Goal: Task Accomplishment & Management: Manage account settings

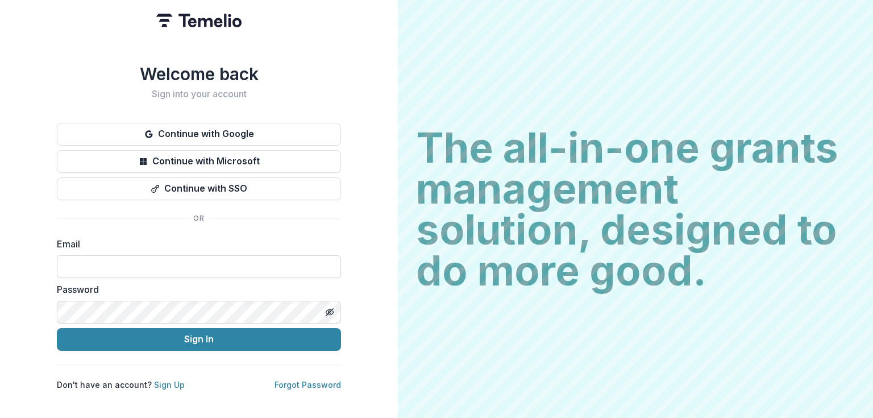
click at [90, 266] on input at bounding box center [199, 266] width 284 height 23
type input "**********"
click at [57, 328] on button "Sign In" at bounding box center [199, 339] width 284 height 23
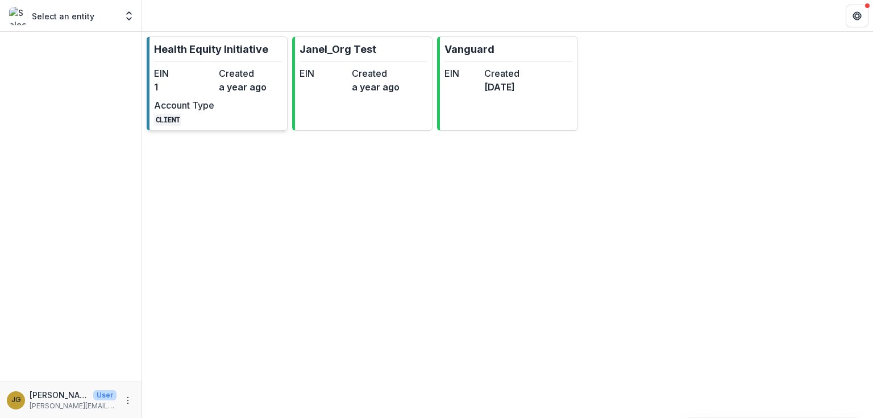
click at [188, 47] on p "Health Equity Initiative" at bounding box center [211, 48] width 114 height 15
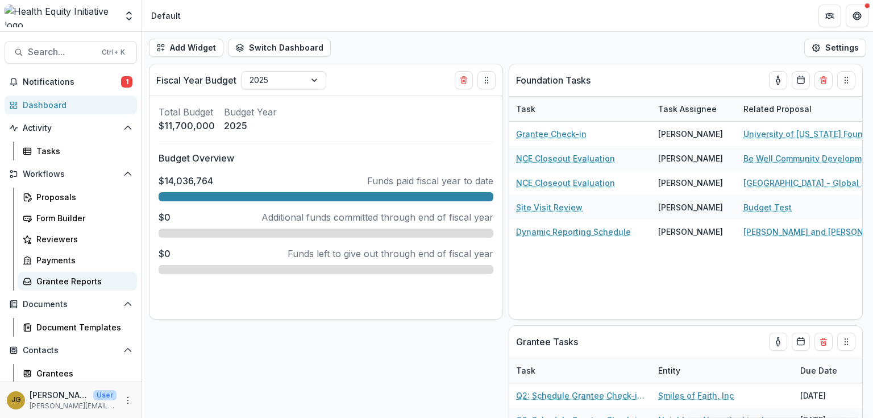
click at [71, 279] on div "Grantee Reports" at bounding box center [81, 281] width 91 height 12
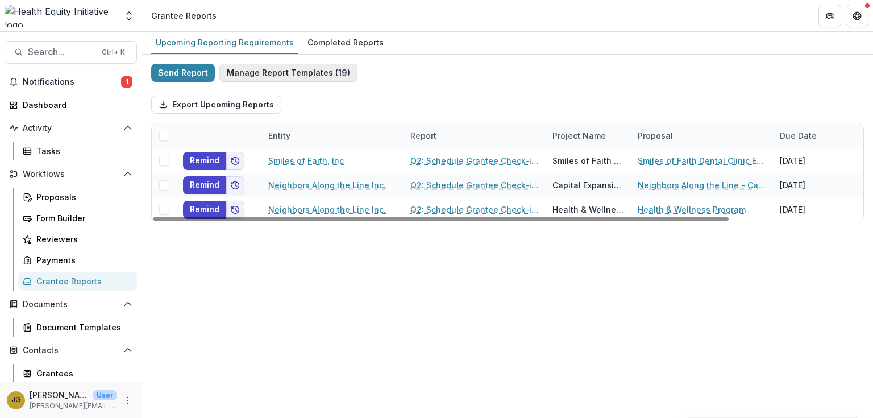
click at [260, 72] on button "Manage Report Templates ( 19 )" at bounding box center [288, 73] width 138 height 18
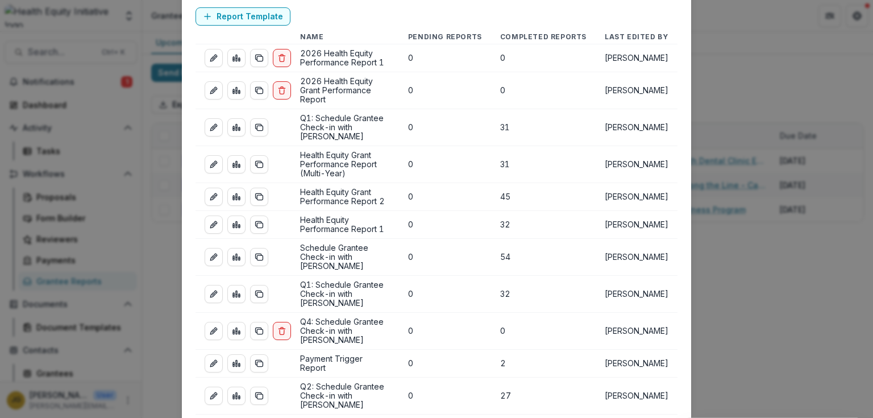
scroll to position [91, 0]
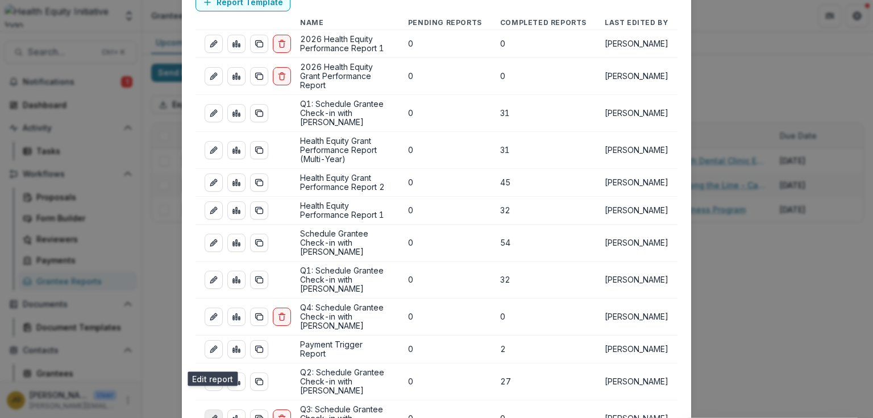
click at [215, 414] on icon "edit-report" at bounding box center [213, 418] width 9 height 9
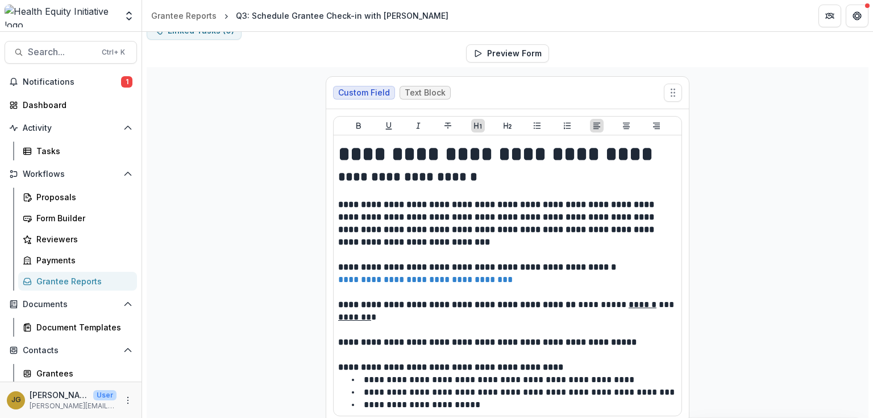
scroll to position [136, 0]
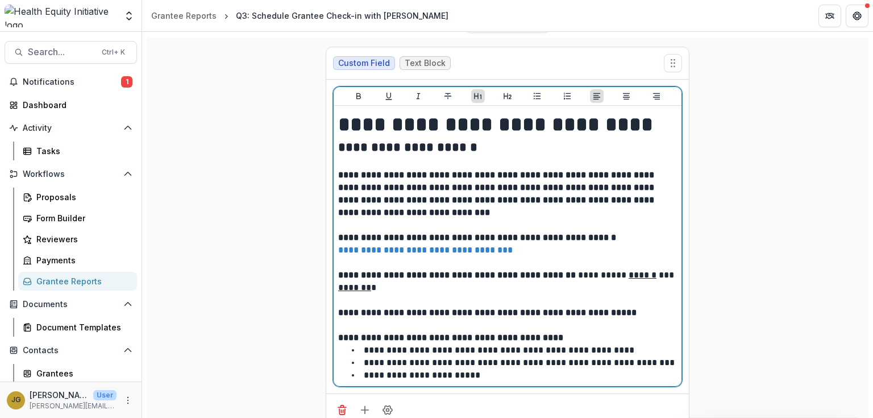
click at [386, 248] on link "**********" at bounding box center [425, 249] width 174 height 9
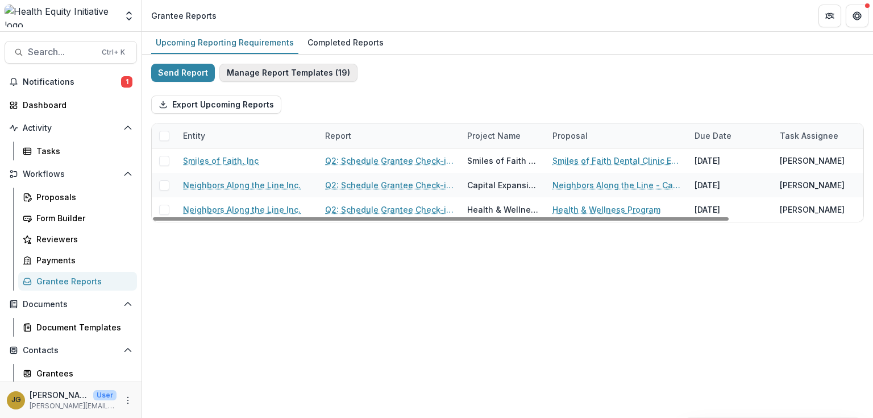
click at [296, 74] on button "Manage Report Templates ( 19 )" at bounding box center [288, 73] width 138 height 18
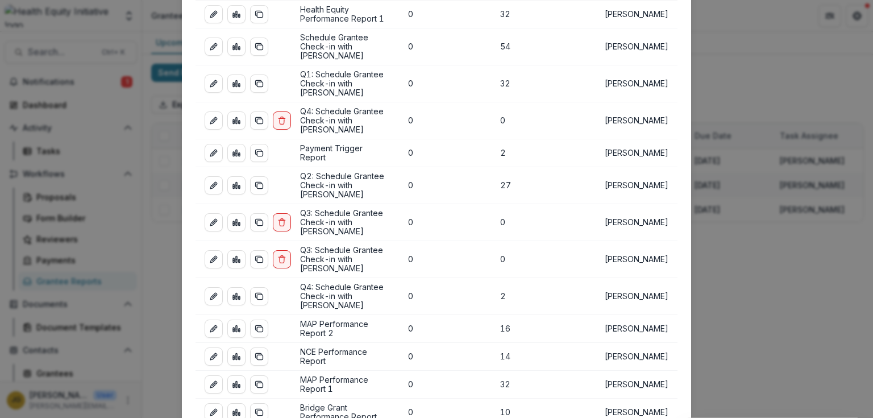
scroll to position [318, 0]
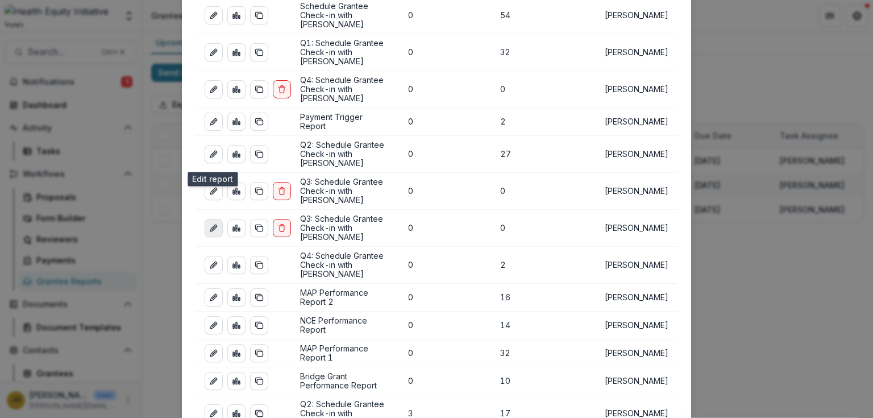
click at [215, 224] on icon "edit-report" at bounding box center [215, 225] width 3 height 3
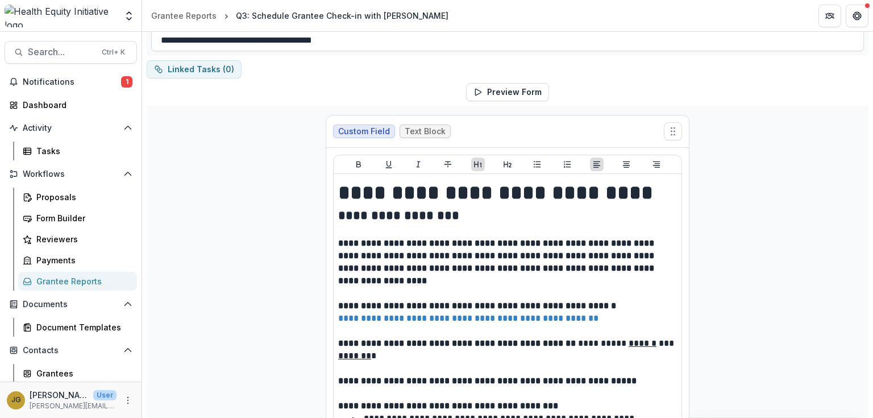
scroll to position [91, 0]
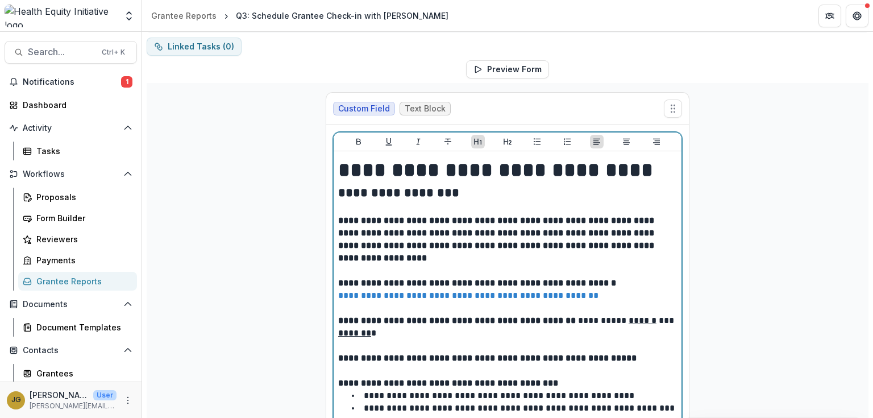
click at [458, 294] on link "**********" at bounding box center [468, 295] width 260 height 9
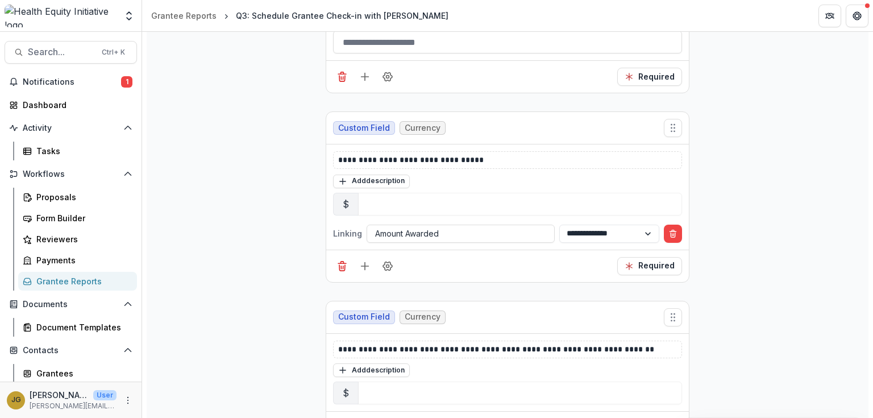
scroll to position [1000, 0]
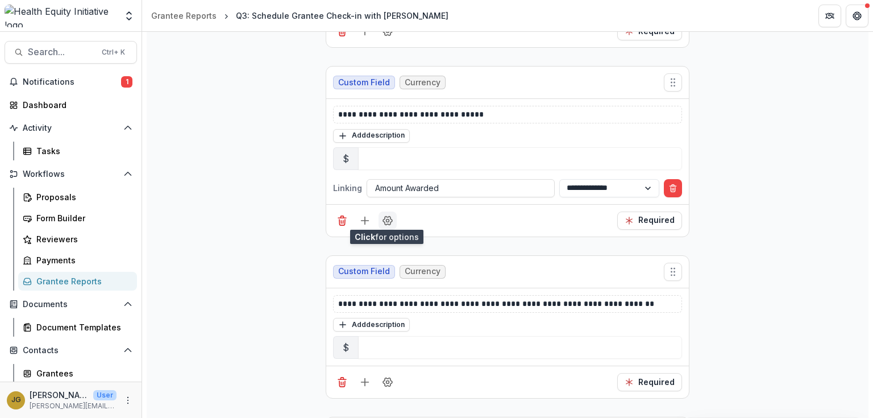
click at [388, 216] on icon "Field Settings" at bounding box center [387, 220] width 11 height 11
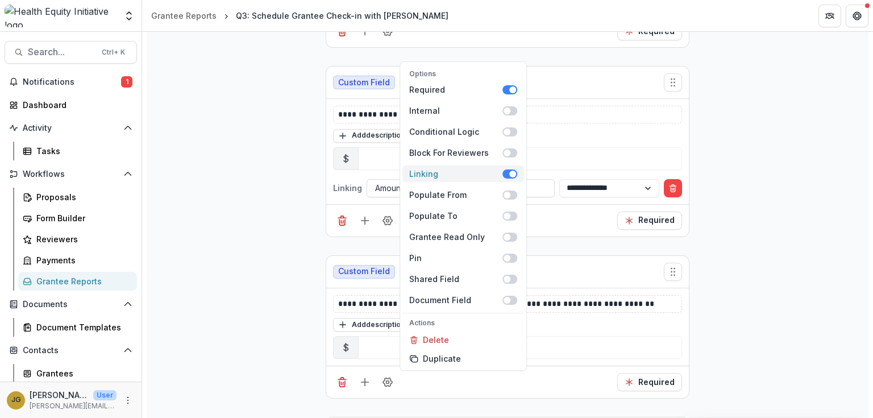
click at [510, 174] on span at bounding box center [512, 173] width 7 height 7
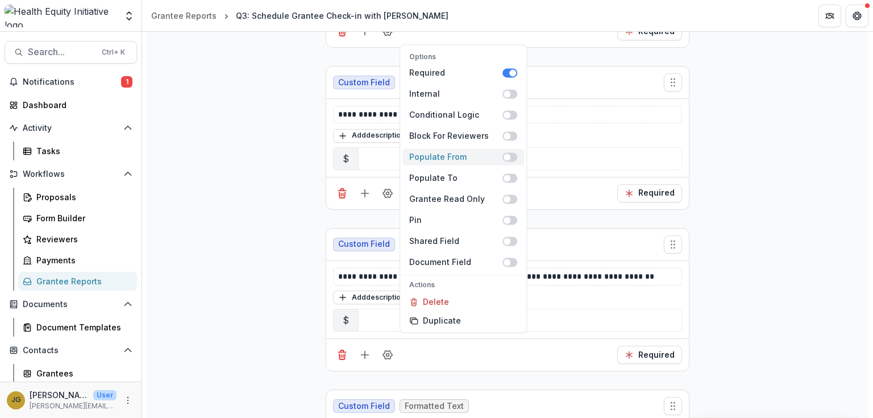
click at [512, 157] on span at bounding box center [509, 156] width 15 height 9
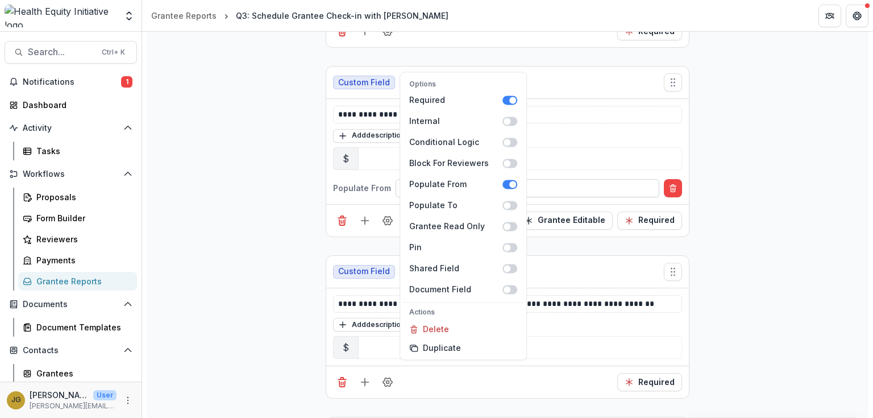
click at [551, 184] on div at bounding box center [527, 188] width 247 height 14
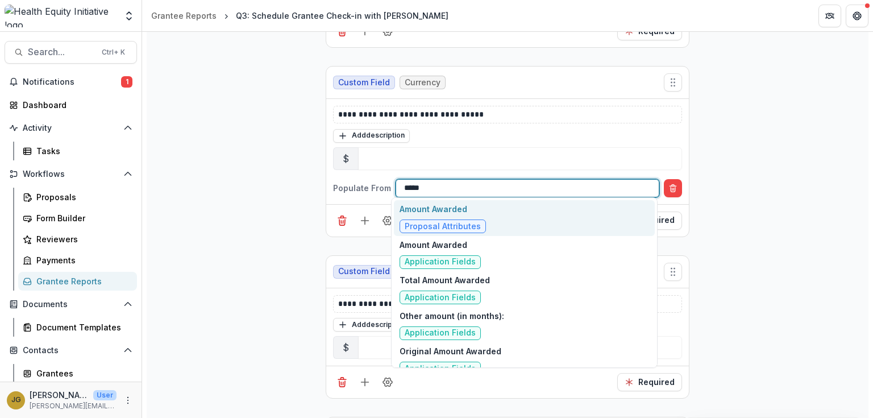
type input "******"
click at [446, 211] on p "Amount Awarded" at bounding box center [442, 209] width 86 height 12
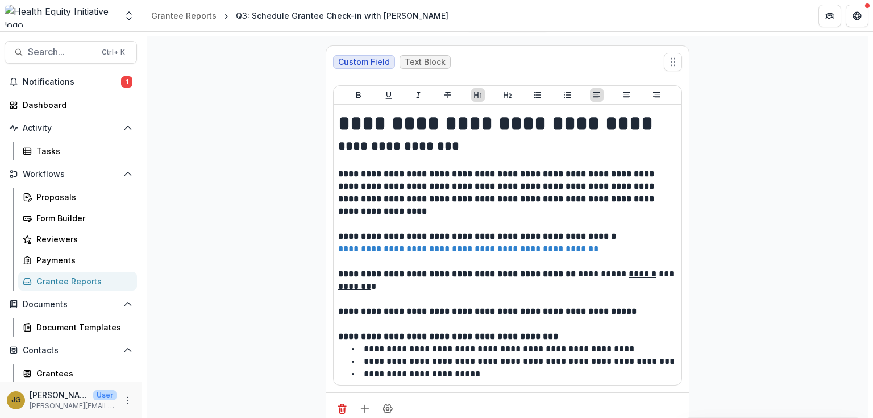
scroll to position [0, 0]
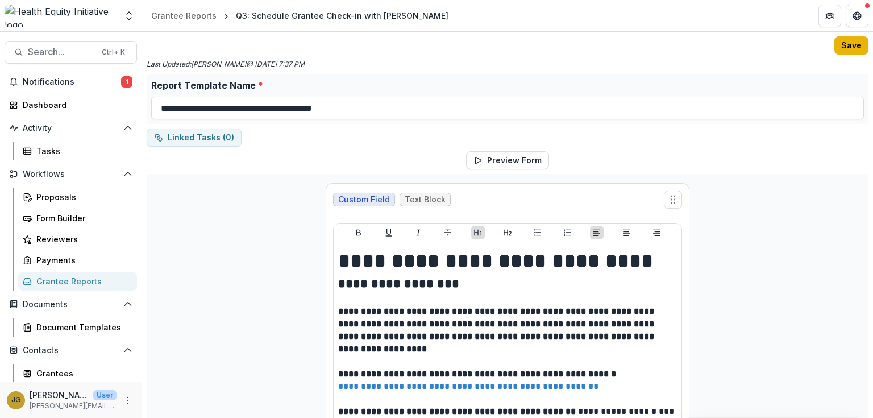
click at [843, 44] on button "Save" at bounding box center [851, 45] width 34 height 18
click at [62, 80] on span "Notifications" at bounding box center [72, 82] width 98 height 10
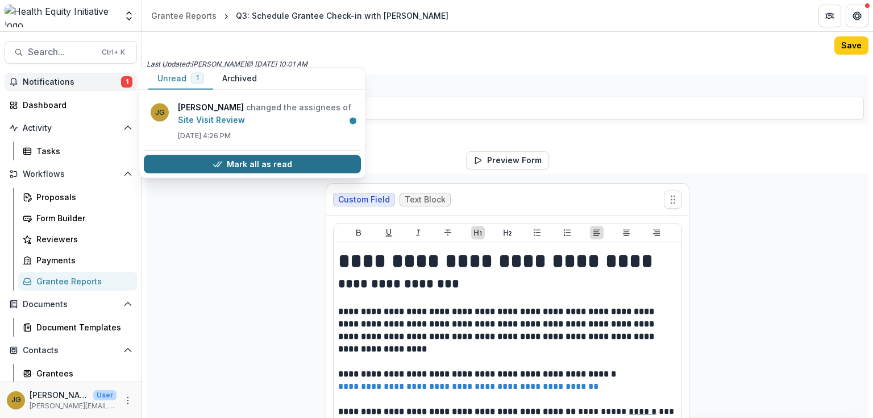
click at [207, 158] on button "Mark all as read" at bounding box center [252, 164] width 217 height 18
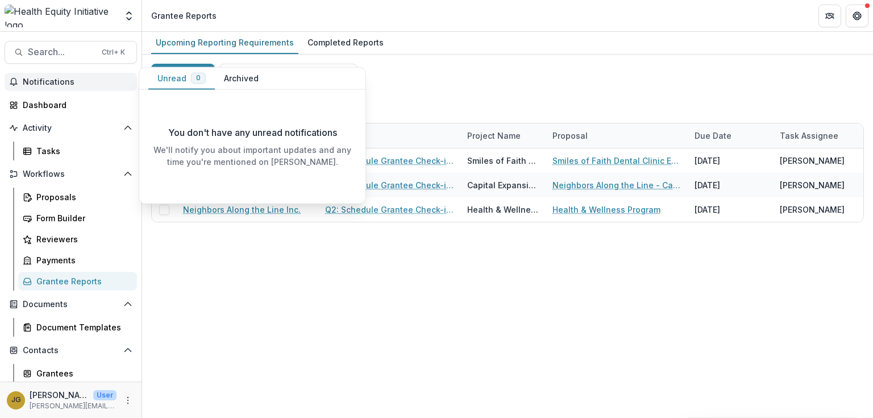
click at [333, 301] on div "Upcoming Reporting Requirements Completed Reports Send Report Manage Report Tem…" at bounding box center [507, 225] width 731 height 386
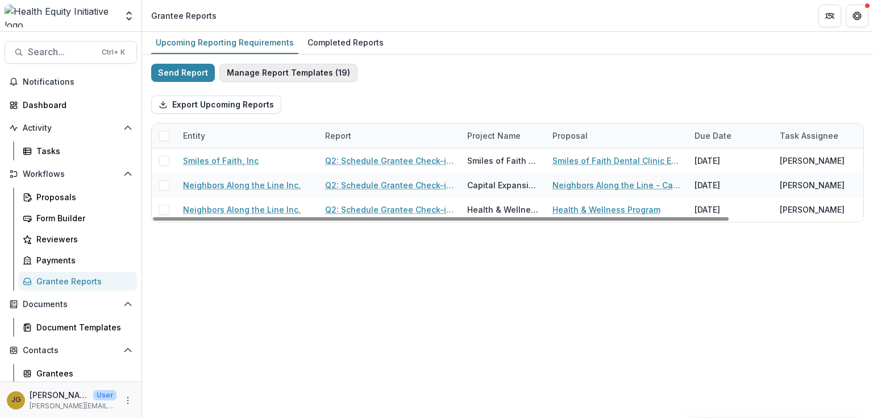
click at [261, 76] on button "Manage Report Templates ( 19 )" at bounding box center [288, 73] width 138 height 18
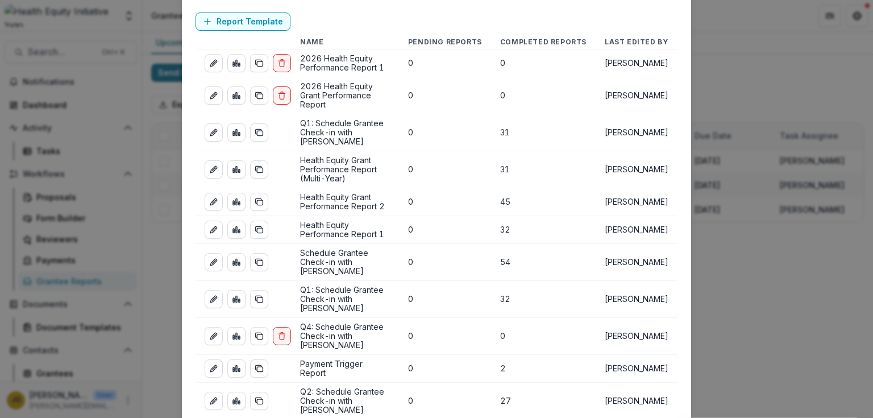
scroll to position [91, 0]
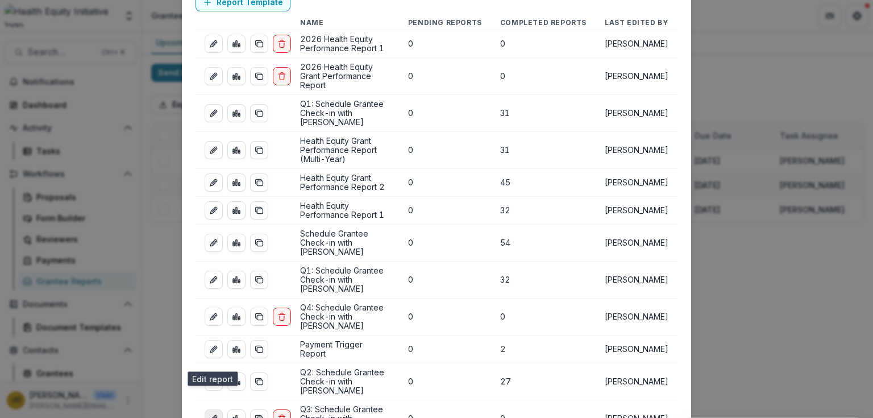
click at [214, 415] on icon "edit-report" at bounding box center [215, 416] width 3 height 3
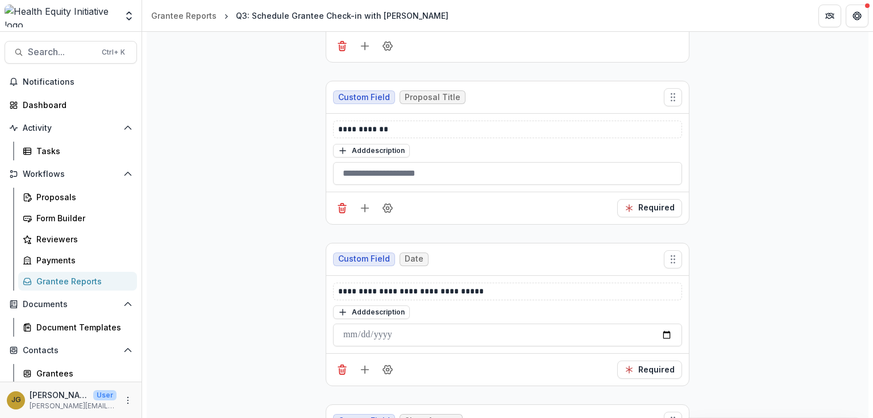
scroll to position [454, 0]
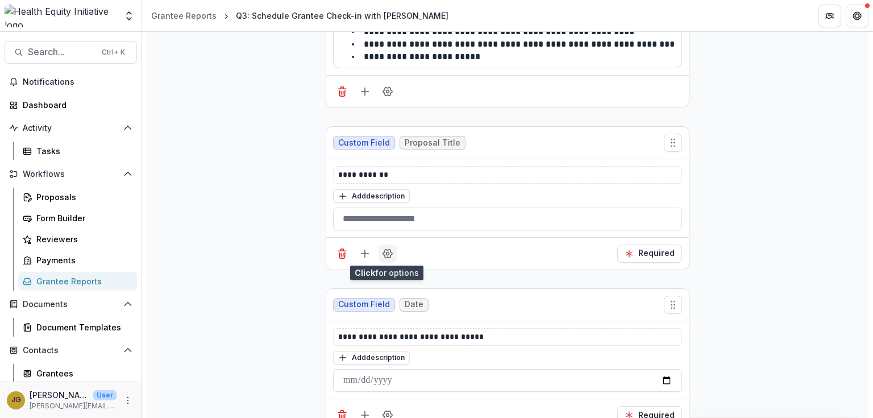
click at [386, 255] on icon "Field Settings" at bounding box center [387, 253] width 9 height 9
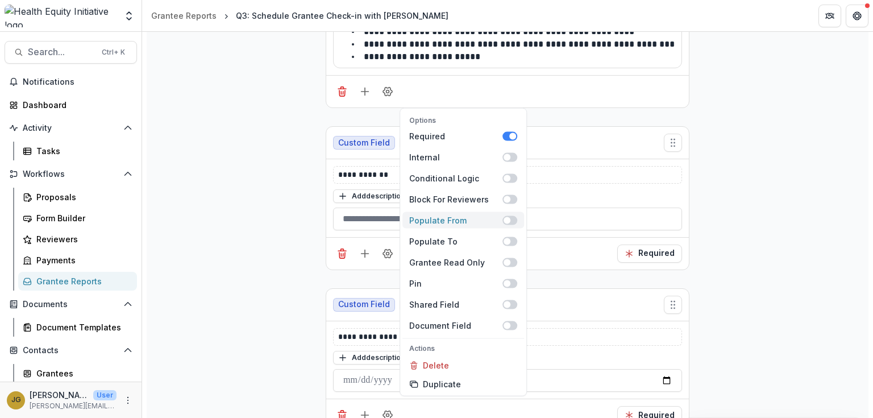
click at [512, 218] on span at bounding box center [509, 219] width 15 height 9
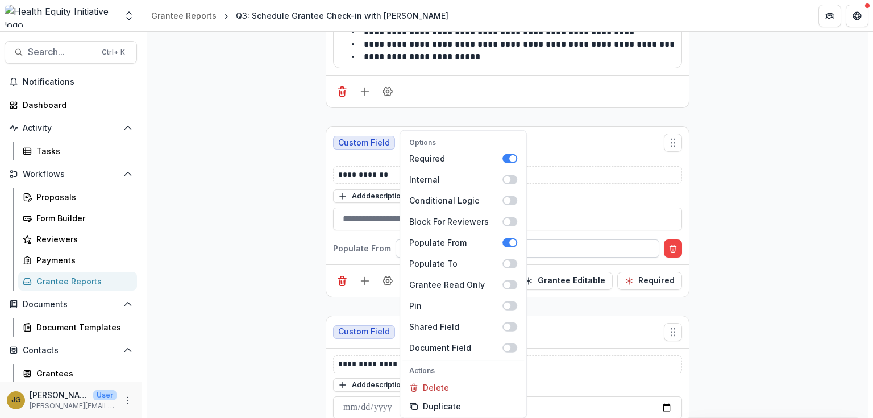
click at [541, 245] on div at bounding box center [527, 248] width 247 height 14
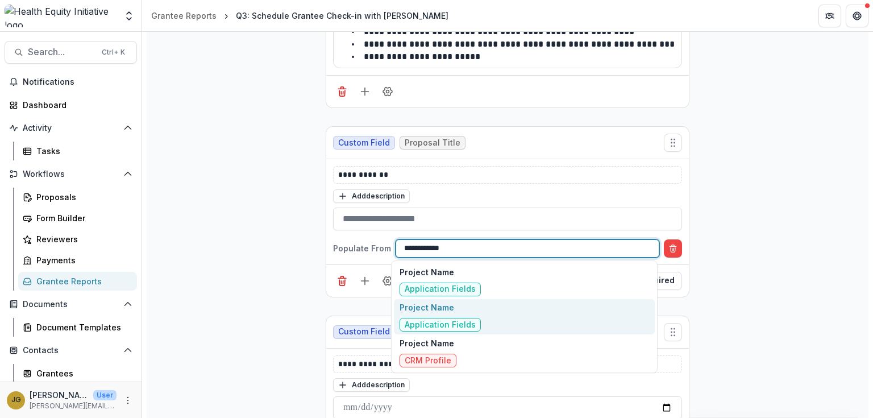
type input "**********"
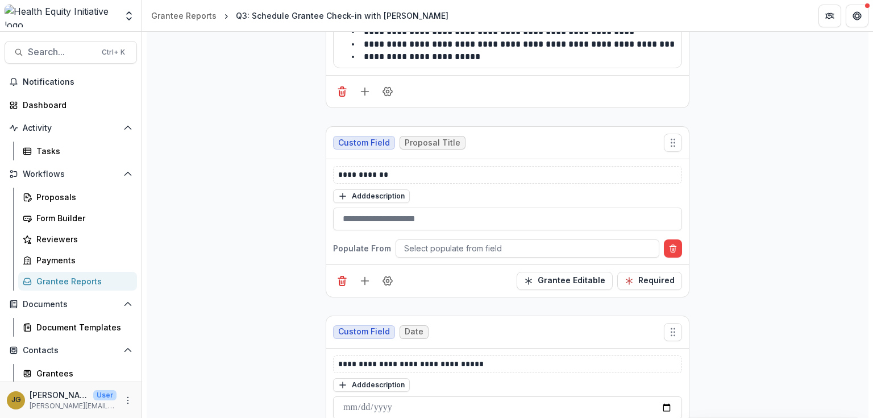
click at [383, 279] on icon "Field Settings" at bounding box center [387, 280] width 11 height 11
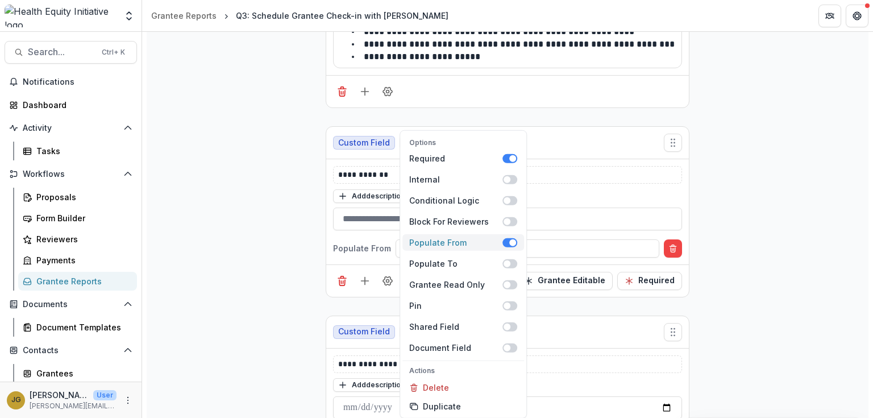
click at [506, 243] on span at bounding box center [509, 241] width 15 height 9
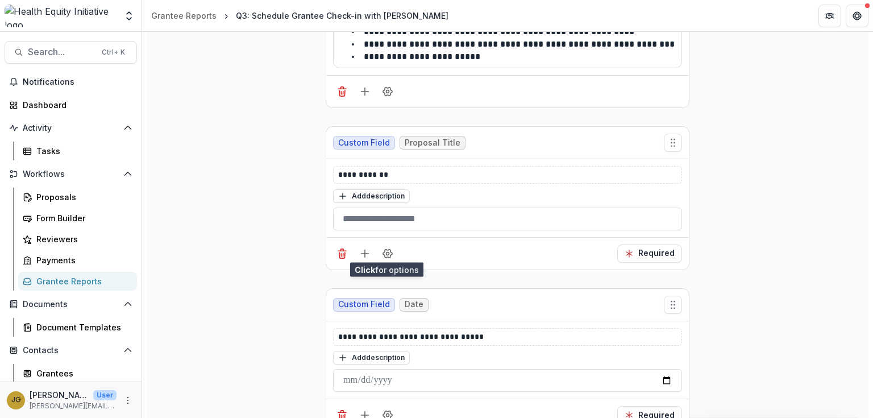
scroll to position [500, 0]
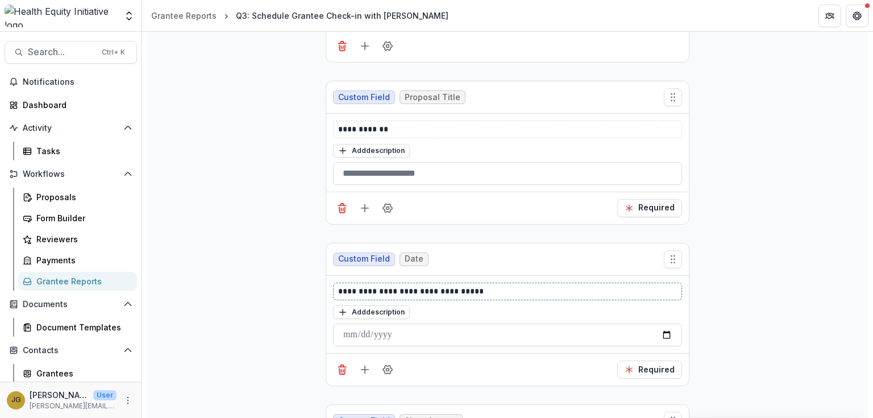
click at [481, 286] on p "**********" at bounding box center [507, 291] width 339 height 12
click at [556, 290] on p "**********" at bounding box center [507, 291] width 339 height 12
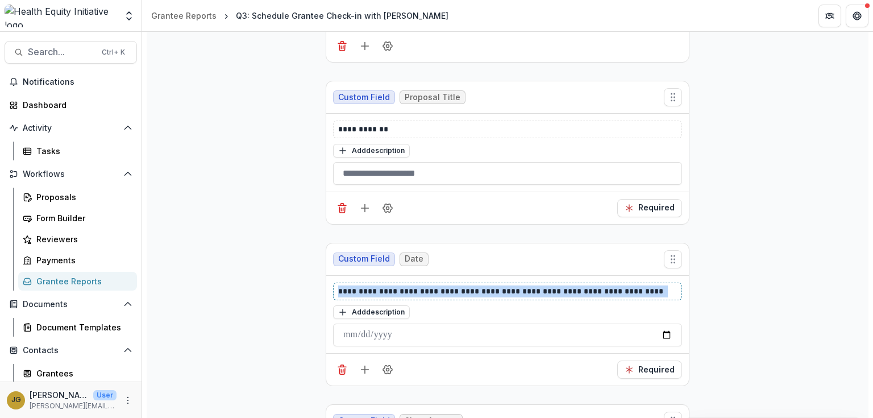
drag, startPoint x: 657, startPoint y: 289, endPoint x: 315, endPoint y: 295, distance: 342.6
copy p "**********"
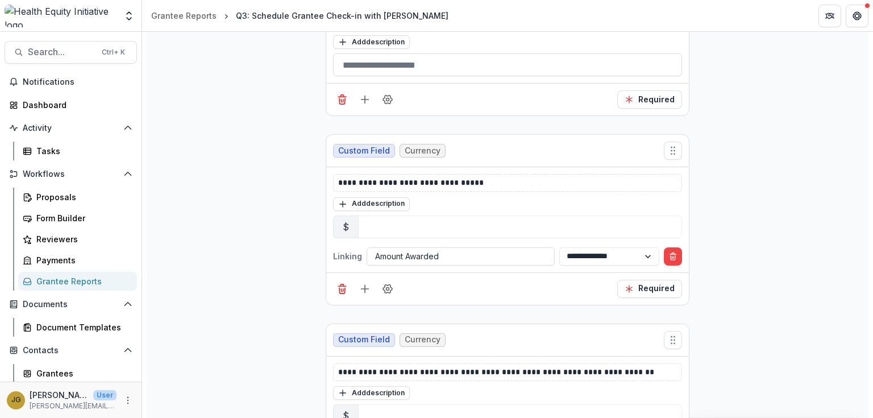
scroll to position [954, 0]
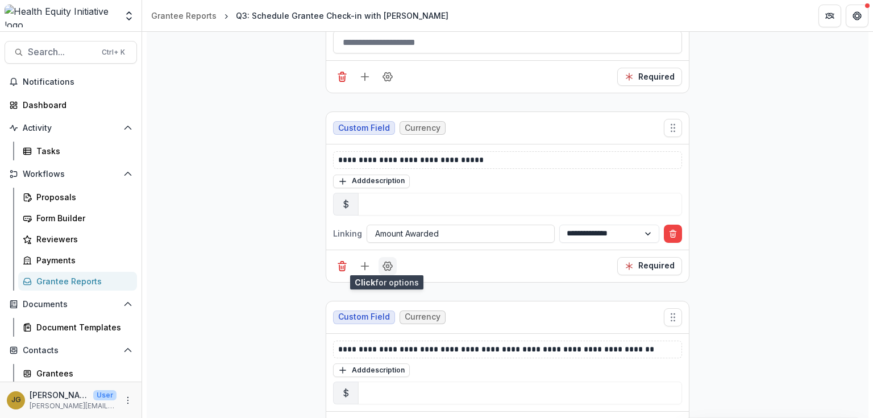
click at [382, 261] on icon "Field Settings" at bounding box center [387, 265] width 11 height 11
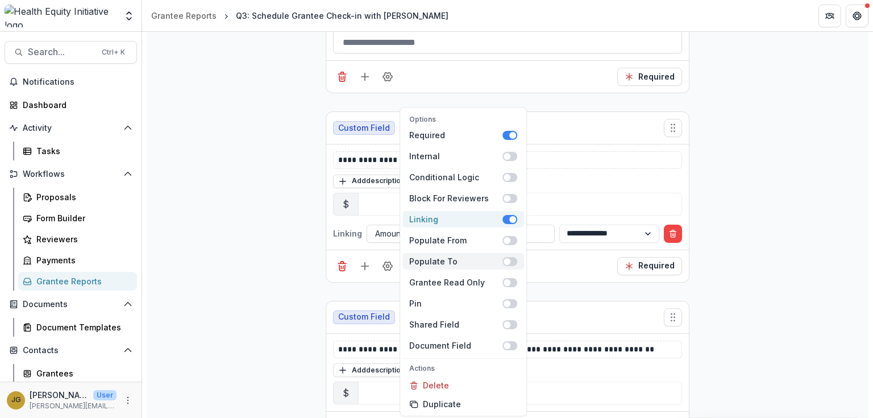
click at [503, 219] on span at bounding box center [509, 219] width 15 height 9
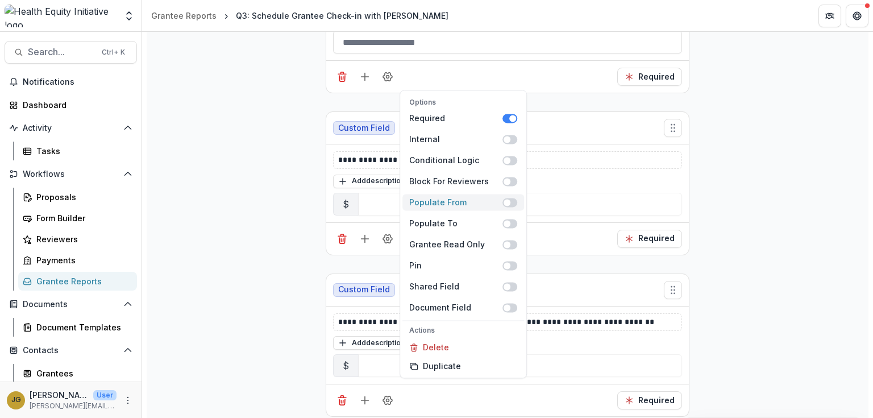
drag, startPoint x: 515, startPoint y: 202, endPoint x: 519, endPoint y: 207, distance: 6.4
click at [515, 202] on span at bounding box center [509, 202] width 15 height 9
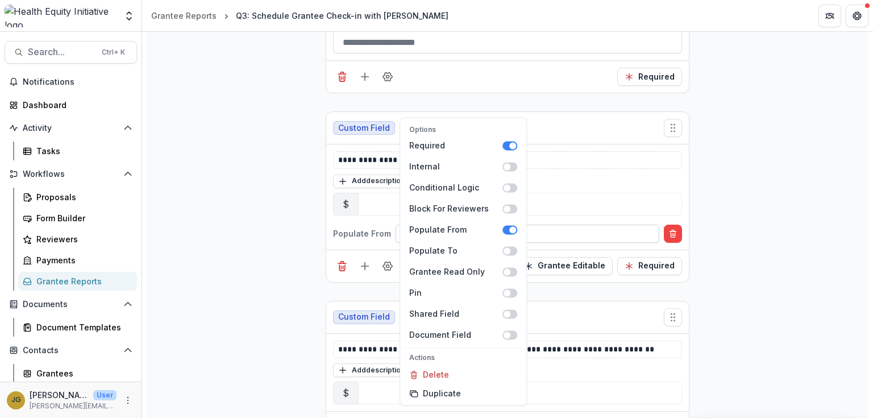
click at [396, 232] on div "Select populate from field" at bounding box center [527, 233] width 262 height 16
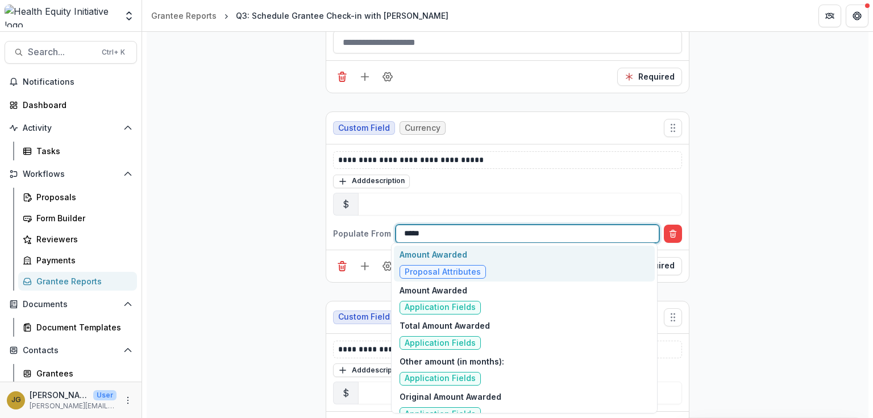
type input "******"
click at [436, 258] on p "Amount Awarded" at bounding box center [442, 254] width 86 height 12
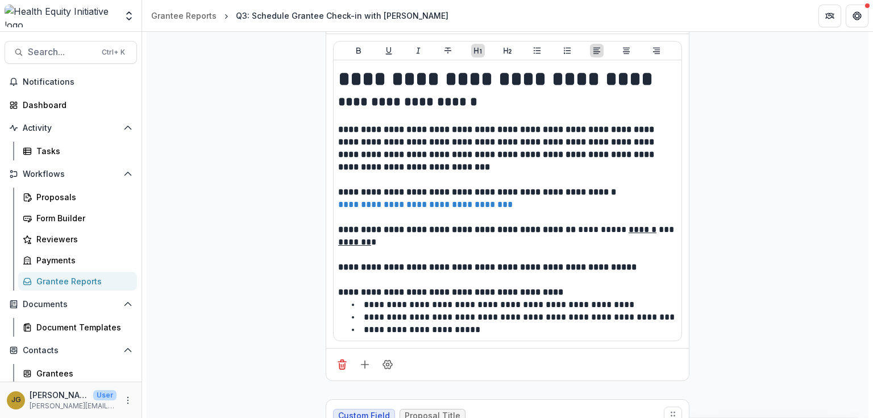
scroll to position [0, 0]
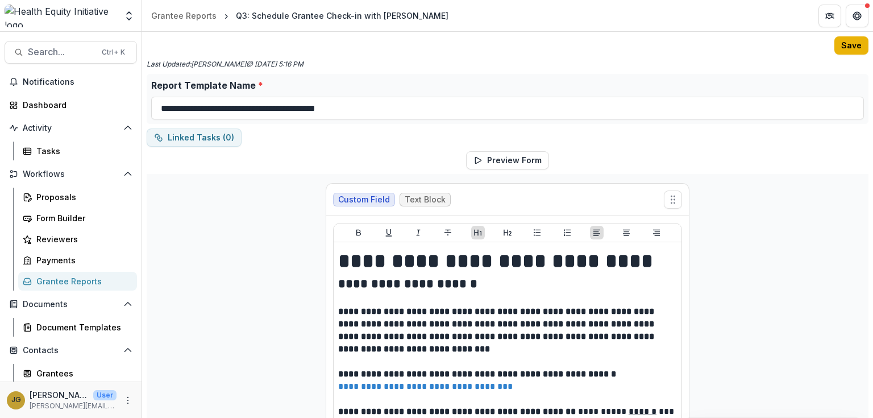
click at [845, 48] on button "Save" at bounding box center [851, 45] width 34 height 18
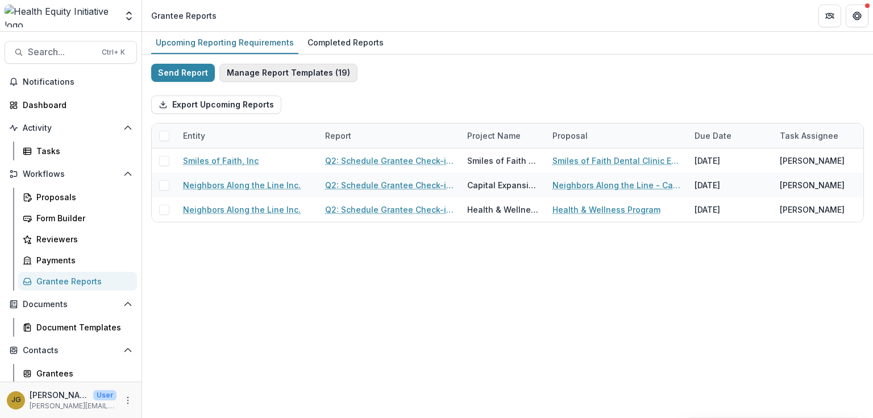
click at [302, 70] on button "Manage Report Templates ( 19 )" at bounding box center [288, 73] width 138 height 18
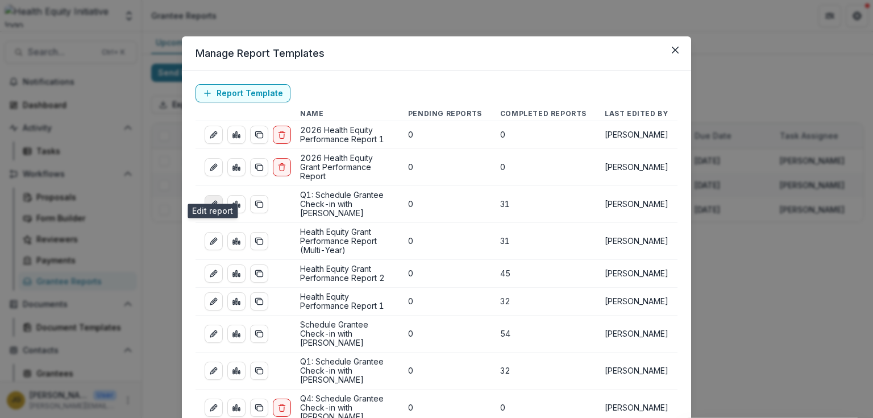
click at [209, 199] on icon "edit-report" at bounding box center [213, 203] width 9 height 9
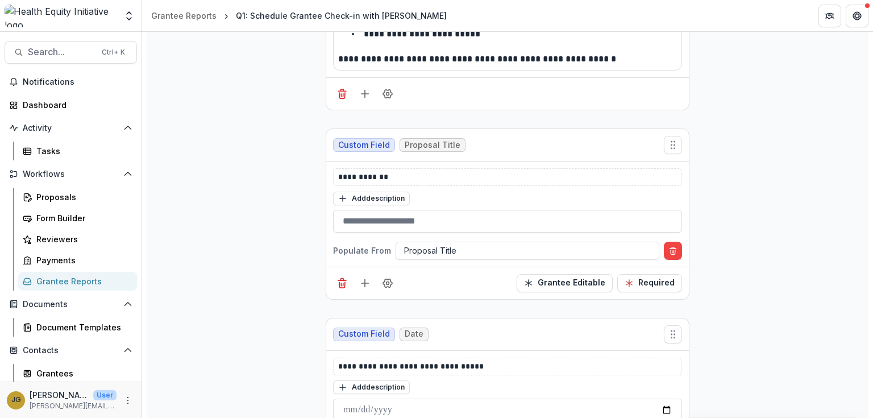
scroll to position [591, 0]
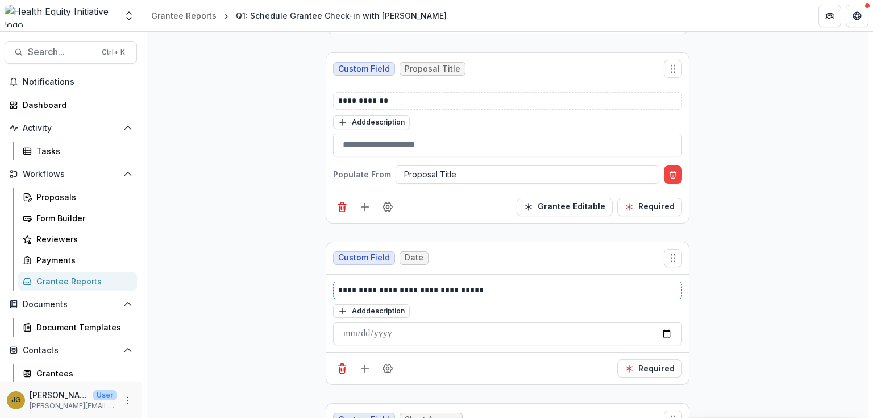
click at [478, 291] on p "**********" at bounding box center [507, 290] width 339 height 12
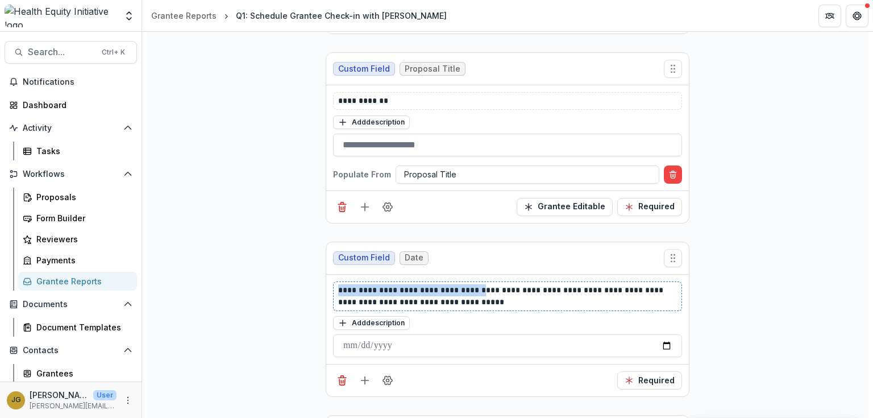
drag, startPoint x: 474, startPoint y: 287, endPoint x: 297, endPoint y: 289, distance: 177.2
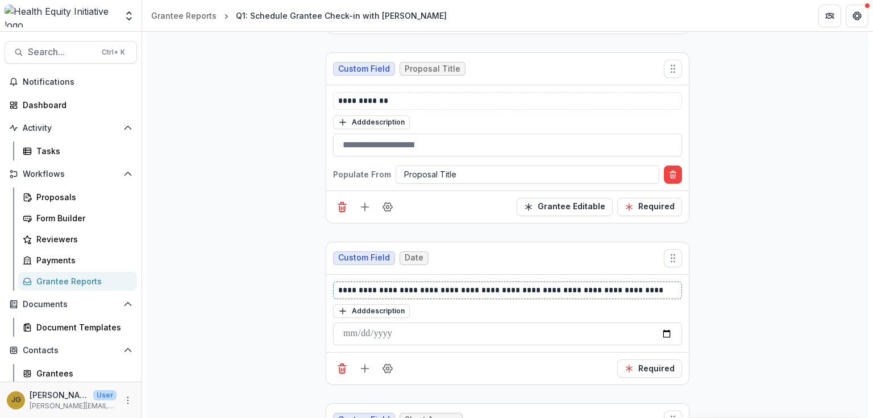
click at [564, 286] on p "**********" at bounding box center [507, 290] width 339 height 12
click at [540, 291] on p "**********" at bounding box center [507, 290] width 339 height 12
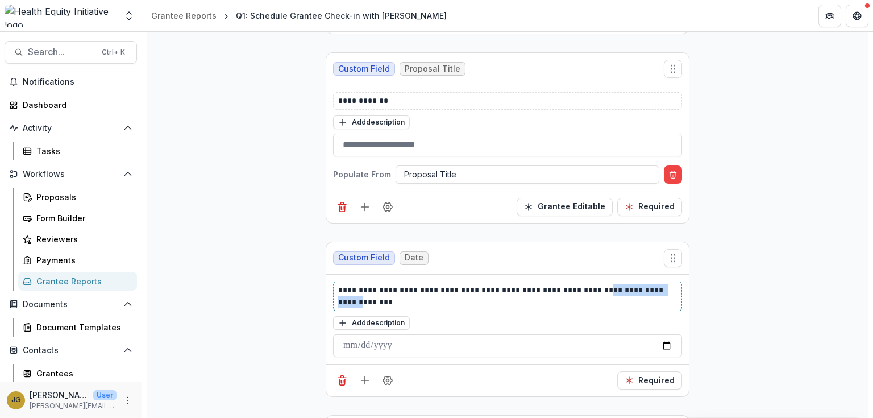
drag, startPoint x: 591, startPoint y: 285, endPoint x: 659, endPoint y: 285, distance: 68.2
click at [659, 285] on p "**********" at bounding box center [507, 296] width 339 height 24
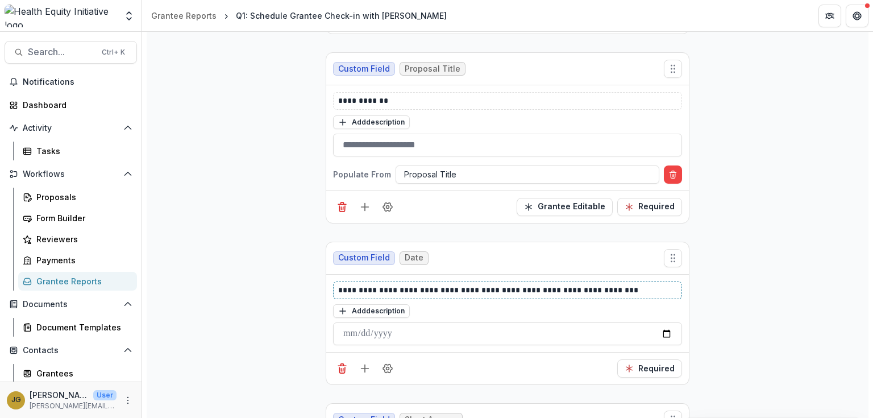
click at [659, 285] on p "**********" at bounding box center [507, 290] width 339 height 12
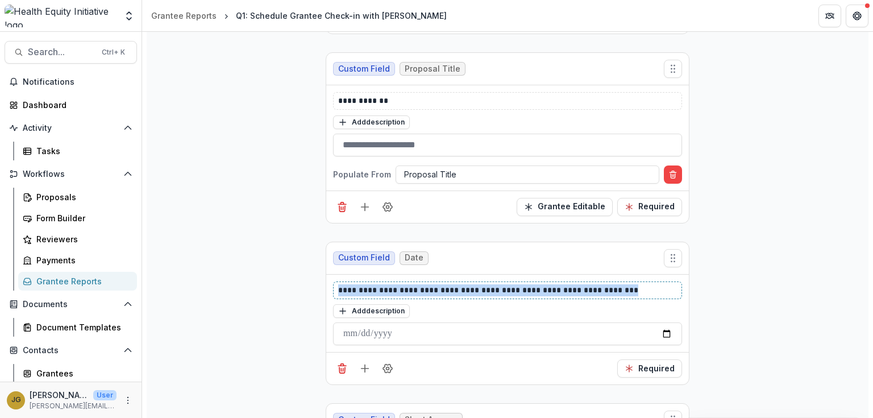
drag, startPoint x: 640, startPoint y: 288, endPoint x: 243, endPoint y: 263, distance: 397.9
copy p "**********"
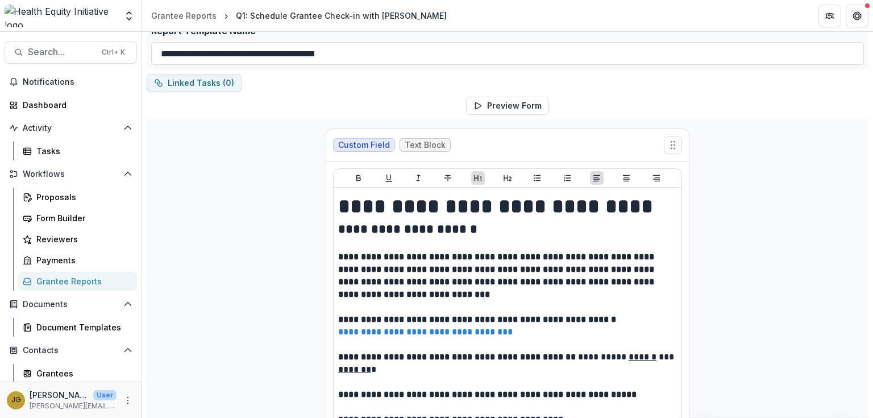
scroll to position [0, 0]
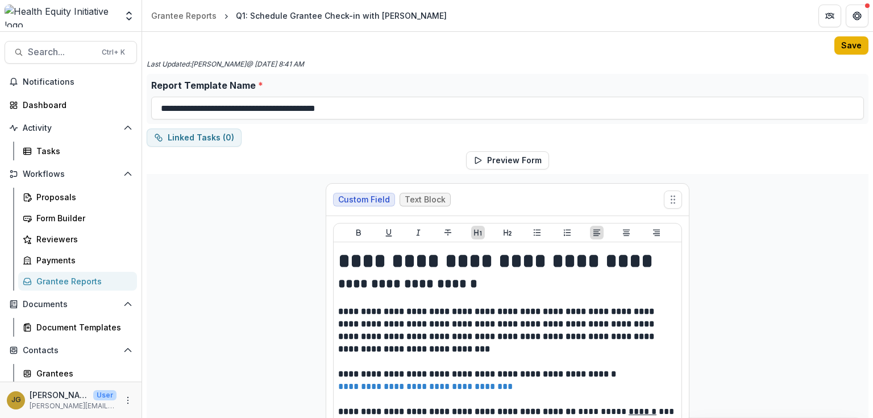
click at [838, 45] on button "Save" at bounding box center [851, 45] width 34 height 18
click at [86, 281] on div "Grantee Reports" at bounding box center [81, 281] width 91 height 12
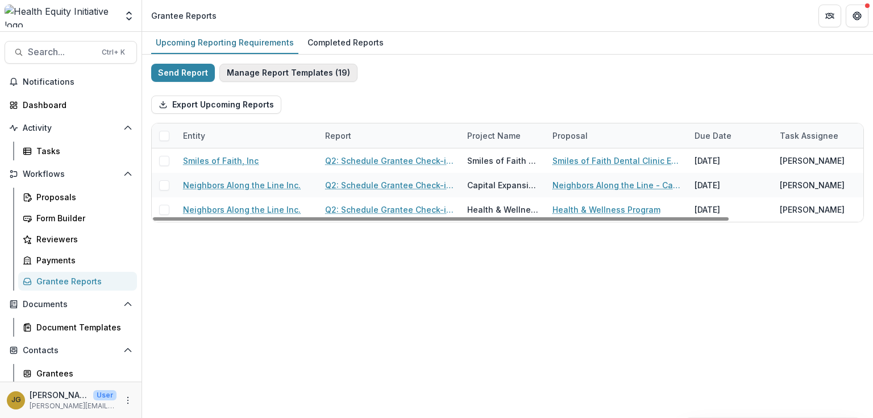
click at [299, 77] on button "Manage Report Templates ( 19 )" at bounding box center [288, 73] width 138 height 18
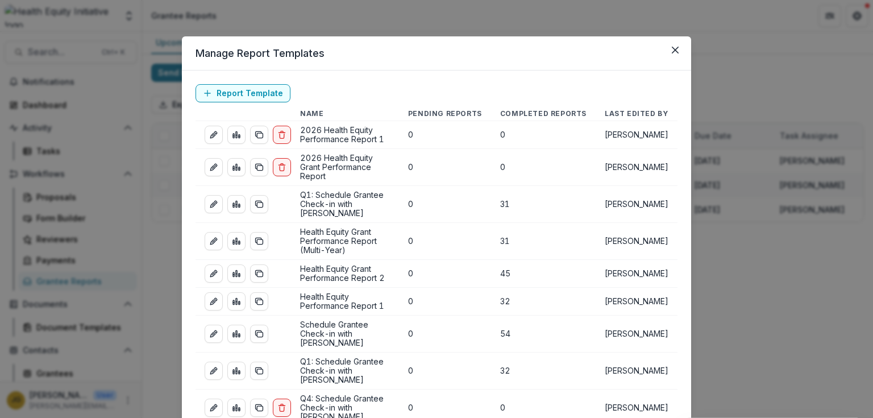
scroll to position [45, 0]
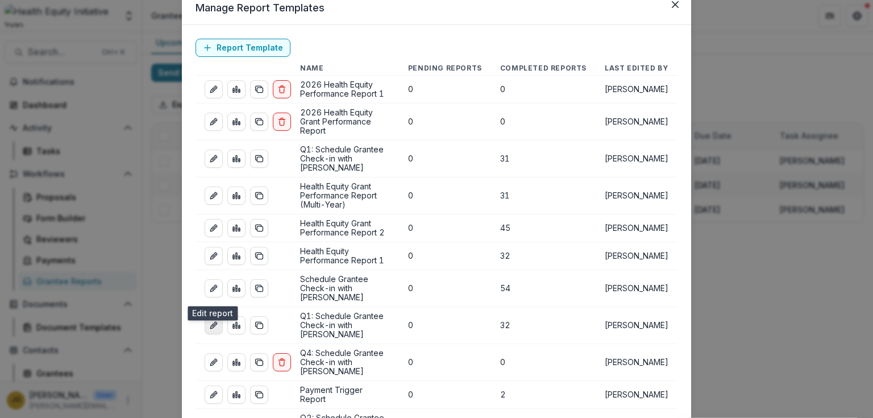
click at [209, 320] on icon "edit-report" at bounding box center [213, 324] width 9 height 9
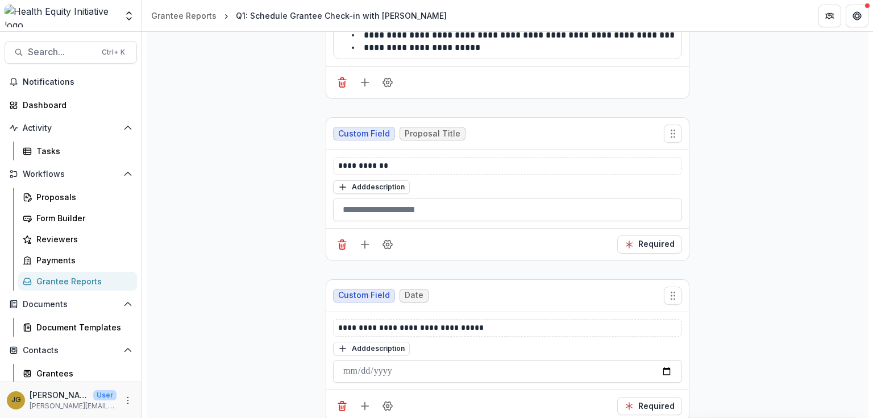
scroll to position [500, 0]
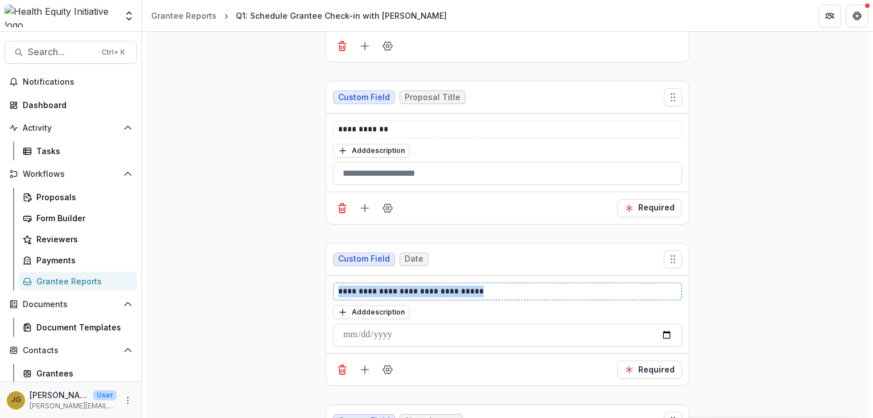
drag, startPoint x: 479, startPoint y: 290, endPoint x: 244, endPoint y: 284, distance: 235.8
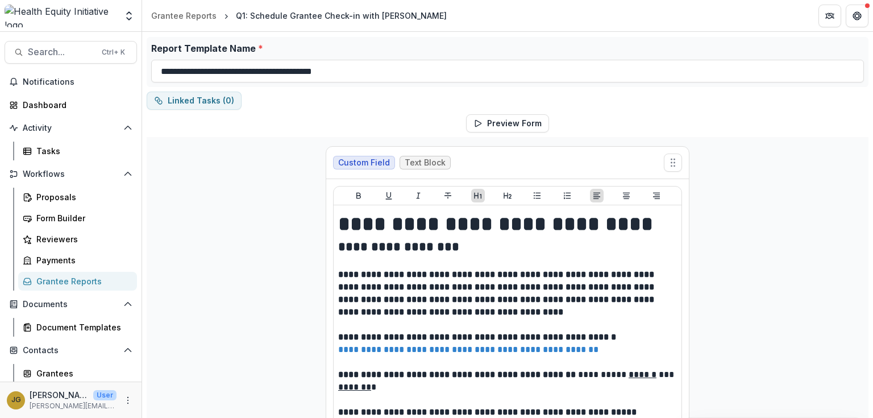
scroll to position [0, 0]
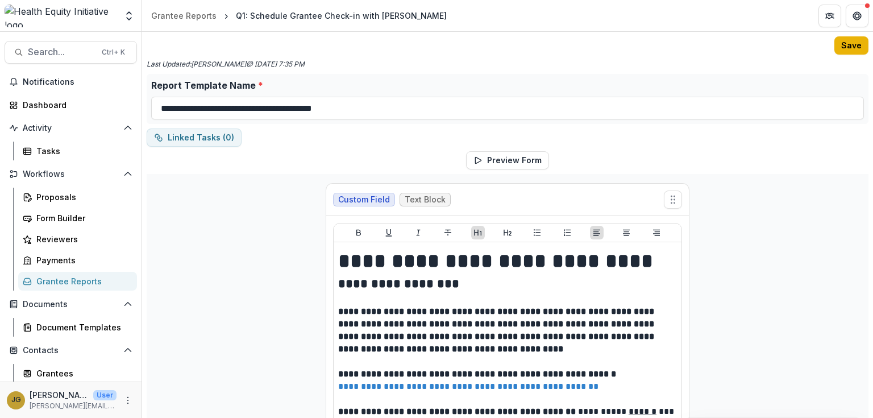
click at [839, 44] on button "Save" at bounding box center [851, 45] width 34 height 18
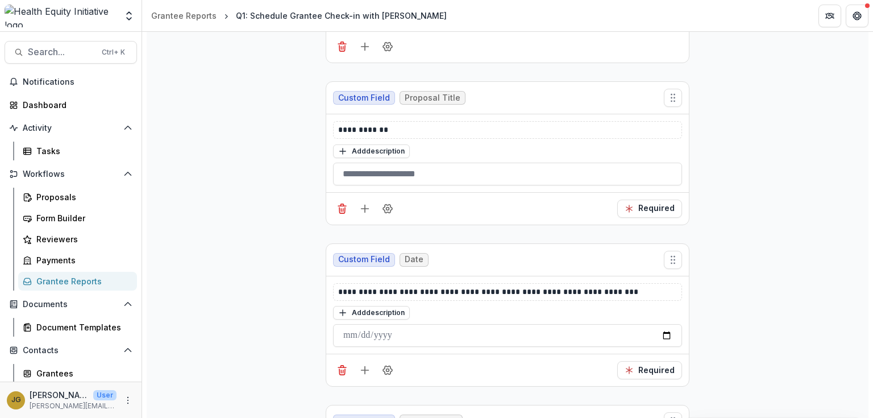
scroll to position [500, 0]
drag, startPoint x: 522, startPoint y: 290, endPoint x: 514, endPoint y: 290, distance: 8.5
click at [514, 290] on p "**********" at bounding box center [507, 291] width 339 height 12
drag, startPoint x: 632, startPoint y: 286, endPoint x: 475, endPoint y: 291, distance: 157.4
click at [475, 291] on p "**********" at bounding box center [507, 291] width 339 height 12
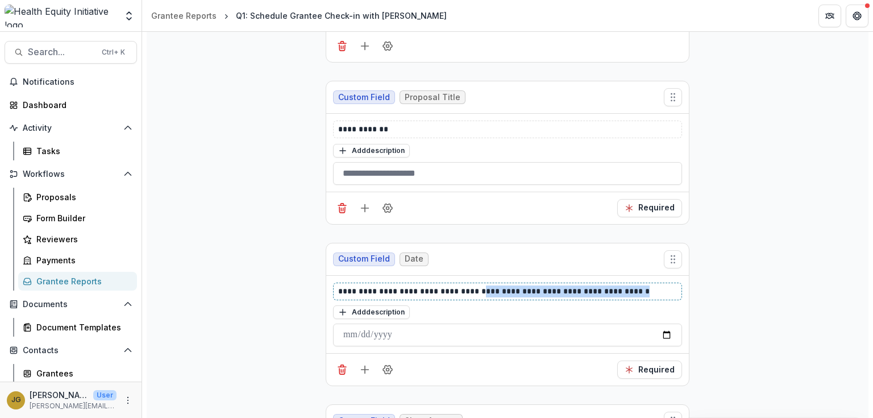
copy p "**********"
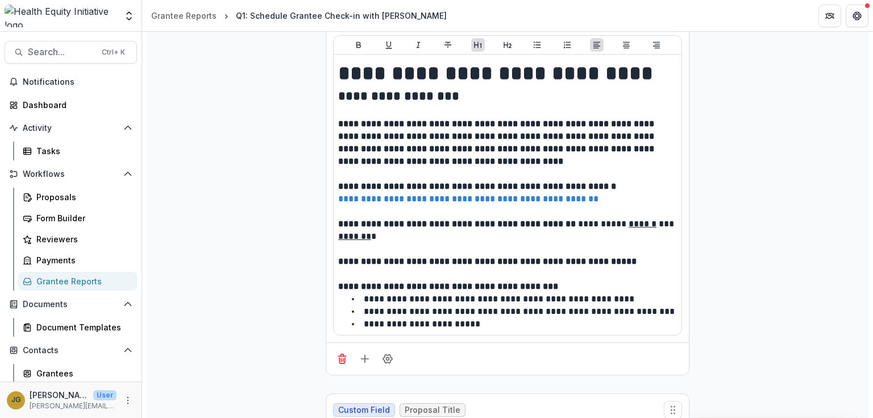
scroll to position [0, 0]
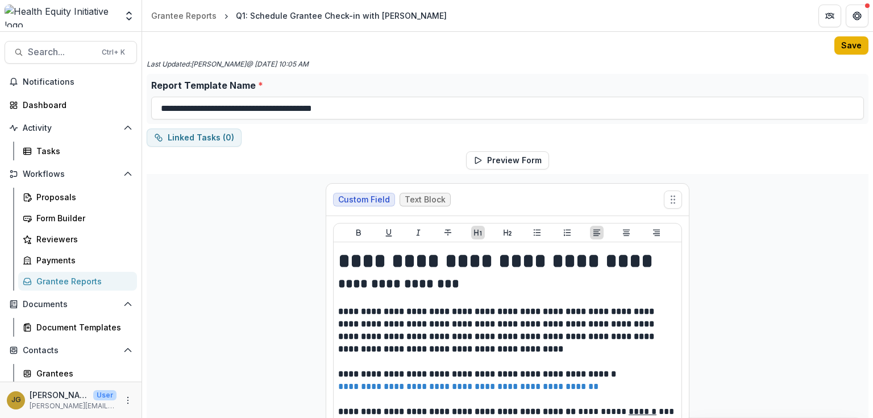
click at [842, 39] on button "Save" at bounding box center [851, 45] width 34 height 18
click at [68, 277] on div "Grantee Reports" at bounding box center [81, 281] width 91 height 12
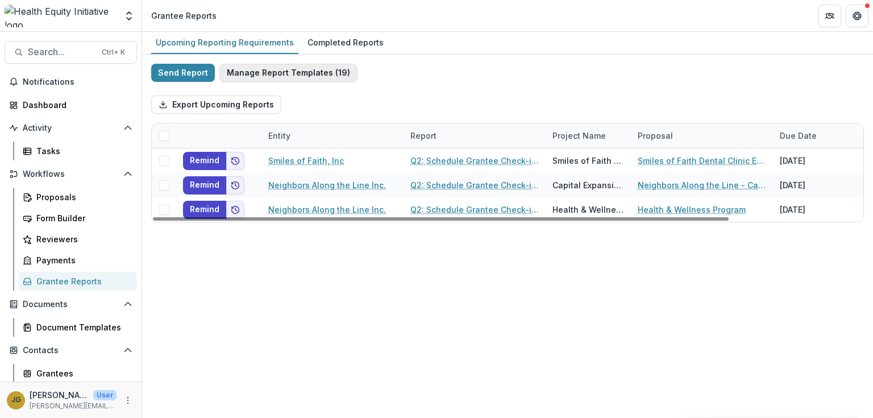
click at [285, 74] on button "Manage Report Templates ( 19 )" at bounding box center [288, 73] width 138 height 18
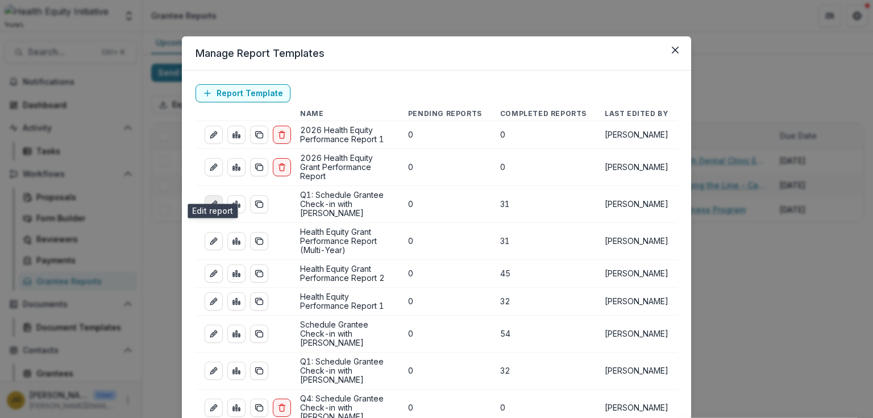
drag, startPoint x: 208, startPoint y: 186, endPoint x: 220, endPoint y: 189, distance: 12.1
click at [209, 199] on icon "edit-report" at bounding box center [213, 203] width 9 height 9
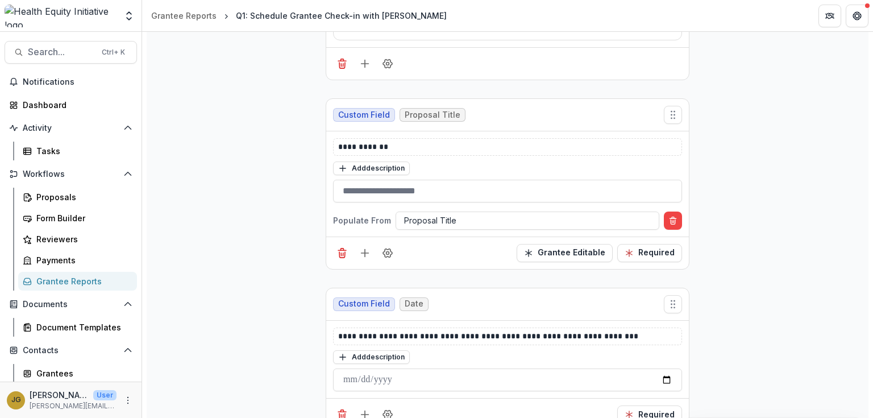
scroll to position [545, 0]
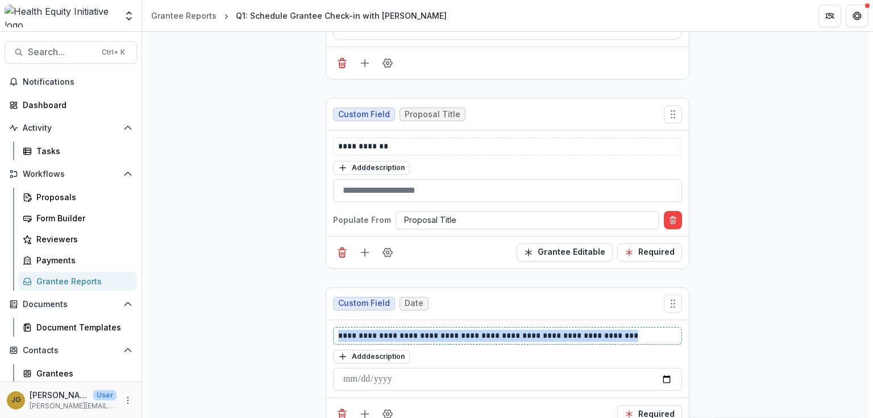
drag, startPoint x: 624, startPoint y: 333, endPoint x: 298, endPoint y: 303, distance: 328.0
click at [523, 335] on p "**********" at bounding box center [507, 335] width 339 height 12
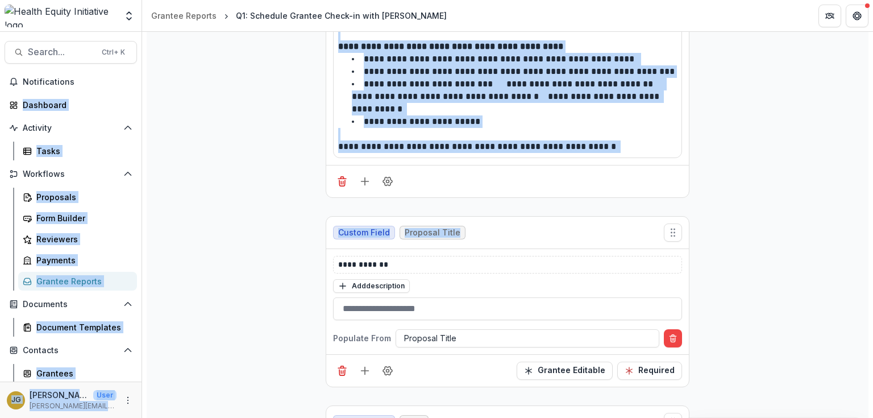
drag, startPoint x: 872, startPoint y: 127, endPoint x: 872, endPoint y: 31, distance: 96.0
click at [872, 31] on div "**********" at bounding box center [436, 209] width 873 height 418
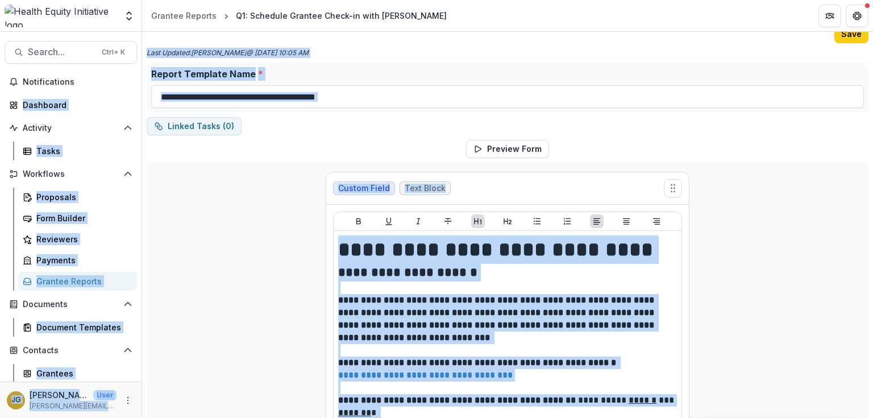
scroll to position [0, 0]
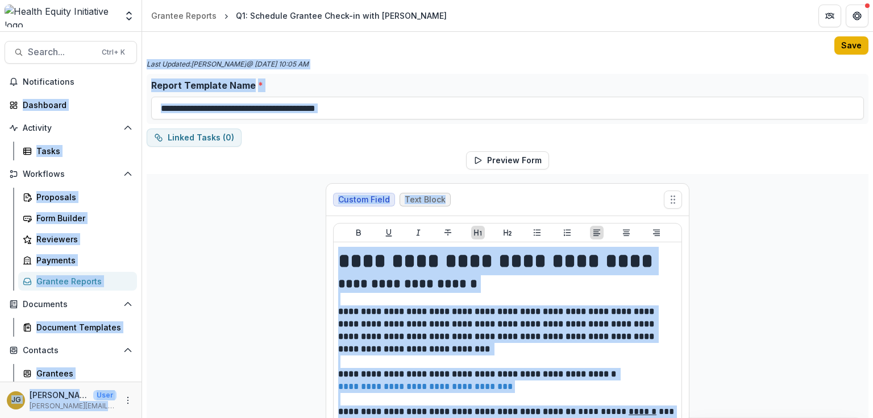
click at [845, 45] on button "Save" at bounding box center [851, 45] width 34 height 18
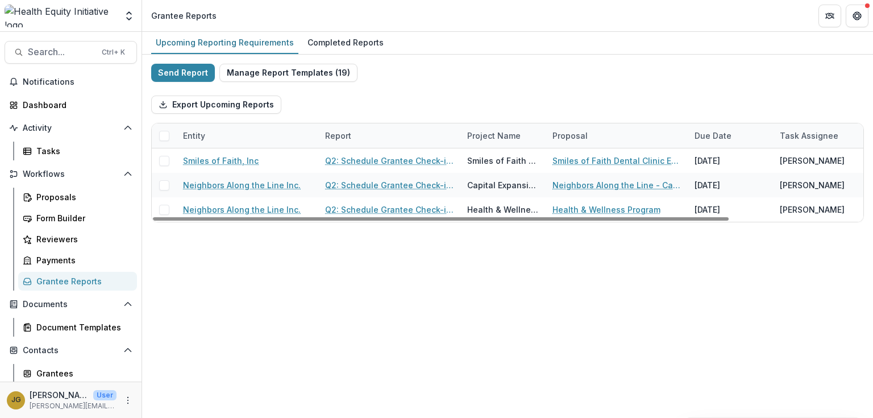
click at [252, 345] on div "Upcoming Reporting Requirements Completed Reports Send Report Manage Report Tem…" at bounding box center [507, 225] width 731 height 386
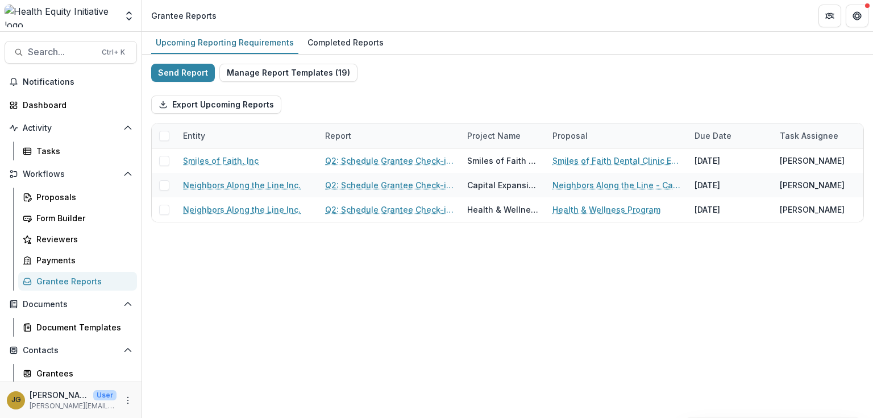
click at [74, 276] on div "Grantee Reports" at bounding box center [81, 281] width 91 height 12
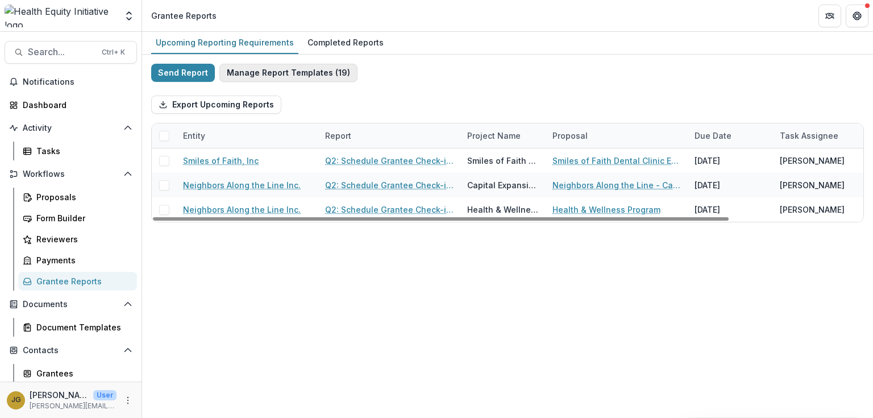
click at [287, 75] on button "Manage Report Templates ( 19 )" at bounding box center [288, 73] width 138 height 18
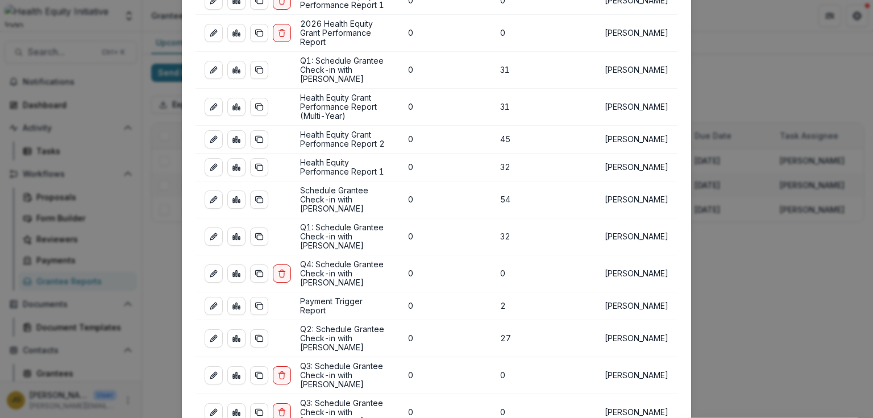
scroll to position [136, 0]
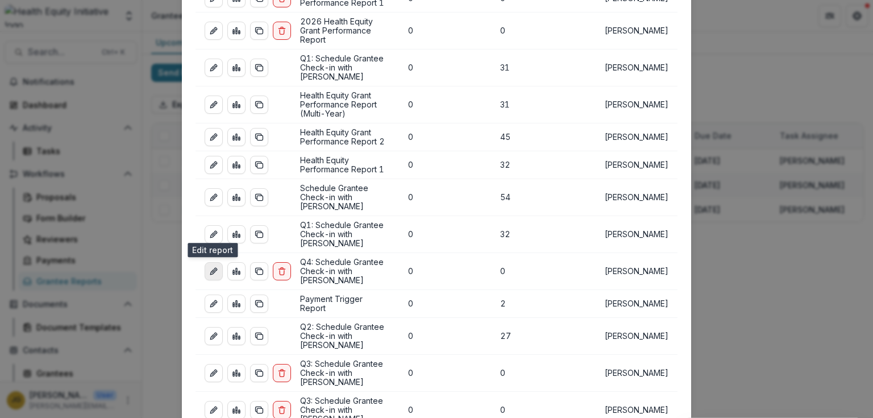
click at [216, 262] on link "edit-report" at bounding box center [213, 271] width 18 height 18
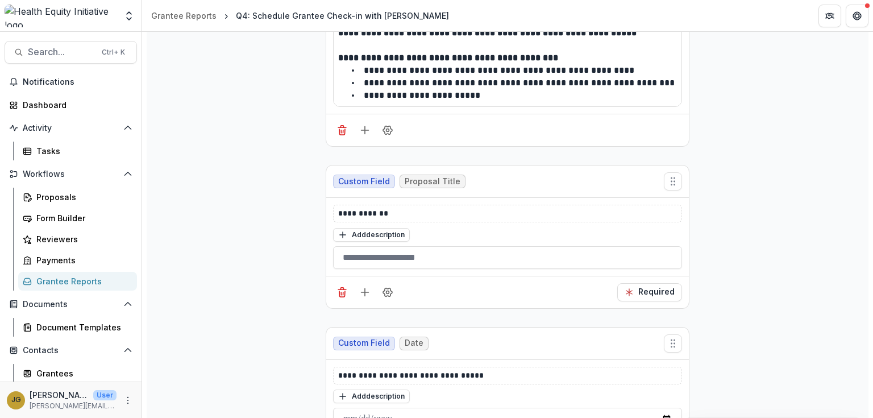
scroll to position [545, 0]
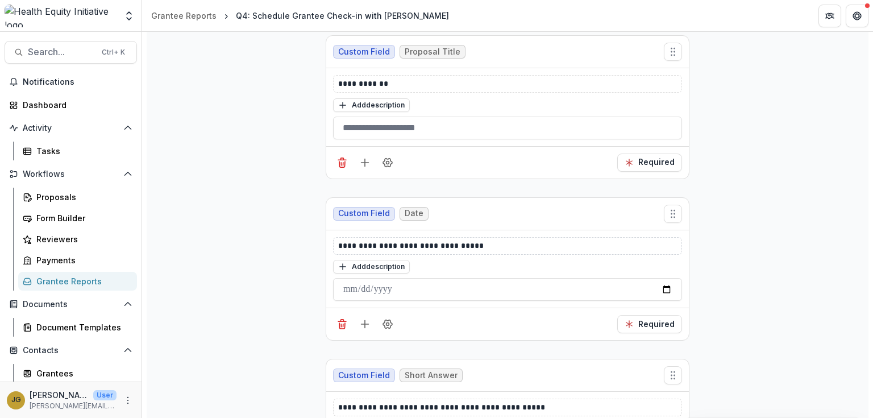
click at [494, 250] on div "**********" at bounding box center [507, 246] width 349 height 18
click at [486, 244] on p "**********" at bounding box center [507, 246] width 339 height 12
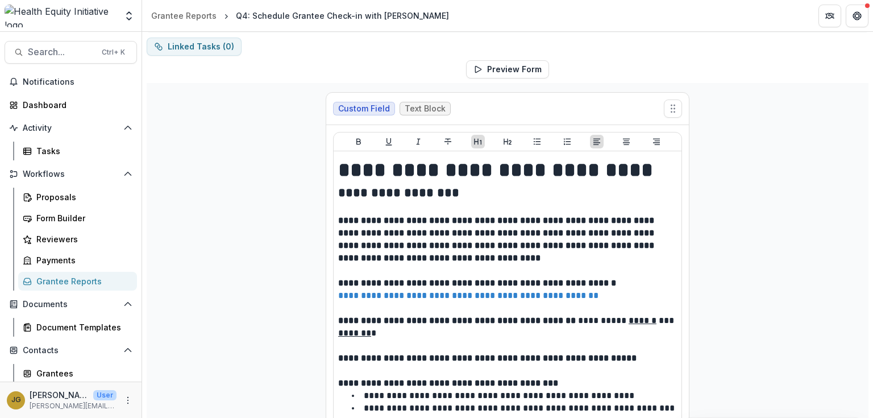
scroll to position [0, 0]
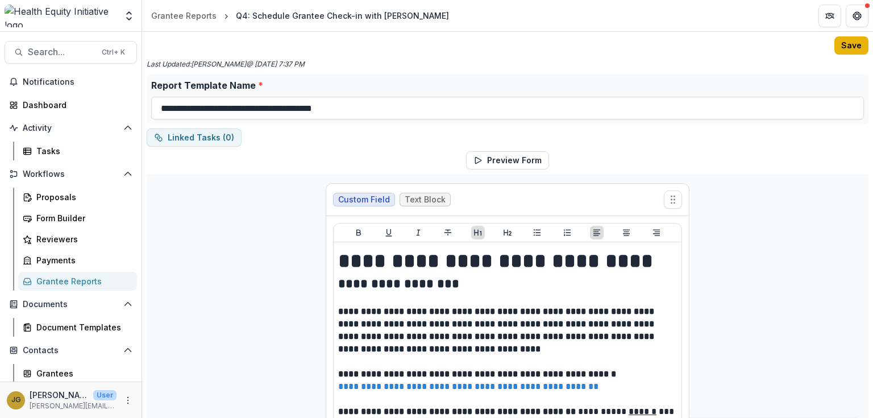
click at [844, 45] on button "Save" at bounding box center [851, 45] width 34 height 18
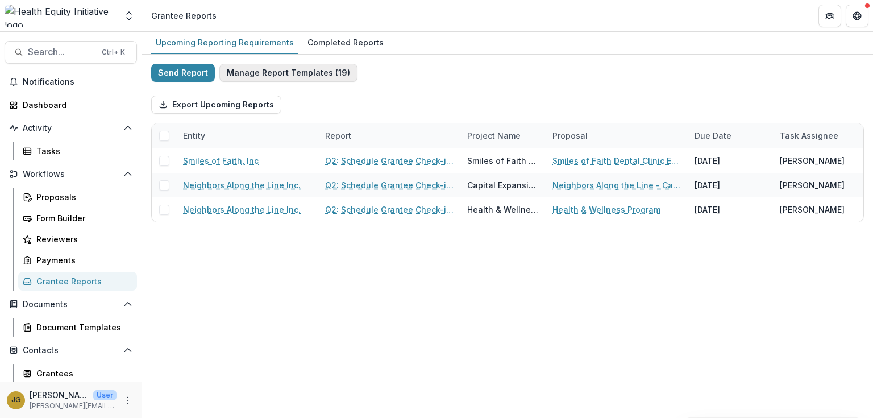
click at [254, 73] on button "Manage Report Templates ( 19 )" at bounding box center [288, 73] width 138 height 18
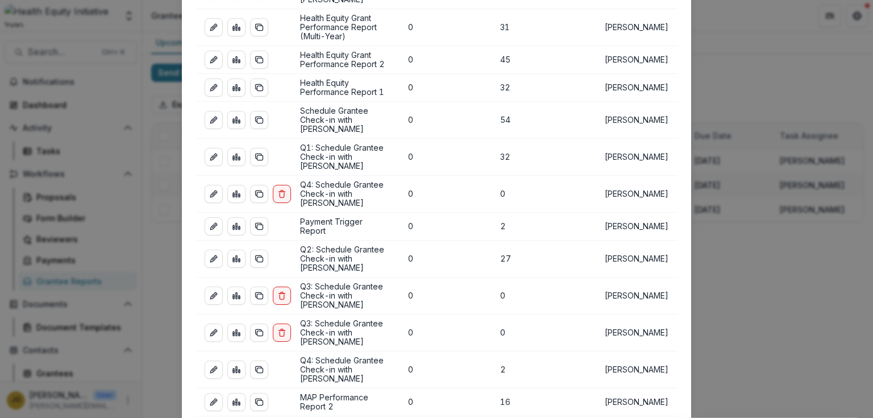
scroll to position [227, 0]
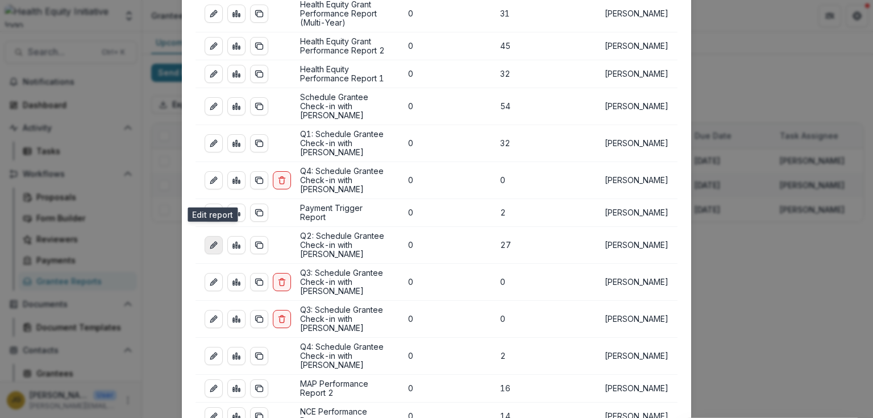
click at [209, 240] on icon "edit-report" at bounding box center [213, 244] width 9 height 9
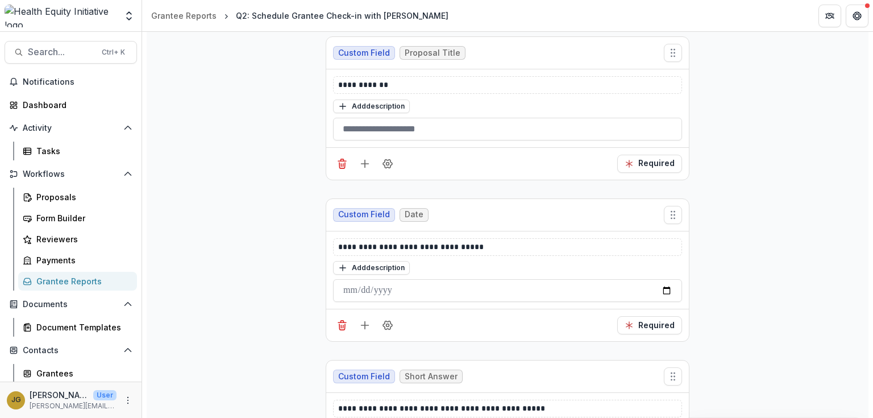
scroll to position [545, 0]
click at [481, 244] on p "**********" at bounding box center [507, 246] width 339 height 12
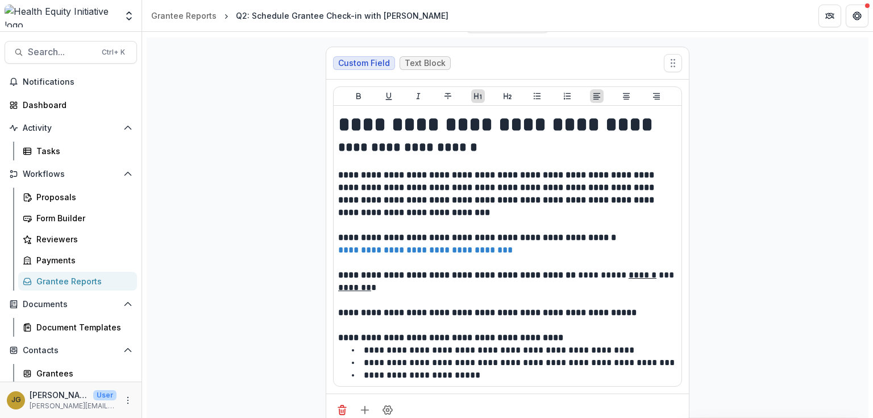
scroll to position [0, 0]
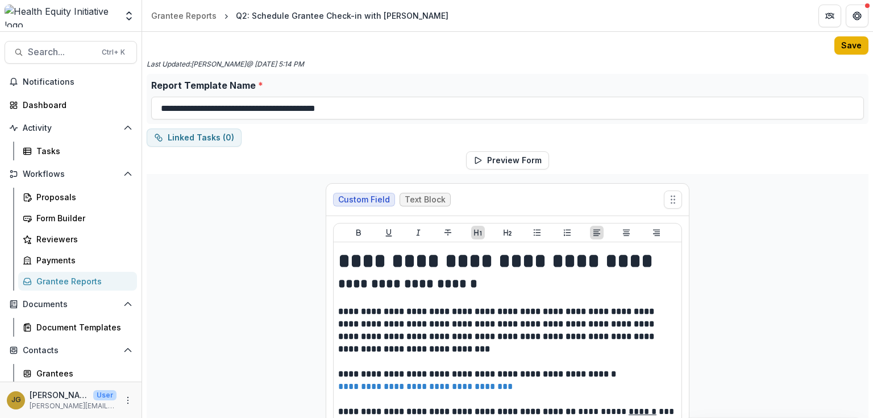
click at [850, 49] on button "Save" at bounding box center [851, 45] width 34 height 18
click at [62, 284] on div "Grantee Reports" at bounding box center [81, 281] width 91 height 12
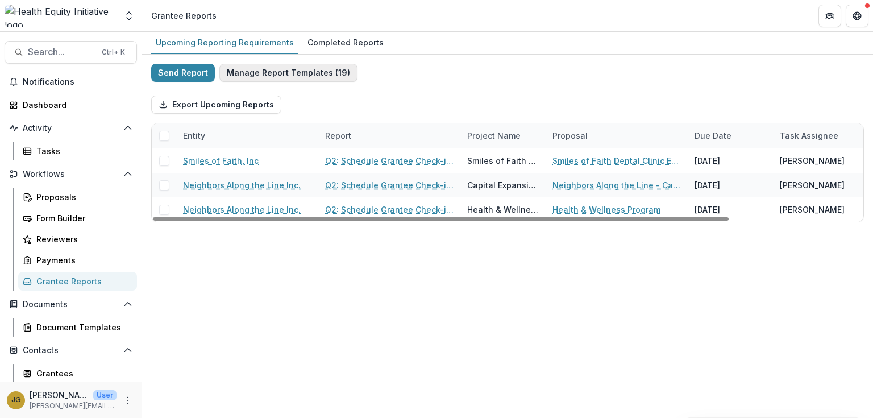
click at [291, 73] on button "Manage Report Templates ( 19 )" at bounding box center [288, 73] width 138 height 18
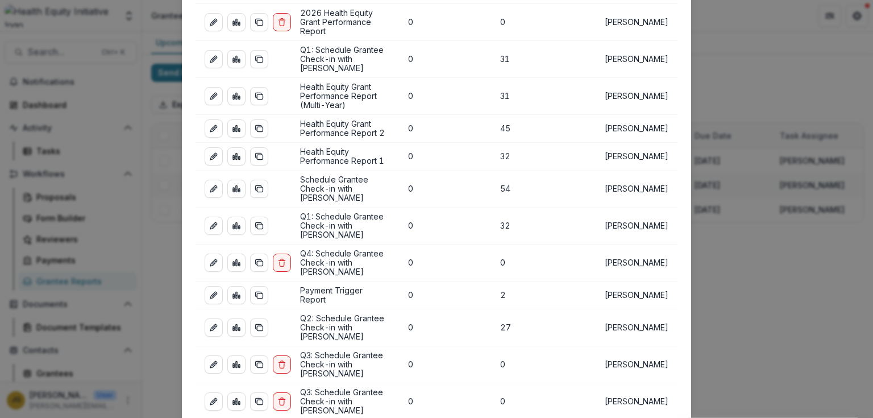
scroll to position [182, 0]
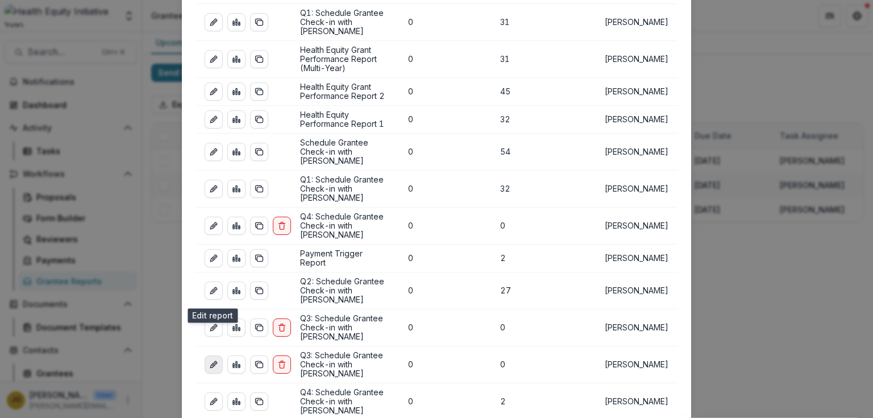
click at [209, 360] on icon "edit-report" at bounding box center [213, 364] width 9 height 9
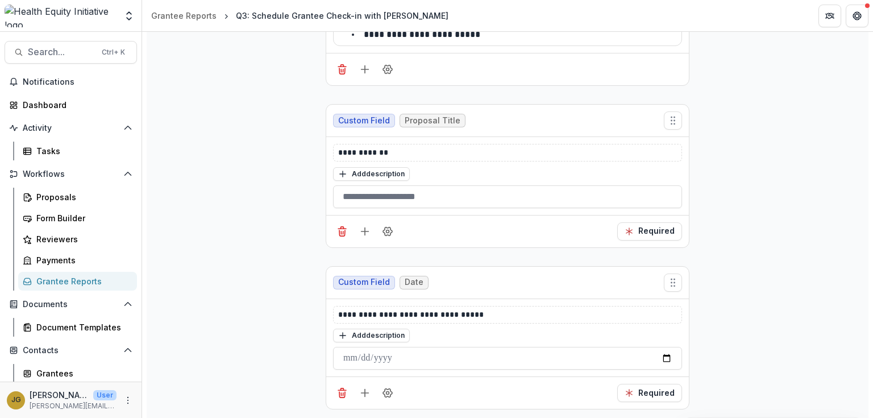
scroll to position [500, 0]
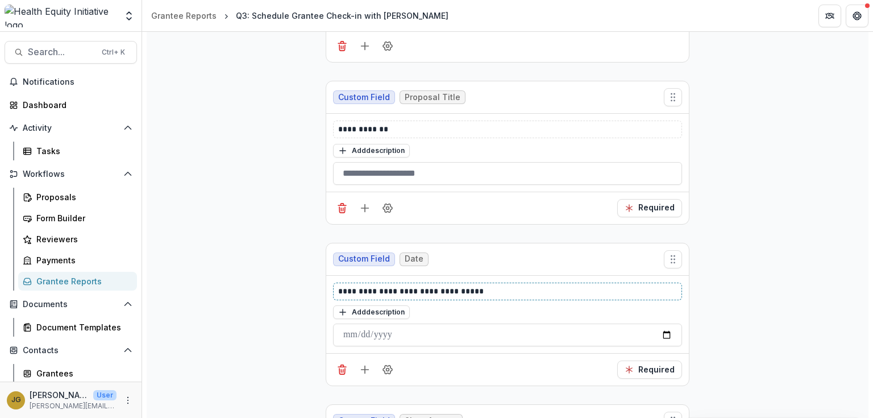
click at [488, 285] on p "**********" at bounding box center [507, 291] width 339 height 12
click at [474, 290] on p "**********" at bounding box center [507, 291] width 339 height 12
click at [474, 289] on p "**********" at bounding box center [507, 291] width 339 height 12
click at [473, 290] on p "**********" at bounding box center [507, 291] width 339 height 12
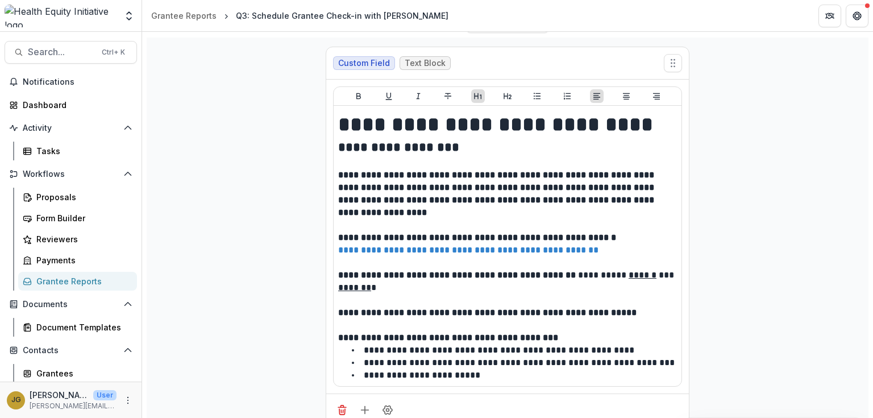
scroll to position [0, 0]
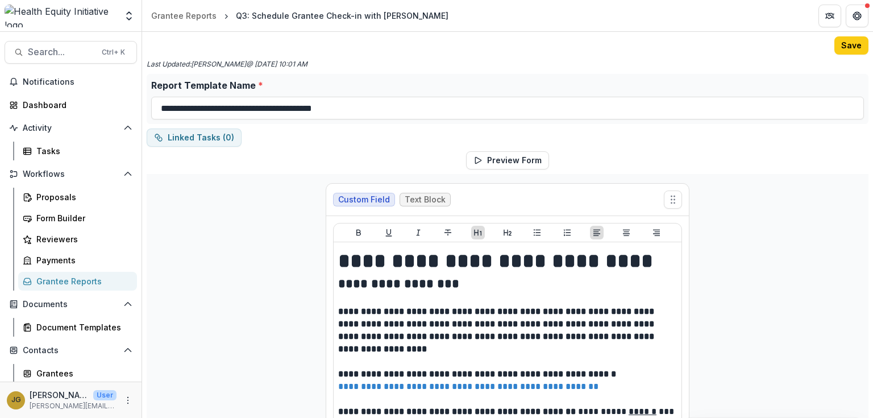
drag, startPoint x: 850, startPoint y: 47, endPoint x: 696, endPoint y: 55, distance: 154.1
click at [850, 47] on button "Save" at bounding box center [851, 45] width 34 height 18
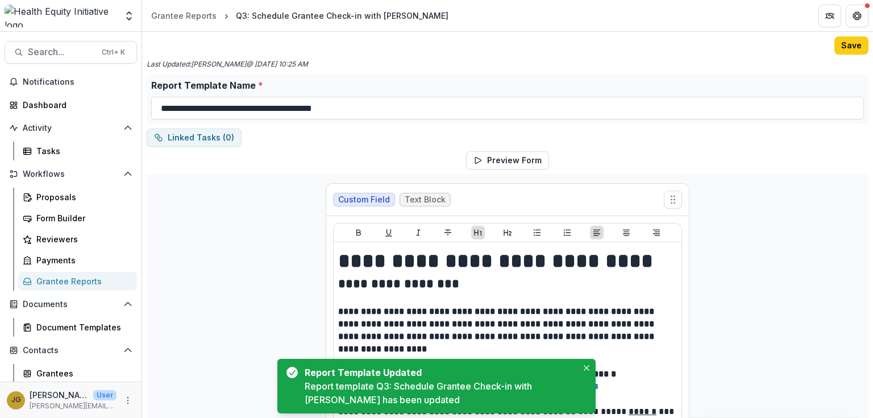
click at [64, 283] on div "Grantee Reports" at bounding box center [81, 281] width 91 height 12
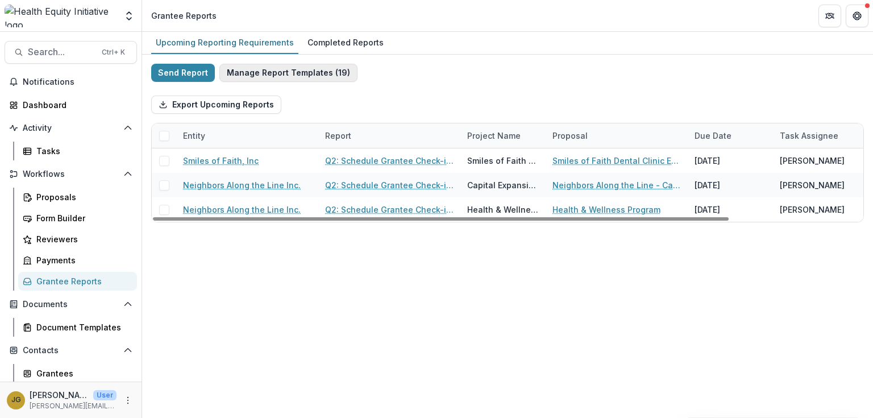
click at [260, 73] on button "Manage Report Templates ( 19 )" at bounding box center [288, 73] width 138 height 18
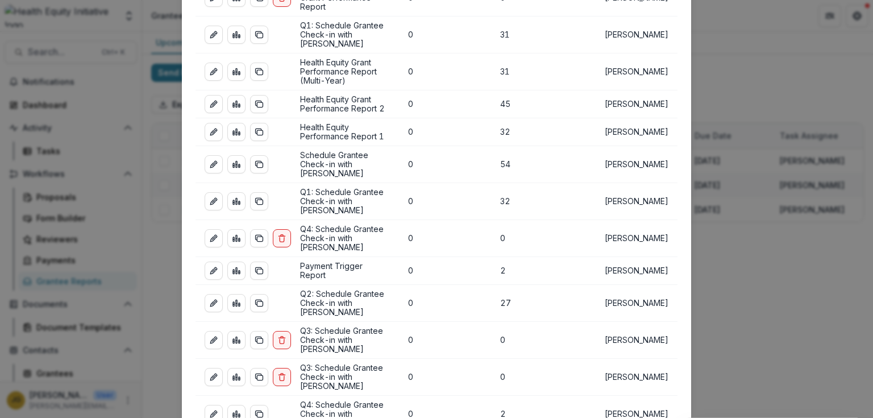
scroll to position [182, 0]
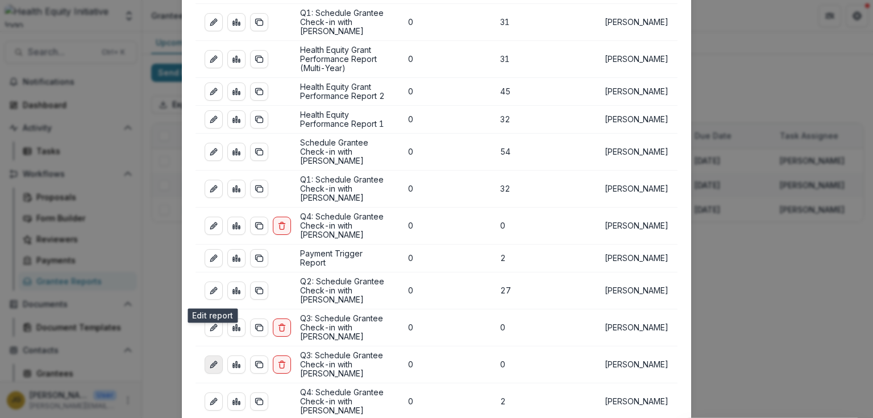
click at [212, 363] on line "edit-report" at bounding box center [213, 364] width 2 height 2
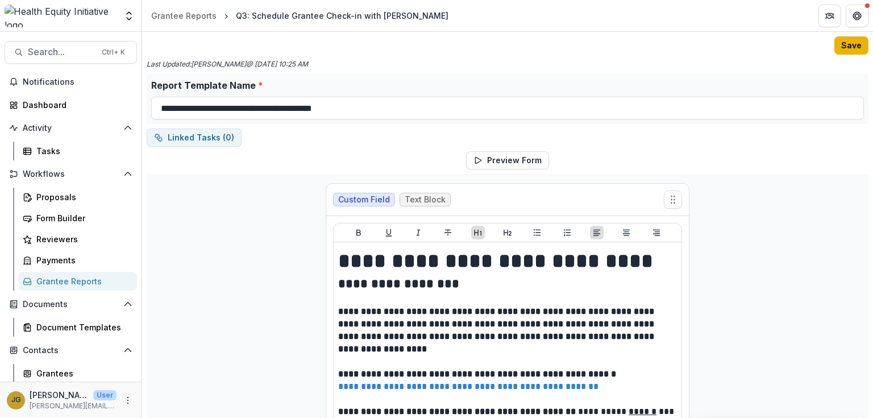
click at [848, 48] on button "Save" at bounding box center [851, 45] width 34 height 18
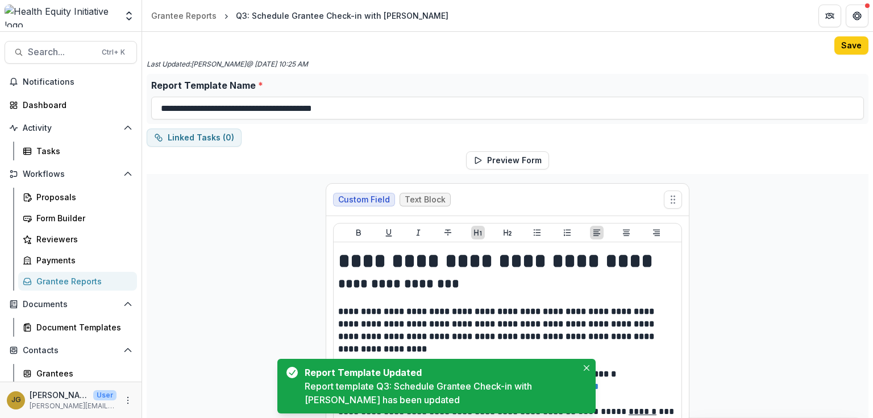
click at [64, 282] on div "Grantee Reports" at bounding box center [81, 281] width 91 height 12
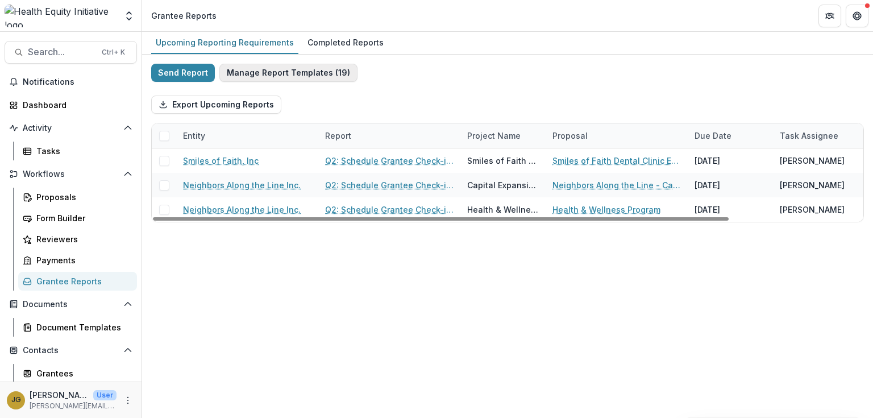
click at [268, 73] on button "Manage Report Templates ( 19 )" at bounding box center [288, 73] width 138 height 18
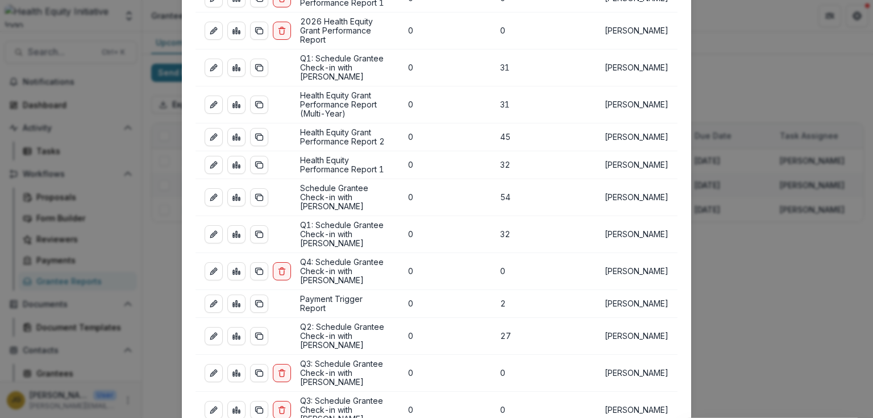
scroll to position [182, 0]
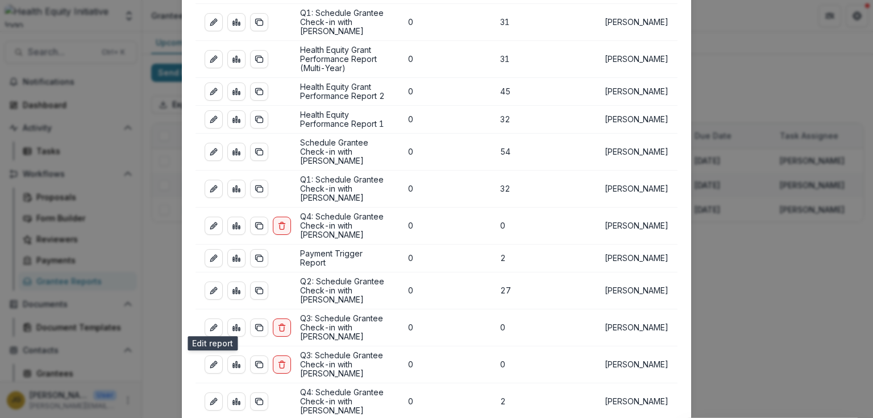
drag, startPoint x: 215, startPoint y: 320, endPoint x: 243, endPoint y: 308, distance: 30.5
click at [215, 398] on icon "edit-report" at bounding box center [215, 399] width 3 height 3
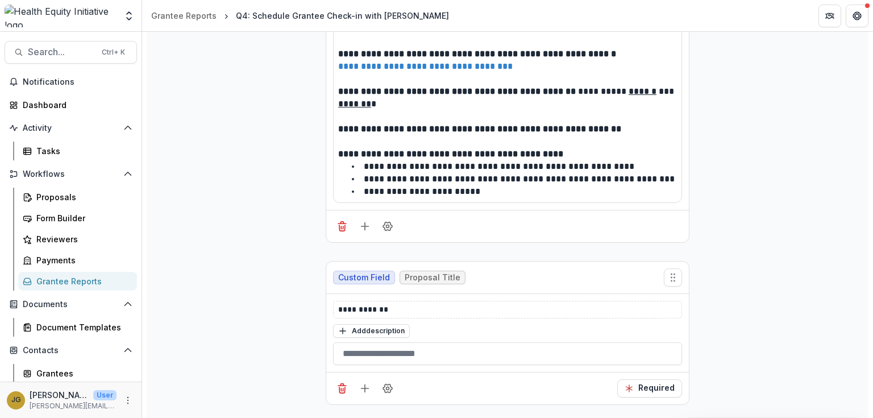
scroll to position [454, 0]
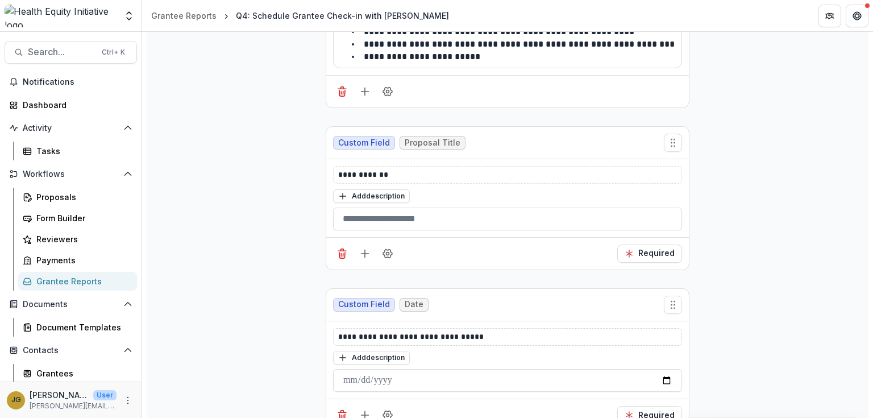
click at [506, 340] on div "**********" at bounding box center [507, 337] width 349 height 18
click at [484, 336] on p "**********" at bounding box center [507, 337] width 339 height 12
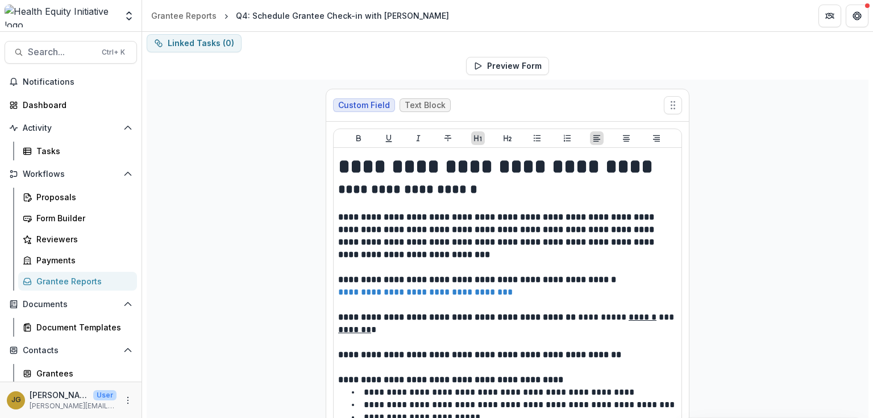
scroll to position [0, 0]
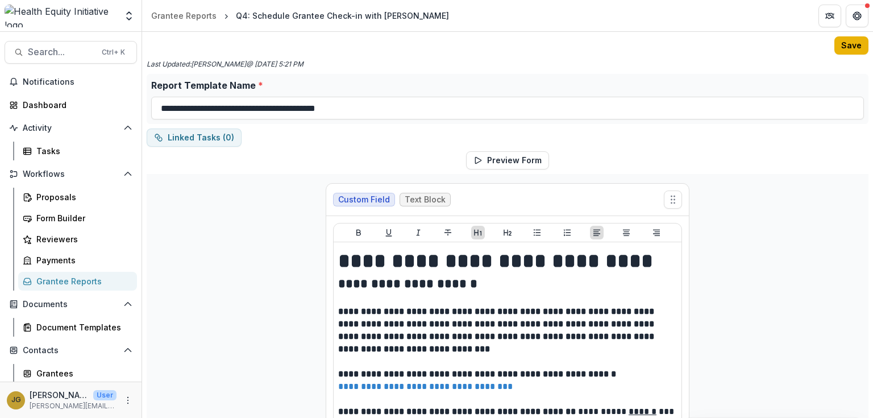
click at [844, 45] on button "Save" at bounding box center [851, 45] width 34 height 18
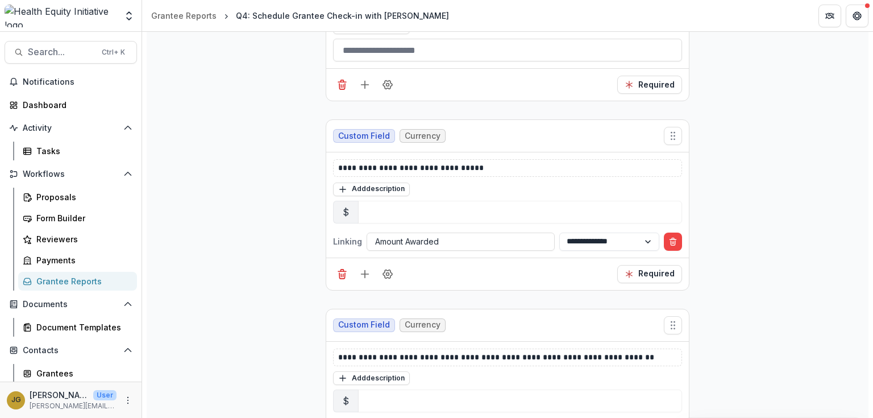
scroll to position [956, 0]
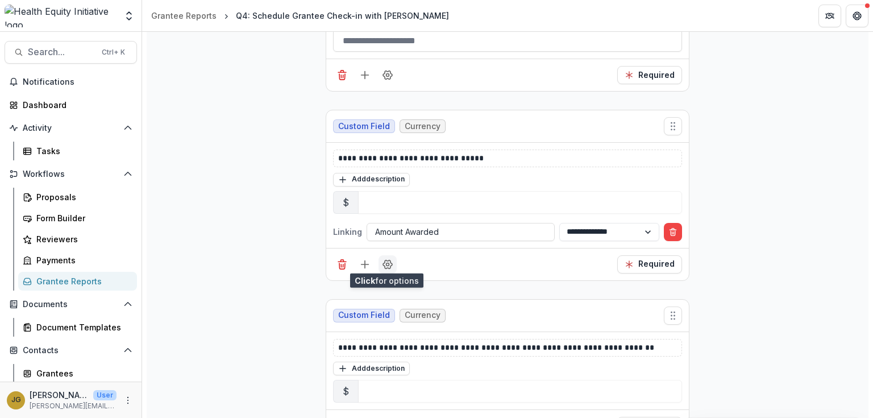
click at [385, 261] on icon "Field Settings" at bounding box center [387, 263] width 11 height 11
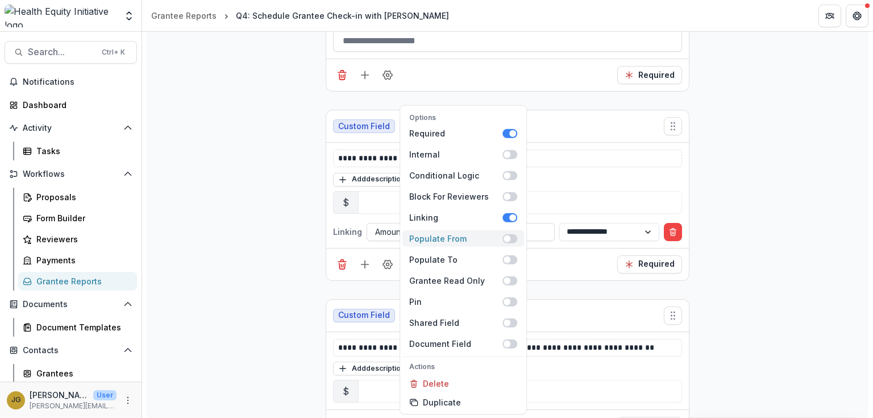
click at [514, 237] on span at bounding box center [509, 237] width 15 height 9
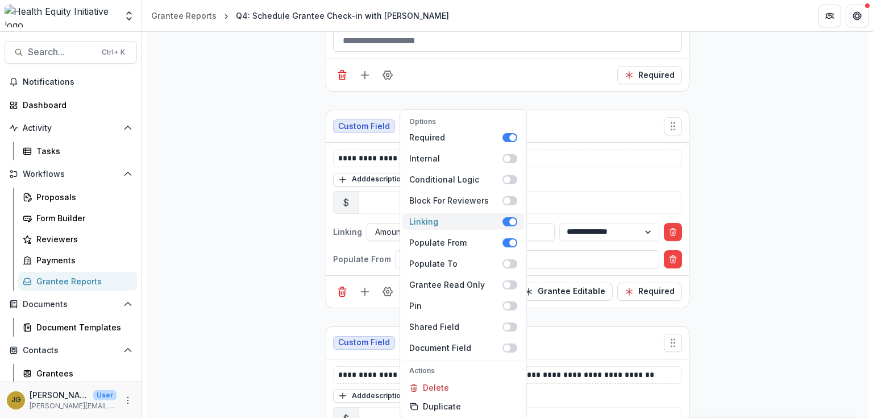
click at [507, 223] on span at bounding box center [509, 221] width 15 height 9
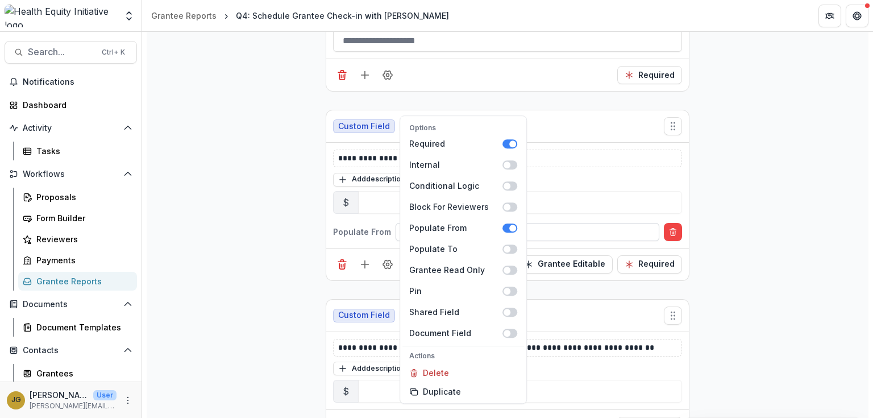
click at [533, 227] on div at bounding box center [527, 231] width 247 height 14
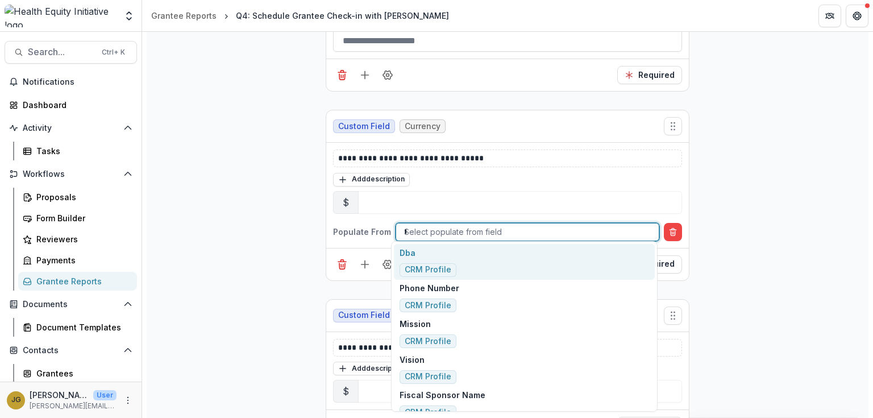
type input "***"
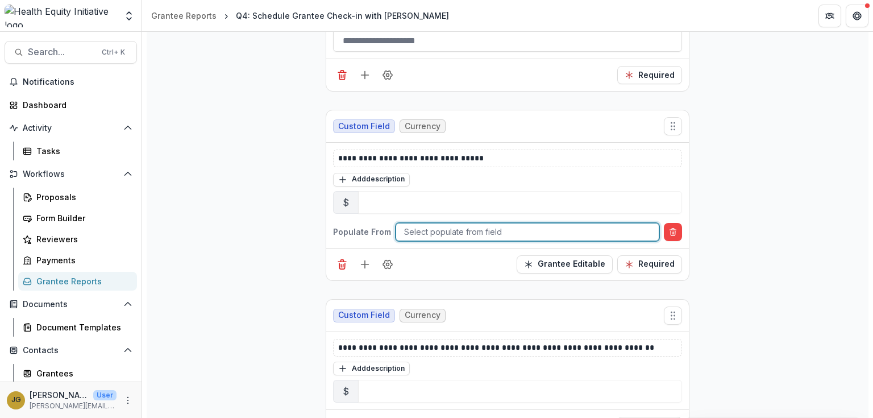
drag, startPoint x: 421, startPoint y: 228, endPoint x: 394, endPoint y: 227, distance: 27.3
click at [396, 227] on div "Select populate from field" at bounding box center [527, 231] width 262 height 16
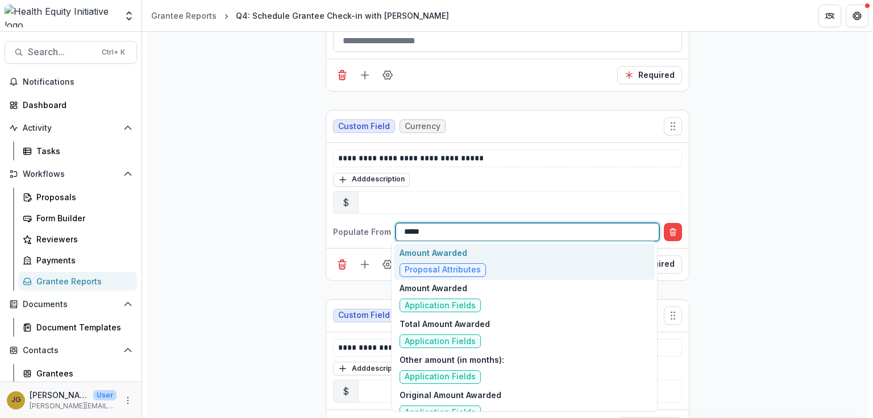
type input "******"
click at [417, 254] on p "Amount Awarded" at bounding box center [442, 253] width 86 height 12
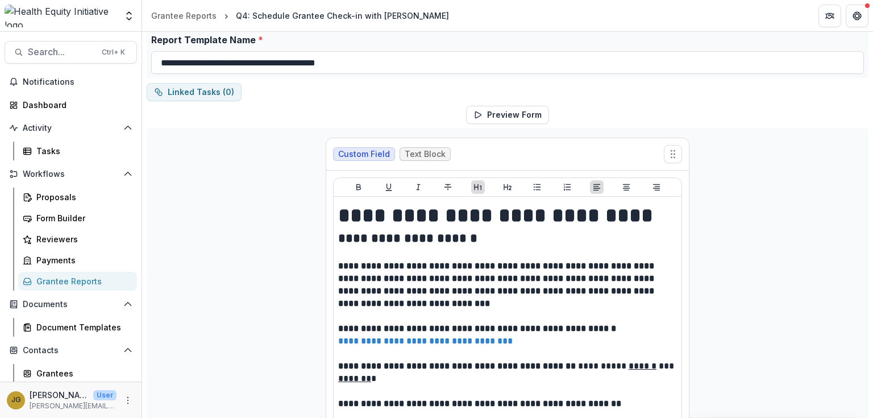
scroll to position [0, 0]
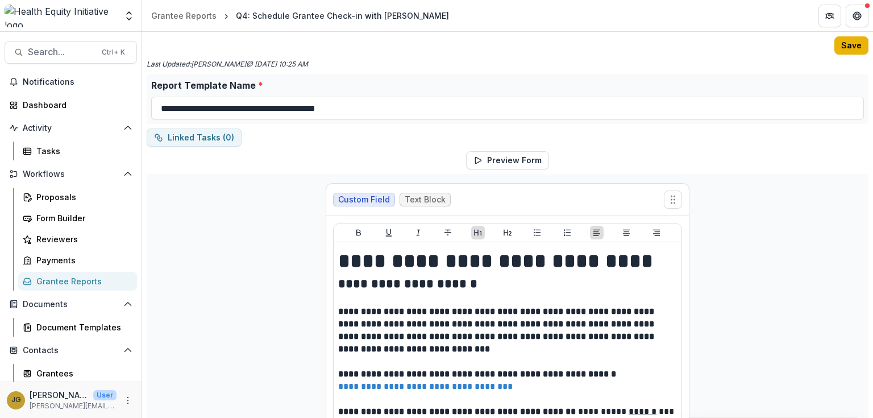
click at [852, 41] on button "Save" at bounding box center [851, 45] width 34 height 18
click at [86, 281] on div "Grantee Reports" at bounding box center [81, 281] width 91 height 12
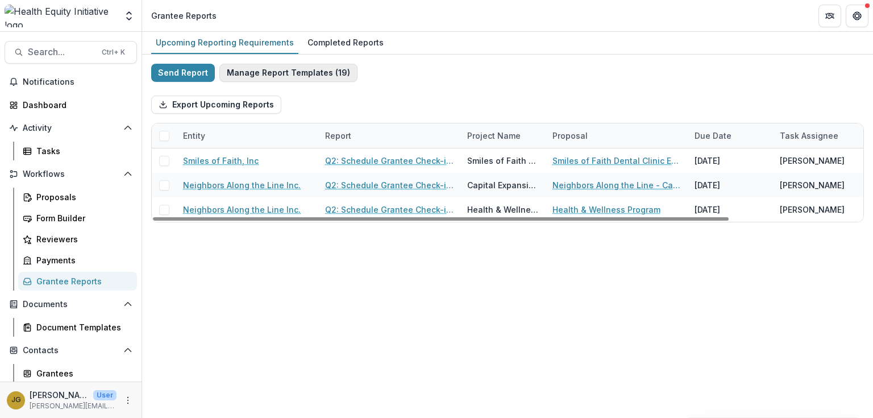
click at [286, 72] on button "Manage Report Templates ( 19 )" at bounding box center [288, 73] width 138 height 18
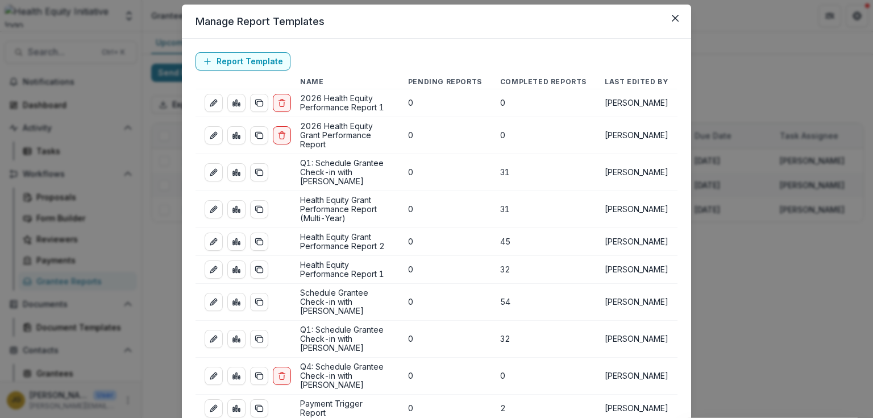
scroll to position [45, 0]
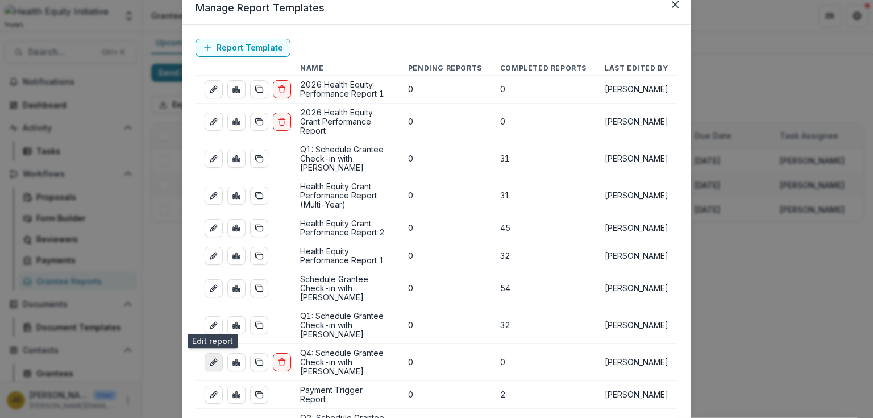
click at [210, 357] on icon "edit-report" at bounding box center [213, 361] width 9 height 9
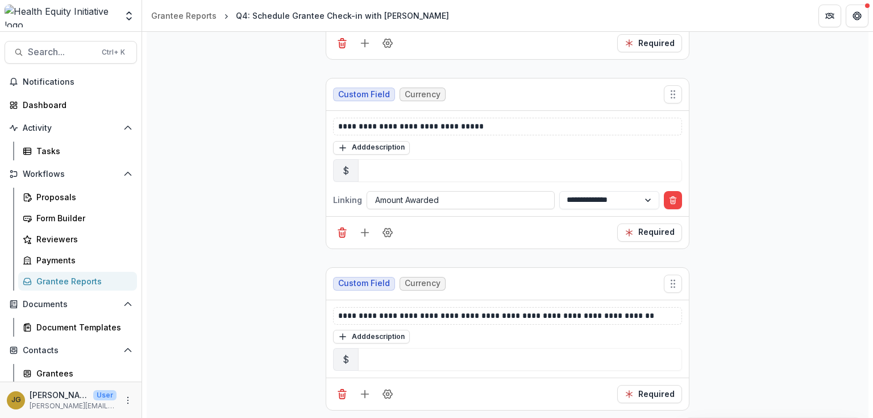
scroll to position [1000, 0]
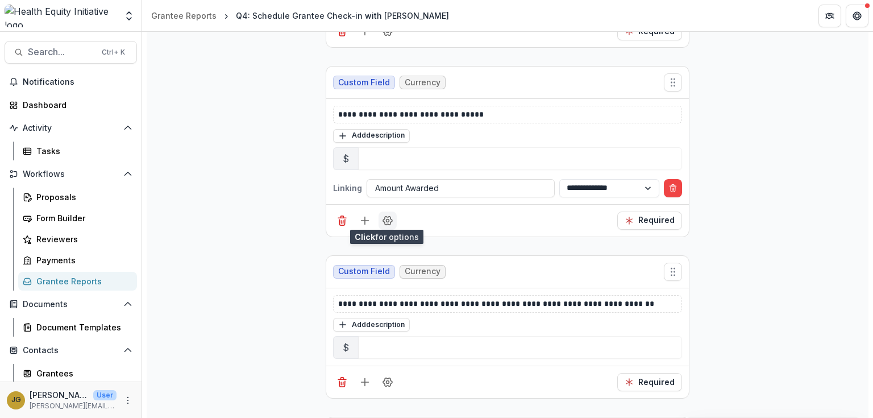
click at [388, 216] on icon "Field Settings" at bounding box center [387, 220] width 11 height 11
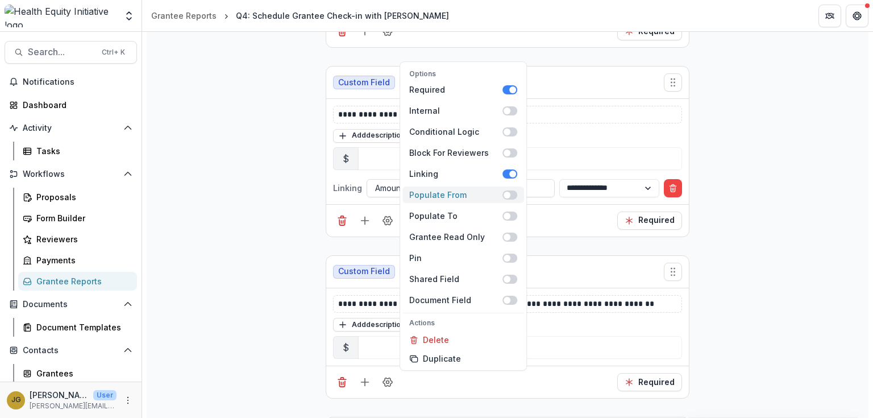
click at [512, 197] on span at bounding box center [509, 194] width 15 height 9
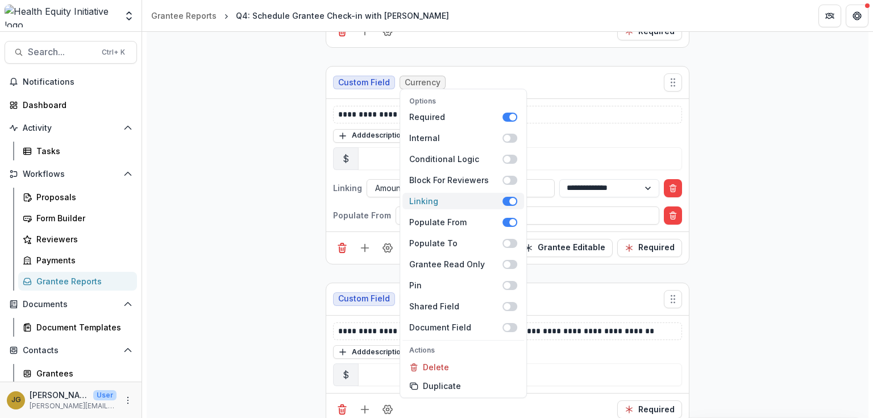
click at [505, 198] on span at bounding box center [509, 201] width 15 height 9
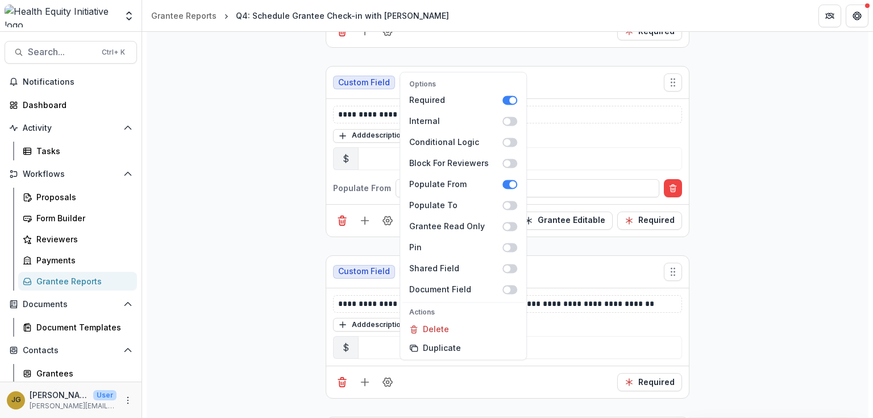
click at [556, 236] on div "**********" at bounding box center [507, 347] width 364 height 2347
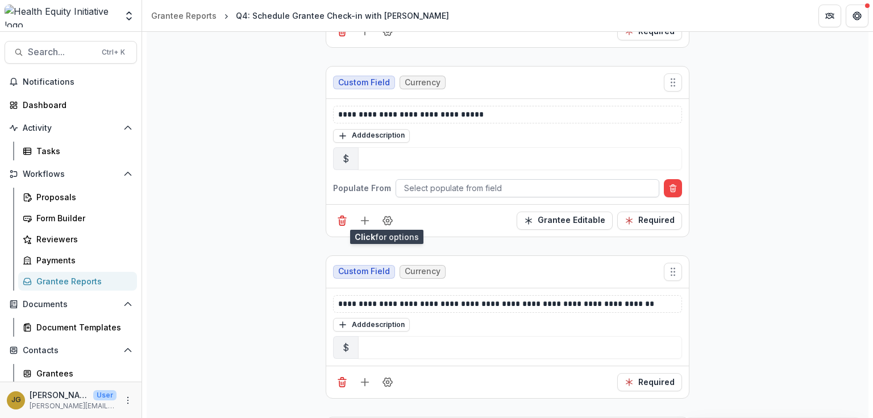
click at [418, 182] on div at bounding box center [527, 188] width 247 height 14
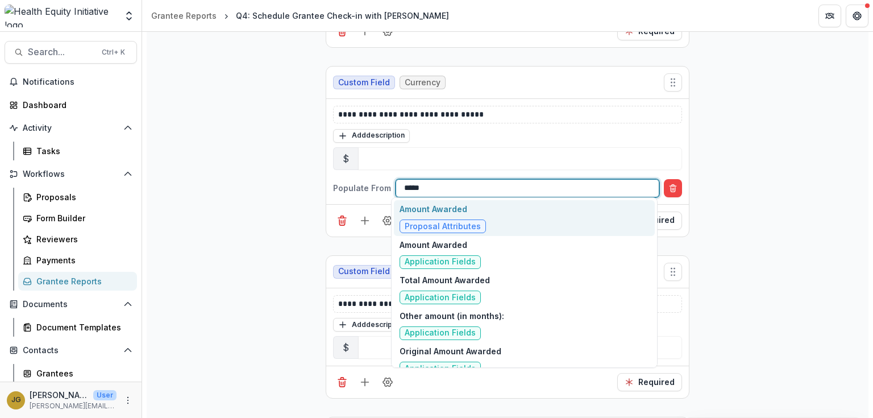
type input "******"
click at [427, 214] on p "Amount Awarded" at bounding box center [442, 209] width 86 height 12
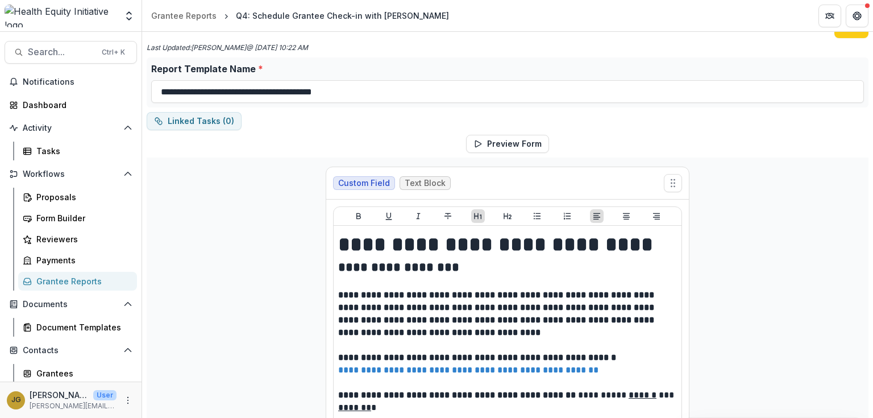
scroll to position [0, 0]
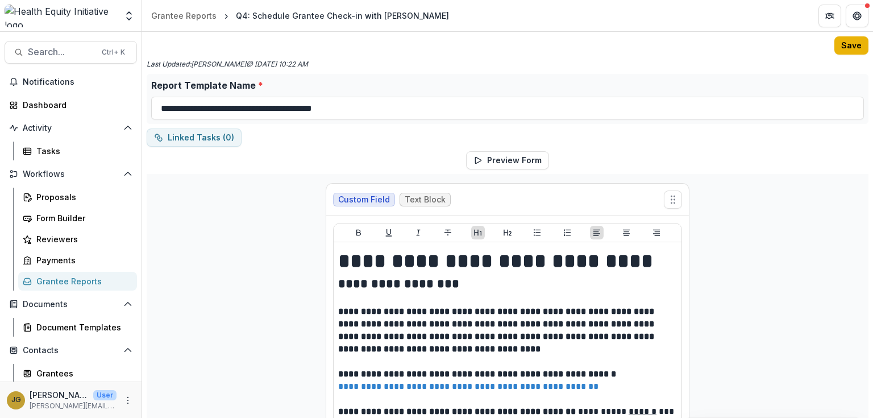
click at [839, 49] on button "Save" at bounding box center [851, 45] width 34 height 18
click at [91, 282] on div "Grantee Reports" at bounding box center [81, 281] width 91 height 12
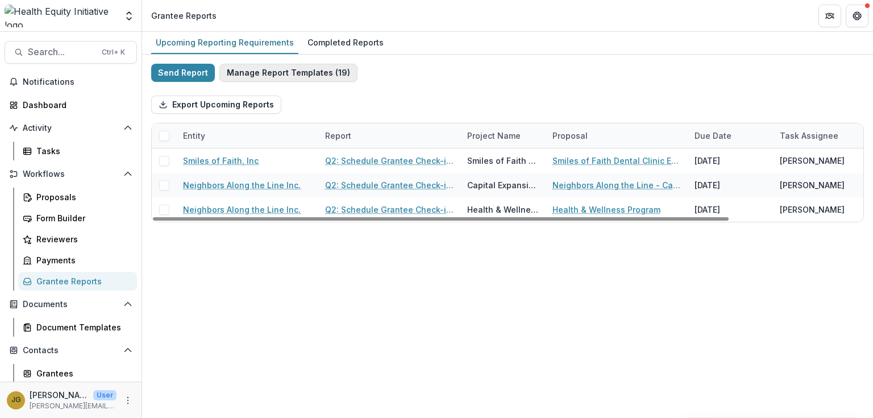
click at [276, 74] on button "Manage Report Templates ( 19 )" at bounding box center [288, 73] width 138 height 18
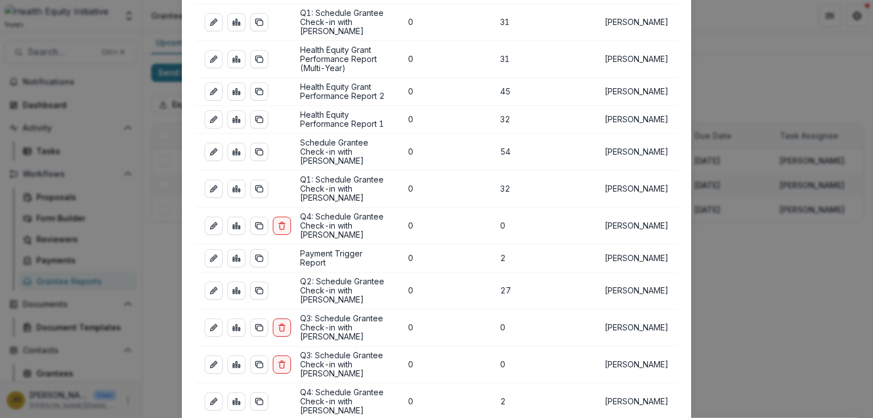
scroll to position [227, 0]
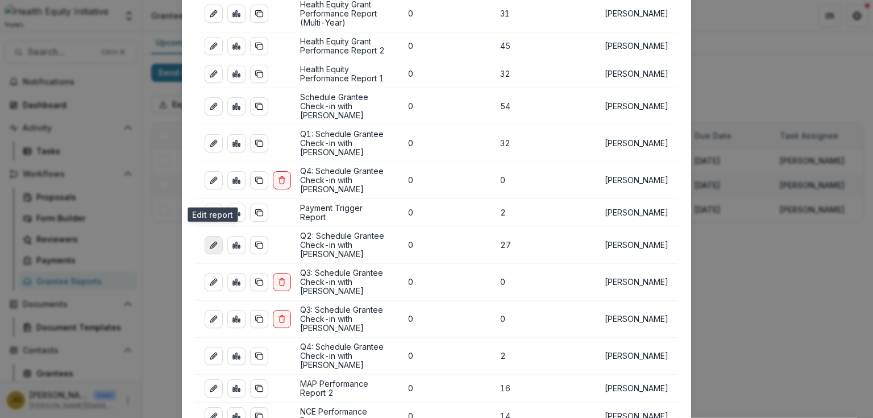
click at [211, 240] on icon "edit-report" at bounding box center [213, 244] width 9 height 9
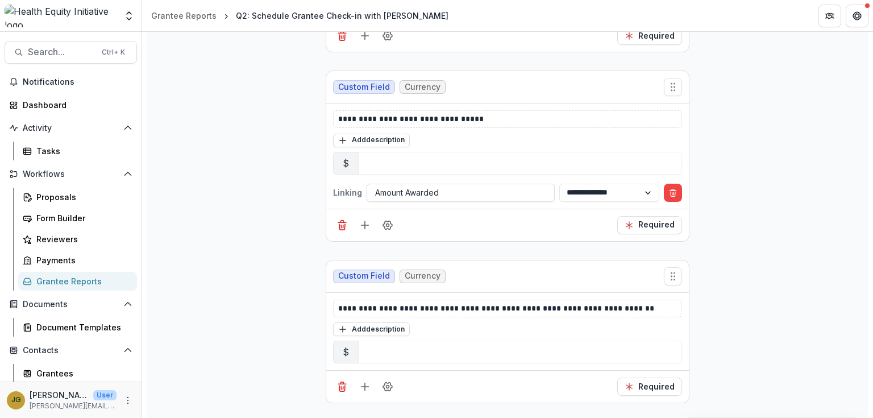
scroll to position [1000, 0]
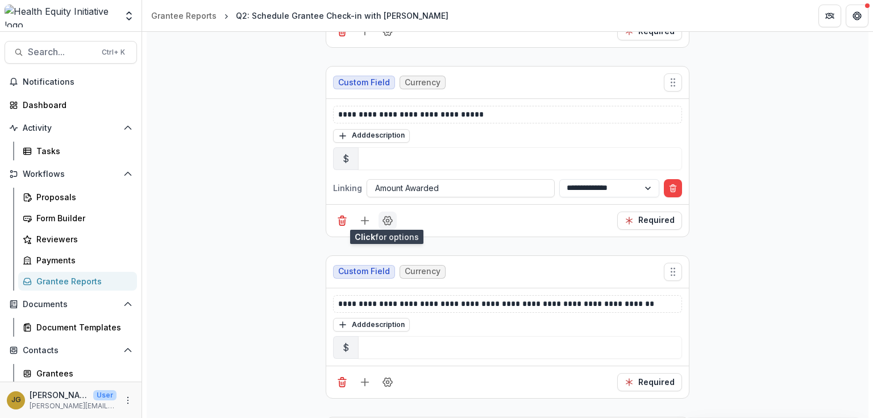
click at [387, 216] on icon "Field Settings" at bounding box center [387, 220] width 11 height 11
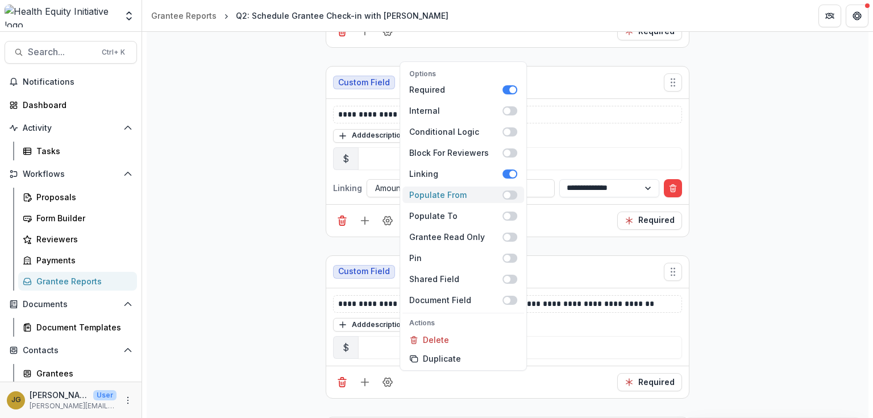
click at [515, 194] on span at bounding box center [509, 194] width 15 height 9
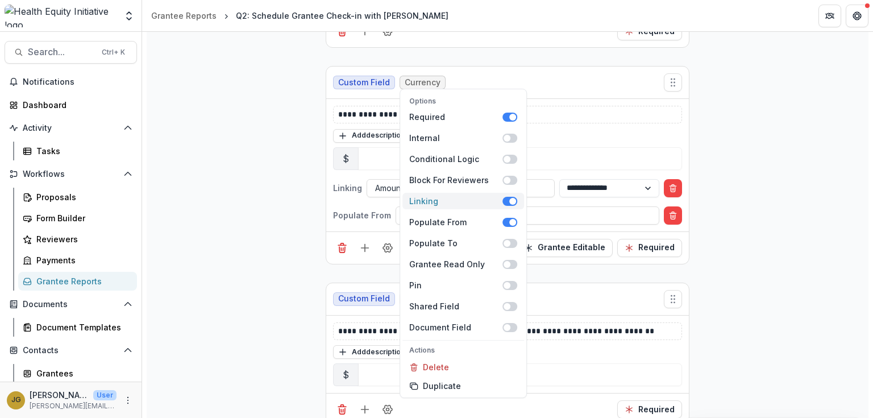
click at [506, 197] on span at bounding box center [509, 201] width 15 height 9
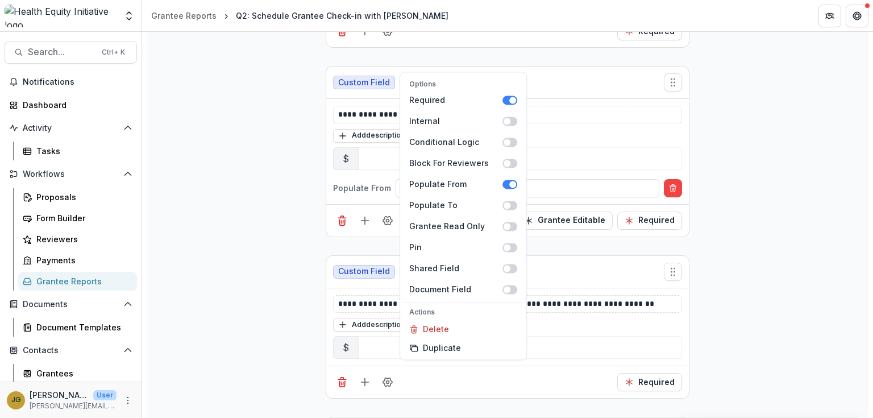
drag, startPoint x: 585, startPoint y: 241, endPoint x: 579, endPoint y: 237, distance: 6.9
click at [584, 241] on div "**********" at bounding box center [507, 397] width 364 height 2447
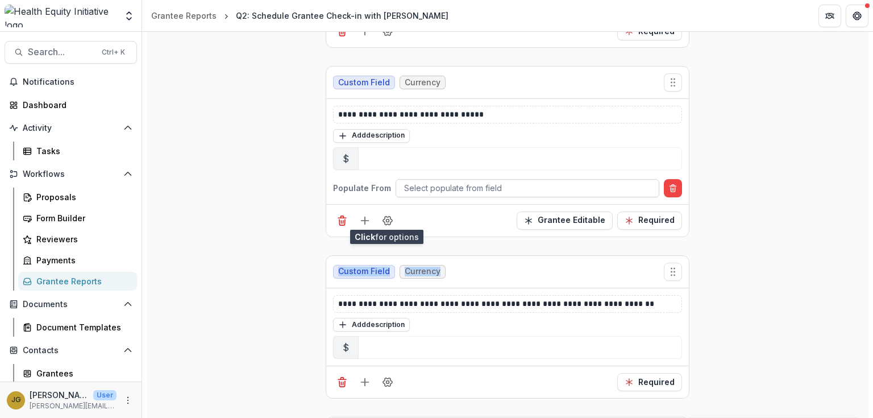
drag, startPoint x: 432, startPoint y: 184, endPoint x: 441, endPoint y: 182, distance: 9.9
click at [432, 185] on div at bounding box center [527, 188] width 247 height 14
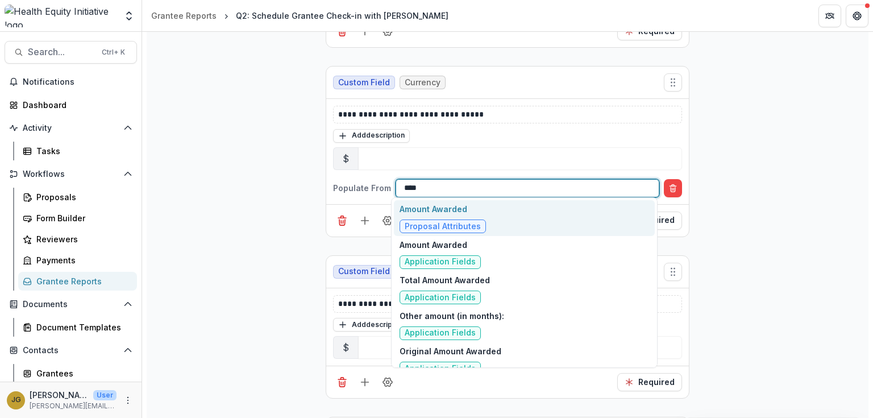
type input "*****"
click at [416, 204] on p "Amount Awarded" at bounding box center [442, 209] width 86 height 12
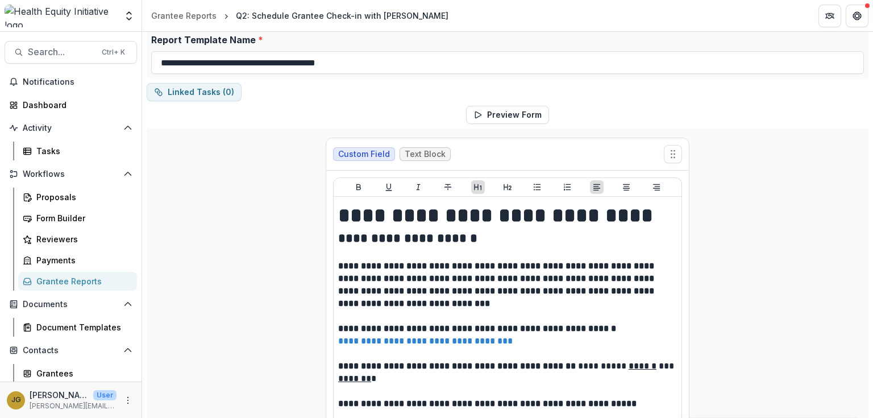
scroll to position [0, 0]
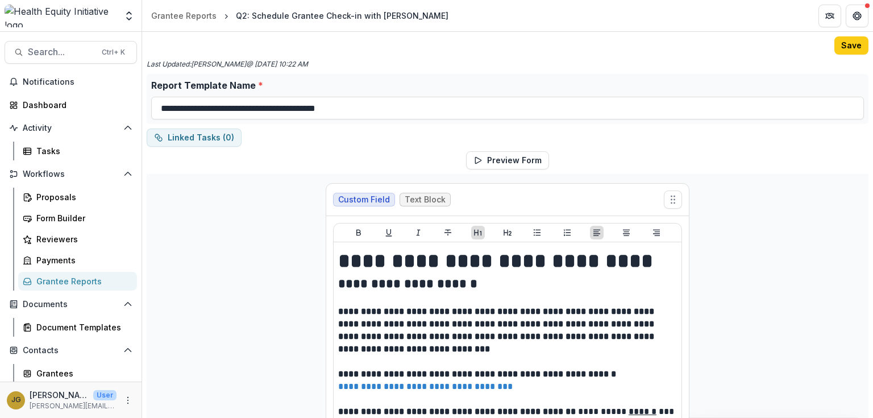
drag, startPoint x: 845, startPoint y: 44, endPoint x: 745, endPoint y: 75, distance: 104.7
click at [846, 44] on button "Save" at bounding box center [851, 45] width 34 height 18
click at [84, 283] on div "Grantee Reports" at bounding box center [81, 281] width 91 height 12
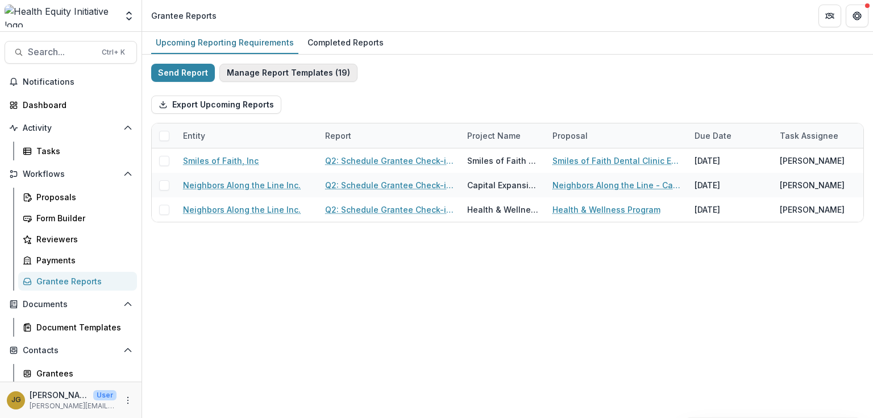
click at [289, 75] on button "Manage Report Templates ( 19 )" at bounding box center [288, 73] width 138 height 18
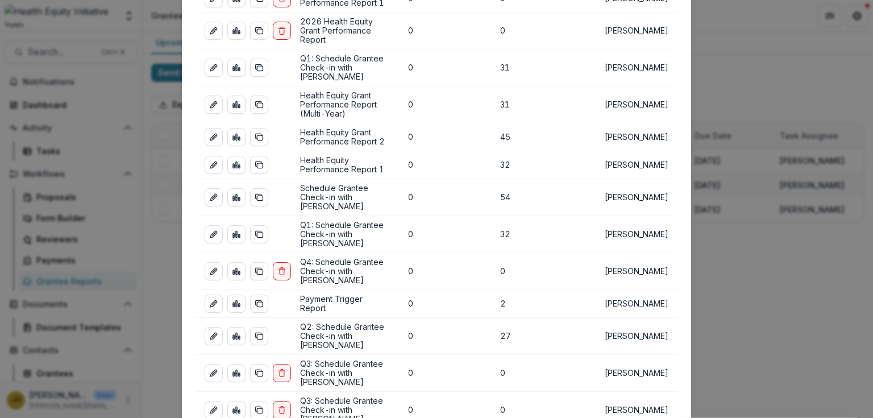
scroll to position [182, 0]
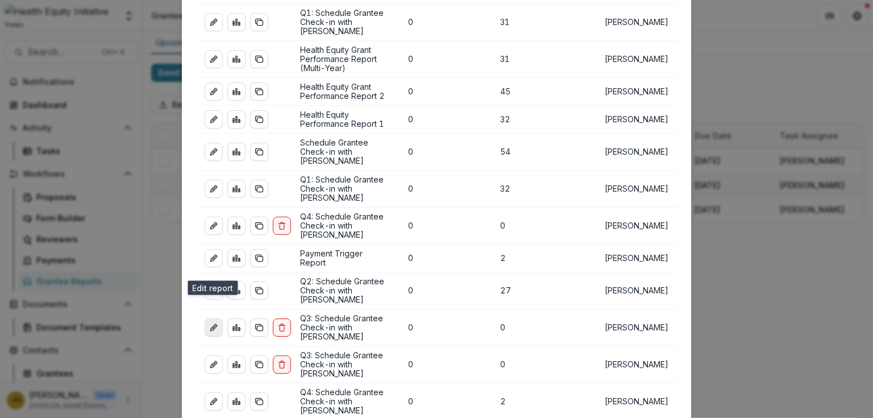
click at [212, 326] on line "edit-report" at bounding box center [213, 327] width 2 height 2
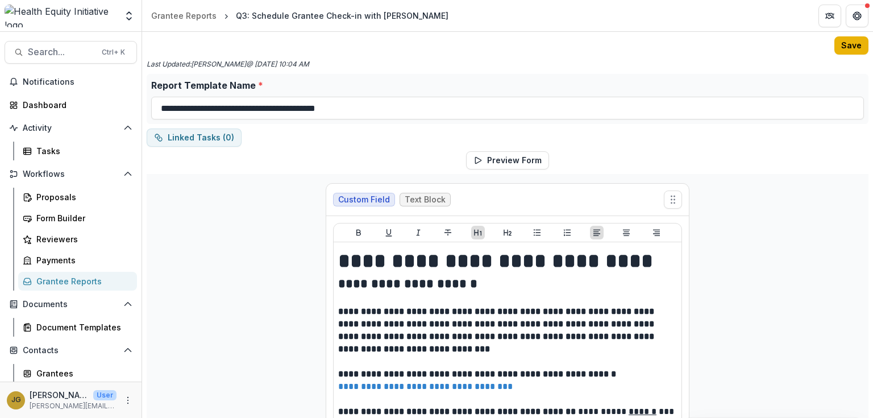
click at [847, 45] on button "Save" at bounding box center [851, 45] width 34 height 18
click at [66, 281] on div "Grantee Reports" at bounding box center [81, 281] width 91 height 12
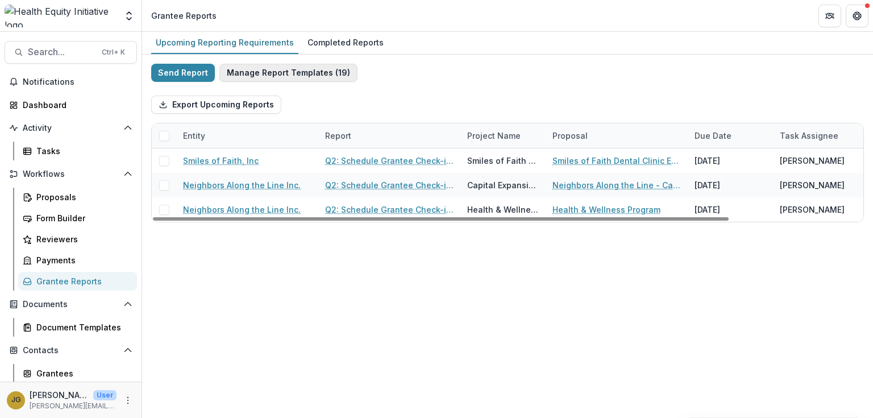
click at [272, 72] on button "Manage Report Templates ( 19 )" at bounding box center [288, 73] width 138 height 18
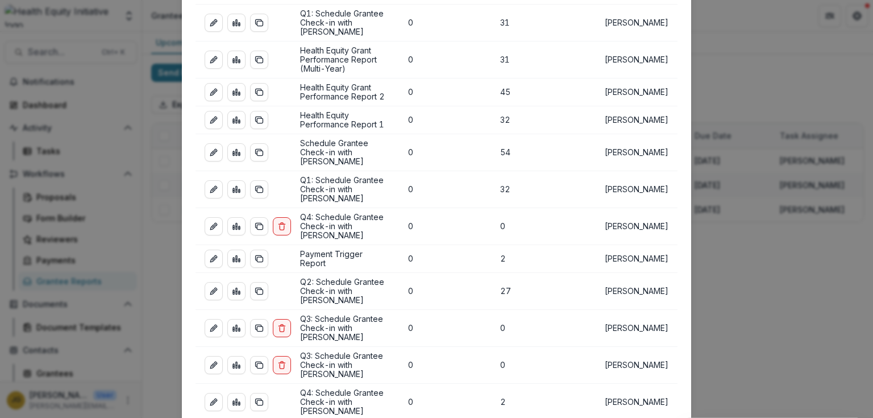
scroll to position [182, 0]
click at [204, 392] on link "edit-report" at bounding box center [213, 401] width 18 height 18
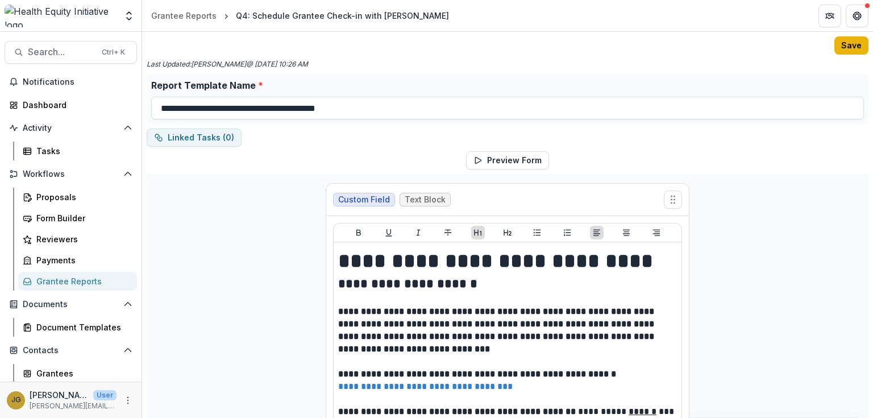
click at [844, 45] on button "Save" at bounding box center [851, 45] width 34 height 18
click at [75, 284] on div "Grantee Reports" at bounding box center [81, 281] width 91 height 12
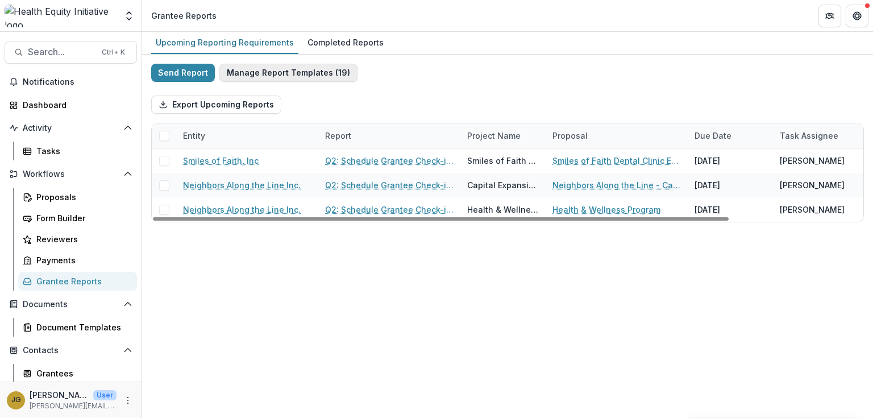
click at [301, 72] on button "Manage Report Templates ( 19 )" at bounding box center [288, 73] width 138 height 18
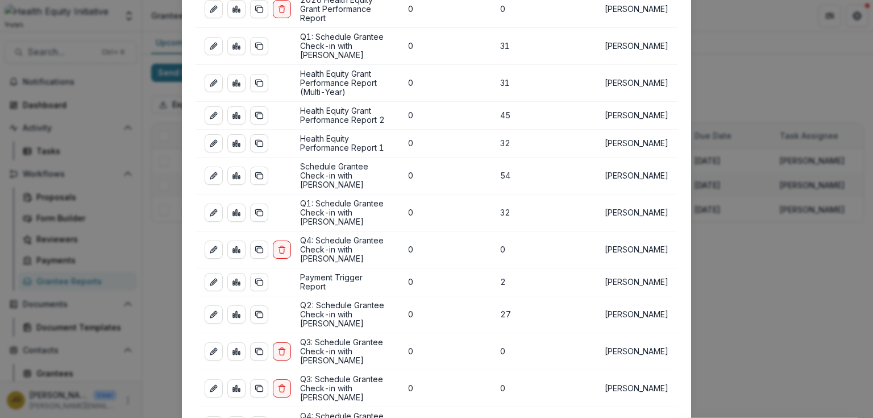
scroll to position [182, 0]
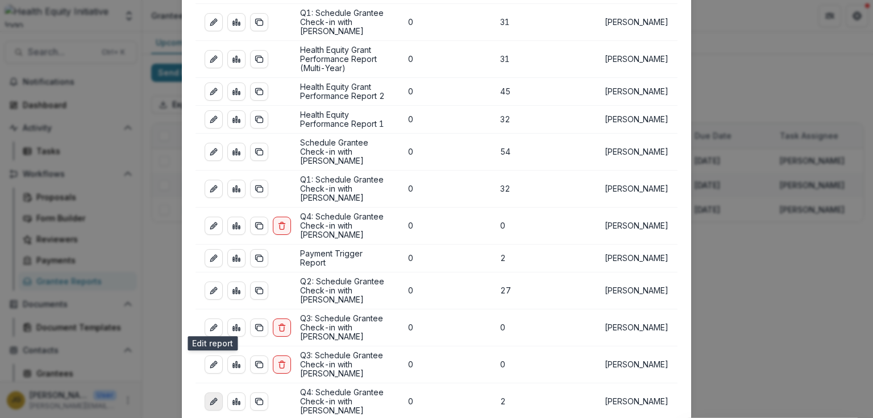
click at [210, 399] on icon "edit-report" at bounding box center [212, 401] width 5 height 5
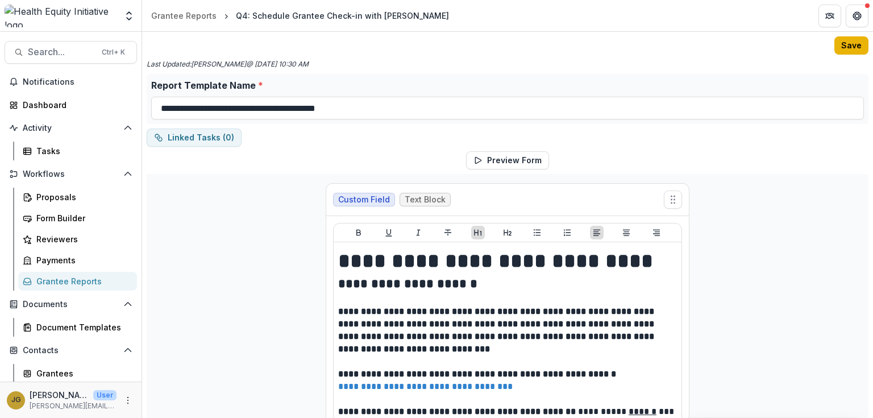
click at [839, 44] on button "Save" at bounding box center [851, 45] width 34 height 18
click at [78, 282] on div "Grantee Reports" at bounding box center [81, 281] width 91 height 12
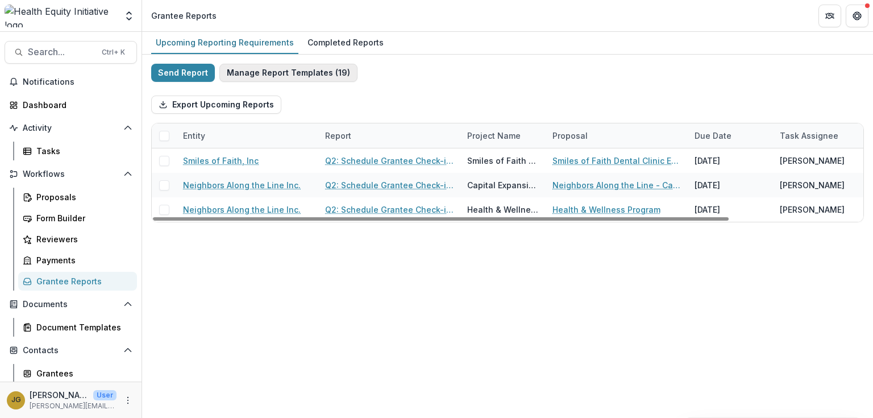
click at [290, 72] on button "Manage Report Templates ( 19 )" at bounding box center [288, 73] width 138 height 18
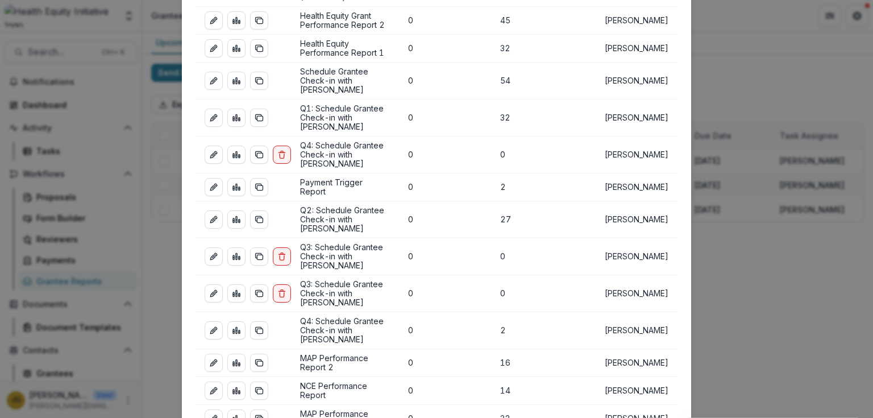
scroll to position [273, 0]
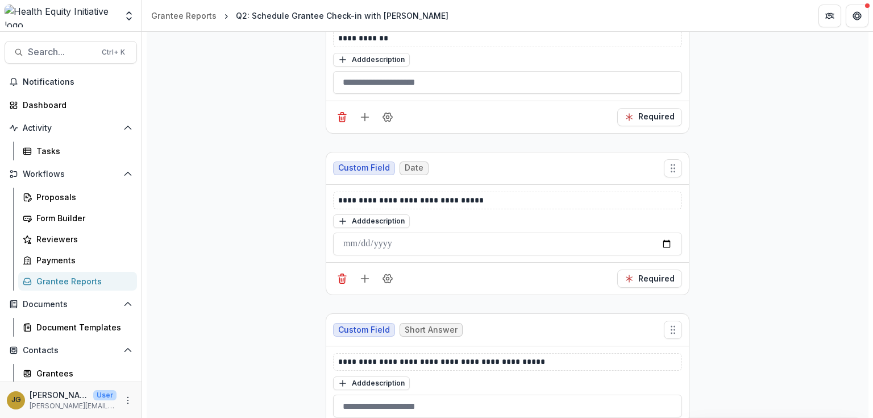
scroll to position [545, 0]
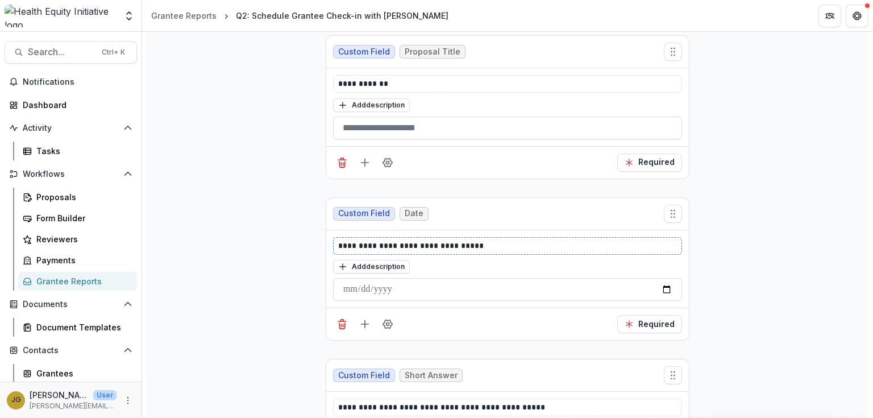
click at [483, 244] on p "**********" at bounding box center [507, 246] width 339 height 12
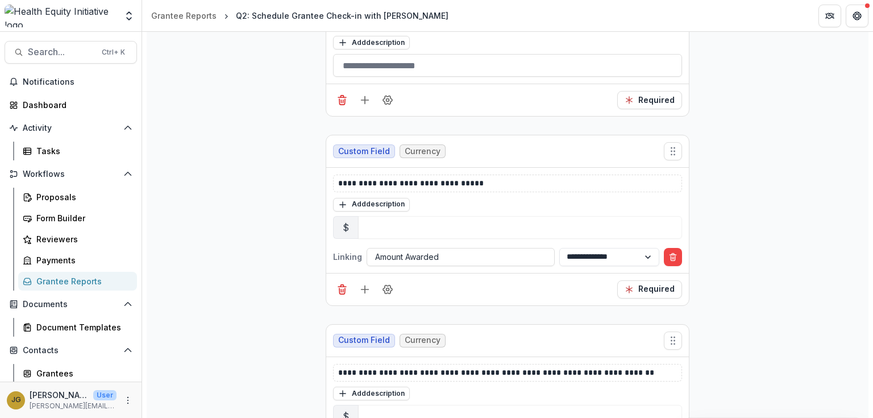
scroll to position [909, 0]
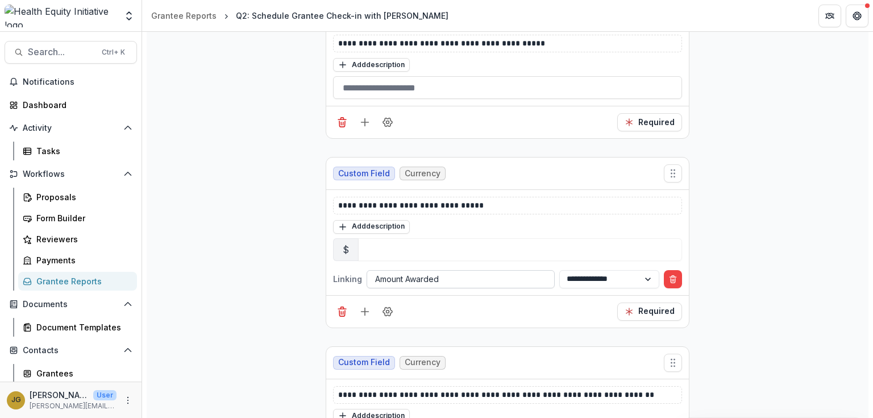
click at [456, 274] on div at bounding box center [460, 279] width 171 height 14
click at [383, 307] on icon "Field Settings" at bounding box center [387, 311] width 11 height 11
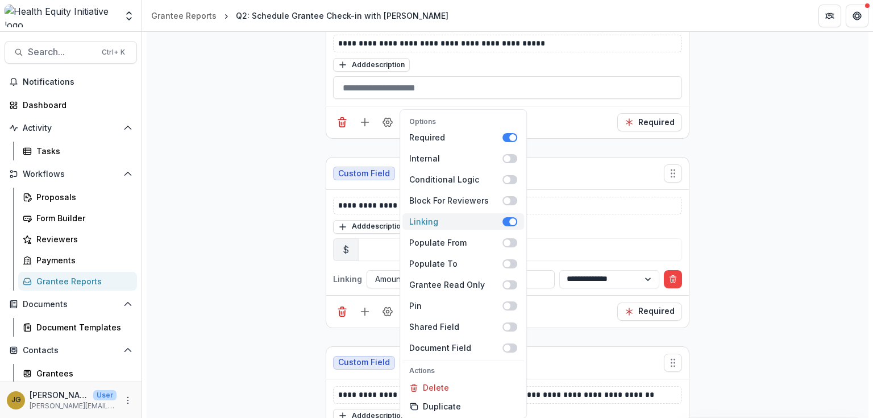
click at [506, 223] on span at bounding box center [509, 221] width 15 height 9
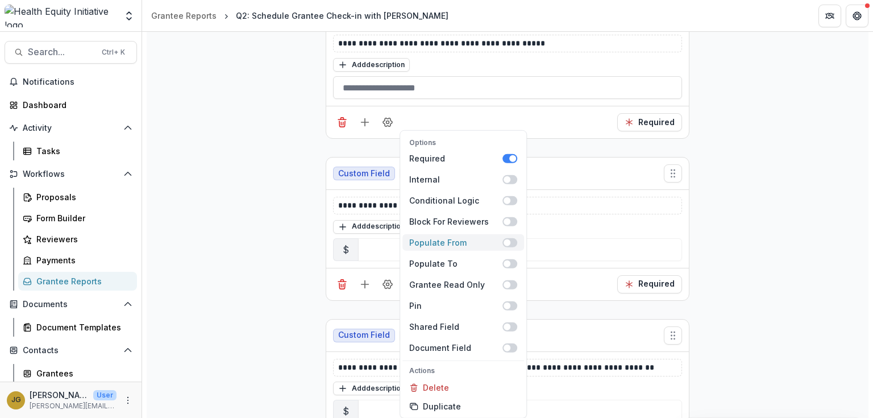
click at [509, 241] on span at bounding box center [506, 242] width 7 height 7
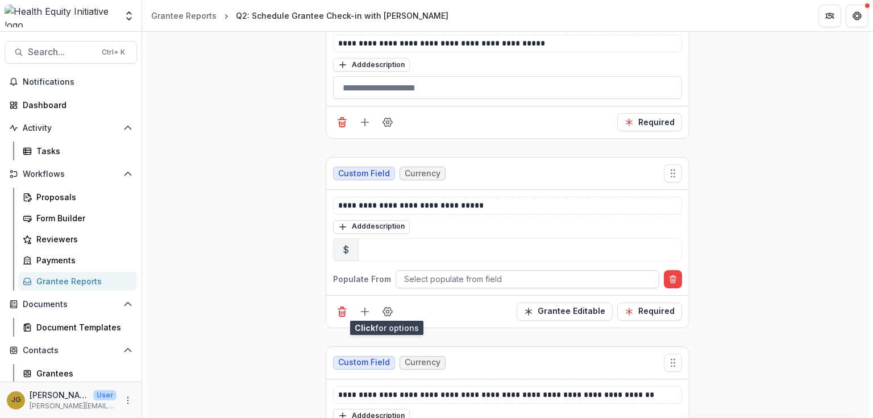
click at [427, 274] on div at bounding box center [527, 279] width 247 height 14
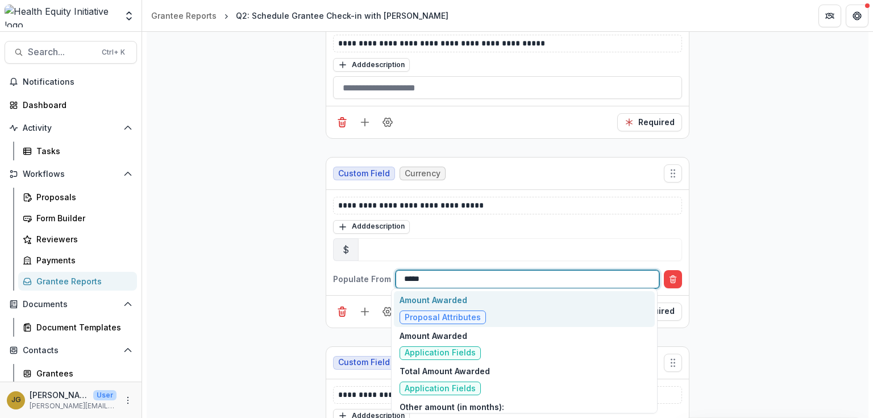
type input "******"
click at [443, 301] on p "Amount Awarded" at bounding box center [442, 300] width 86 height 12
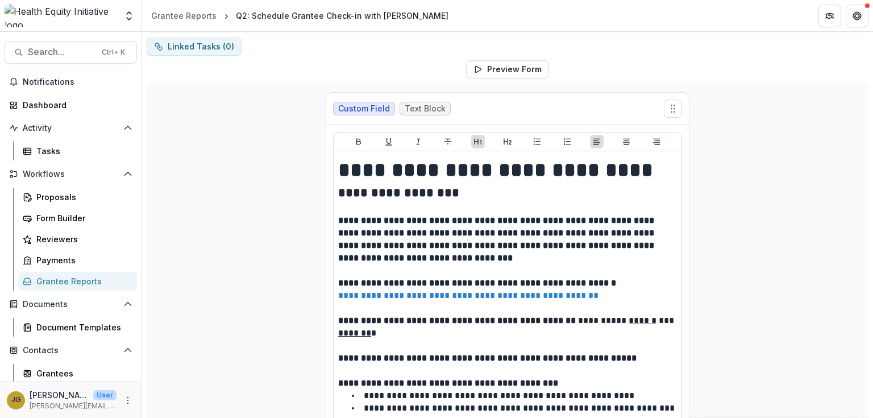
scroll to position [0, 0]
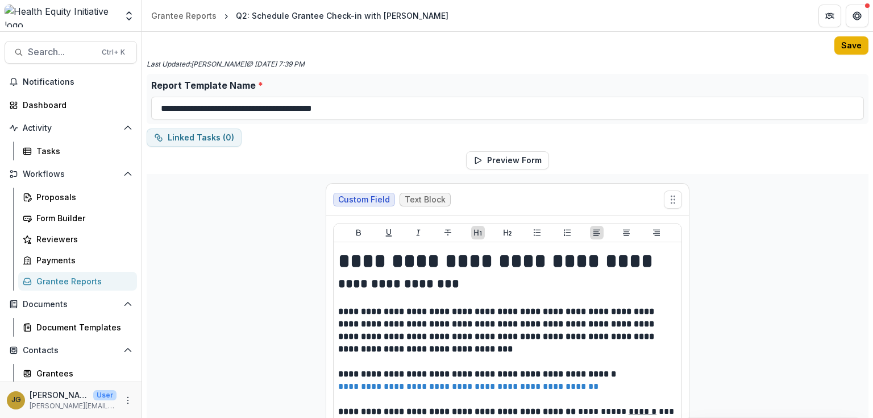
click at [843, 45] on button "Save" at bounding box center [851, 45] width 34 height 18
click at [846, 45] on button "Save" at bounding box center [851, 45] width 34 height 18
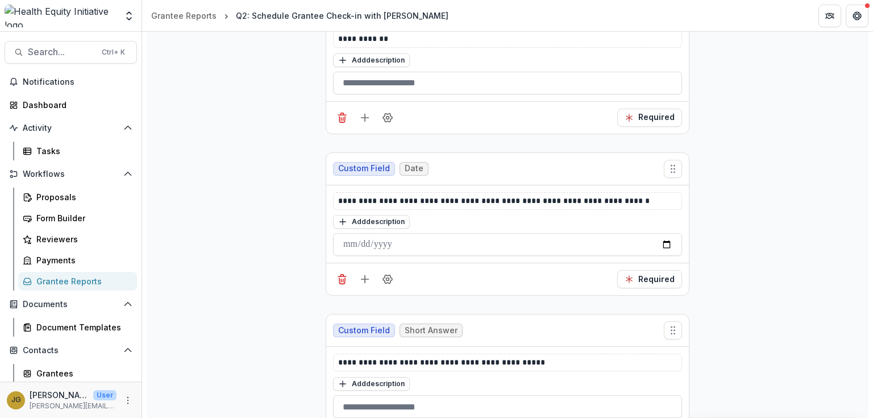
scroll to position [591, 0]
drag, startPoint x: 629, startPoint y: 198, endPoint x: 475, endPoint y: 194, distance: 154.0
click at [475, 194] on p "**********" at bounding box center [507, 200] width 339 height 12
click at [340, 218] on icon "button" at bounding box center [342, 220] width 9 height 9
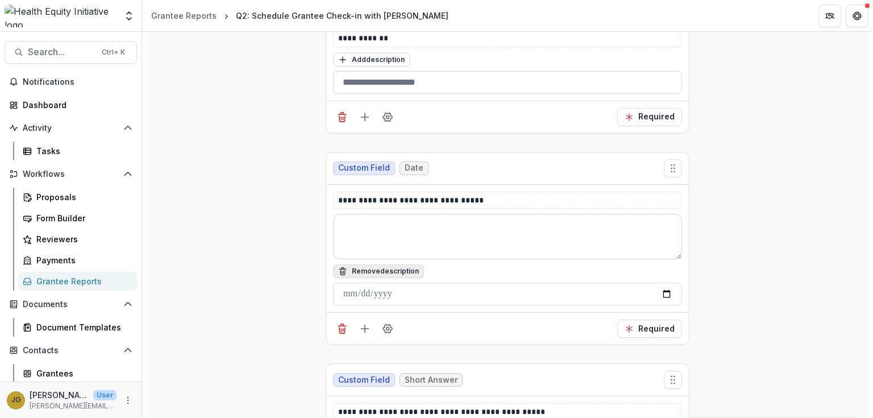
click at [346, 221] on textarea at bounding box center [507, 236] width 349 height 45
paste textarea "**********"
click at [347, 224] on textarea "**********" at bounding box center [507, 236] width 349 height 45
click at [511, 222] on textarea "**********" at bounding box center [507, 236] width 349 height 45
drag, startPoint x: 518, startPoint y: 223, endPoint x: 324, endPoint y: 225, distance: 194.3
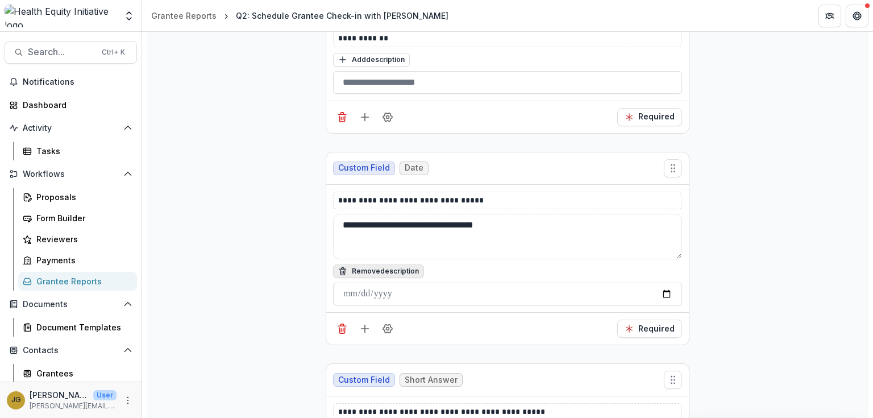
click at [326, 225] on div "**********" at bounding box center [507, 249] width 362 height 128
type textarea "**********"
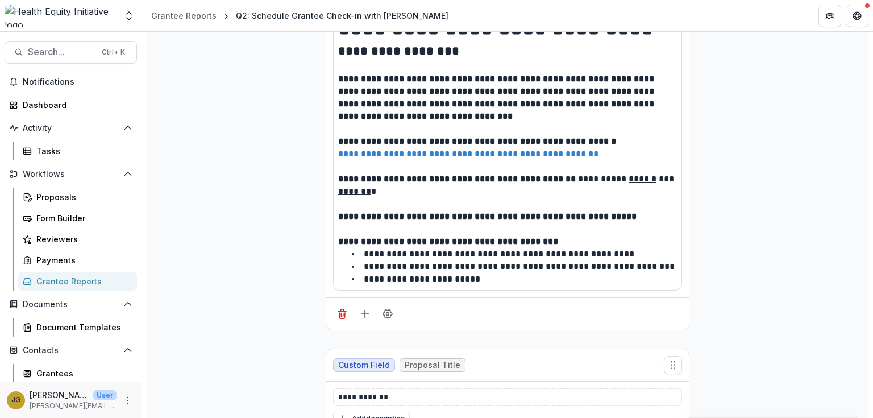
scroll to position [0, 0]
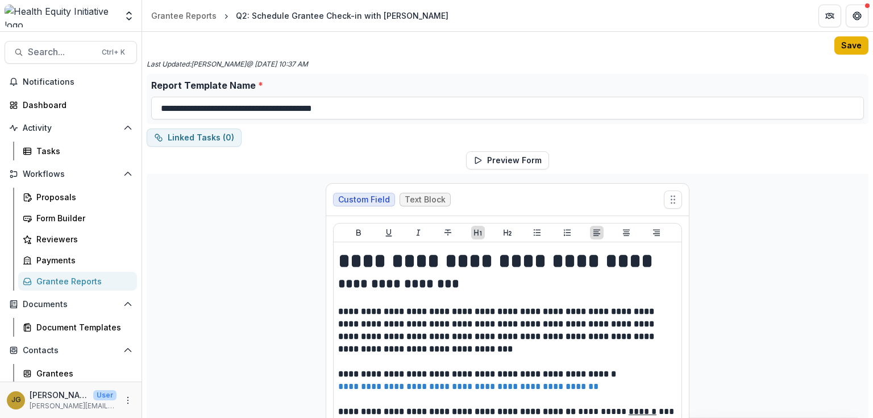
click at [842, 45] on button "Save" at bounding box center [851, 45] width 34 height 18
click at [57, 283] on div "Grantee Reports" at bounding box center [81, 281] width 91 height 12
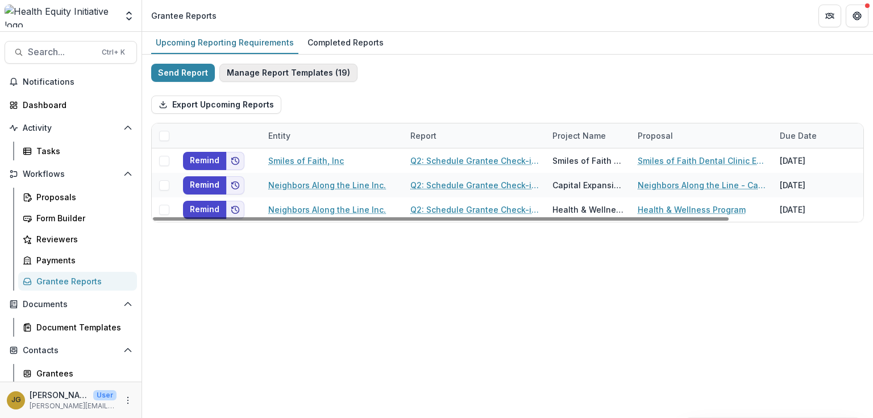
click at [279, 73] on button "Manage Report Templates ( 19 )" at bounding box center [288, 73] width 138 height 18
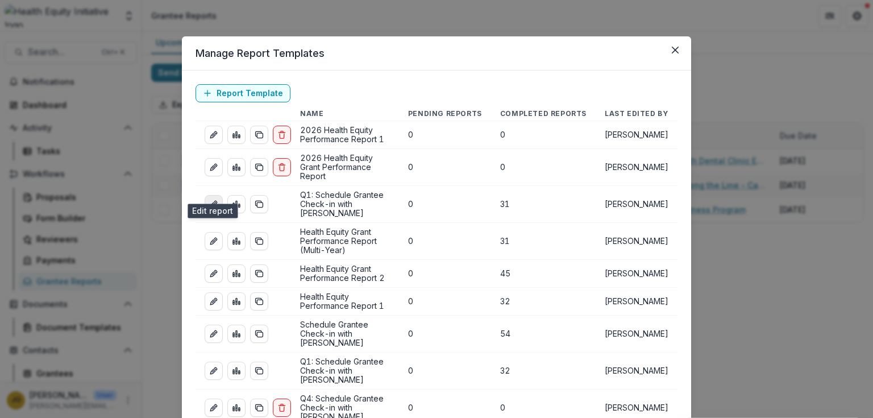
click at [211, 199] on icon "edit-report" at bounding box center [213, 203] width 9 height 9
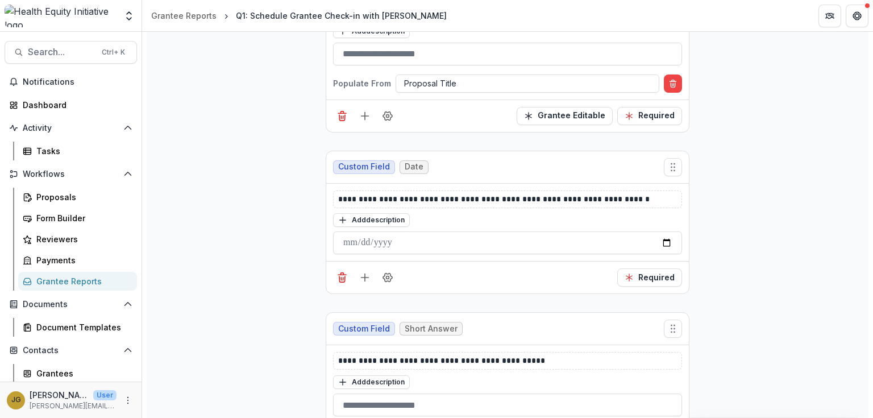
scroll to position [727, 0]
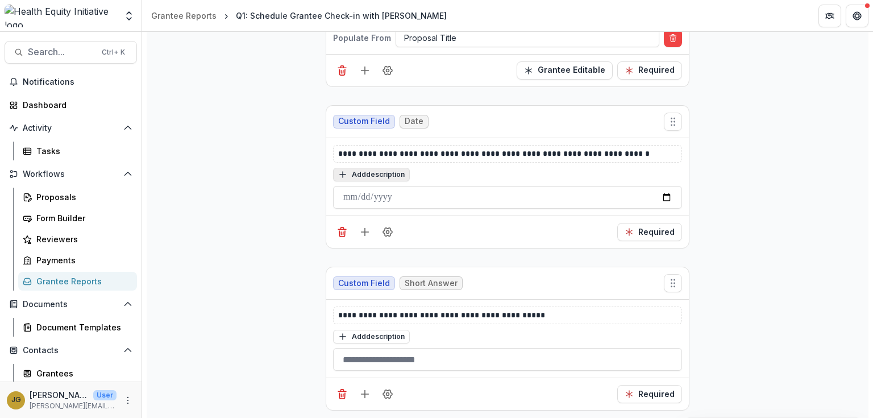
click at [356, 173] on button "Add description" at bounding box center [371, 175] width 77 height 14
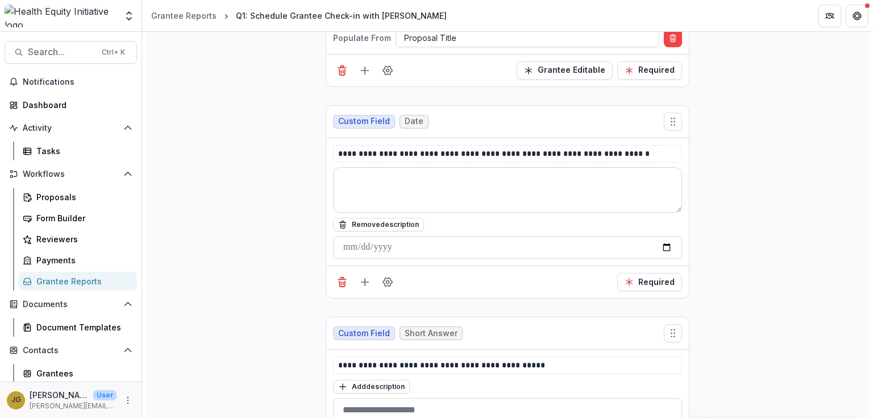
click at [357, 174] on textarea at bounding box center [507, 189] width 349 height 45
paste textarea "**********"
type textarea "**********"
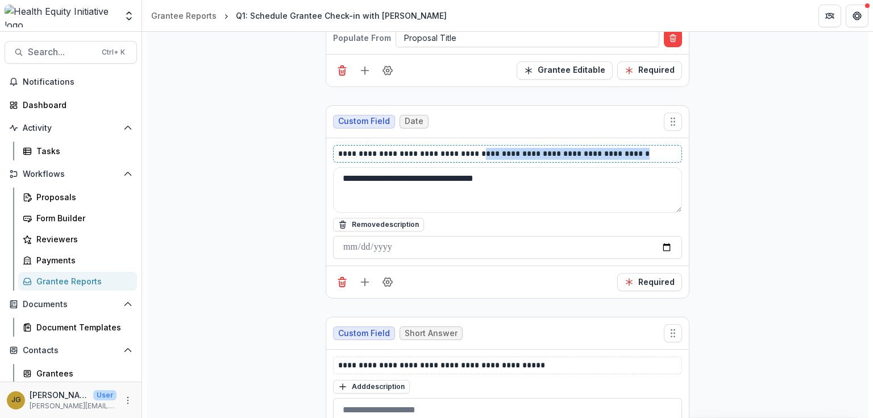
drag, startPoint x: 630, startPoint y: 150, endPoint x: 474, endPoint y: 154, distance: 156.3
click at [474, 154] on p "**********" at bounding box center [507, 154] width 339 height 12
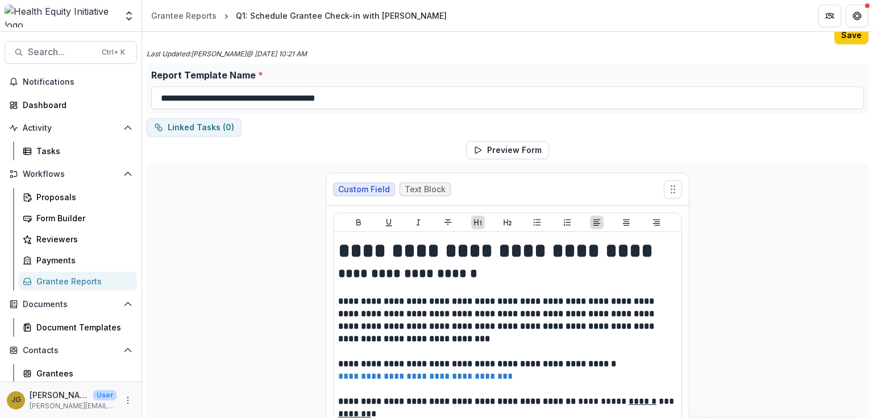
scroll to position [0, 0]
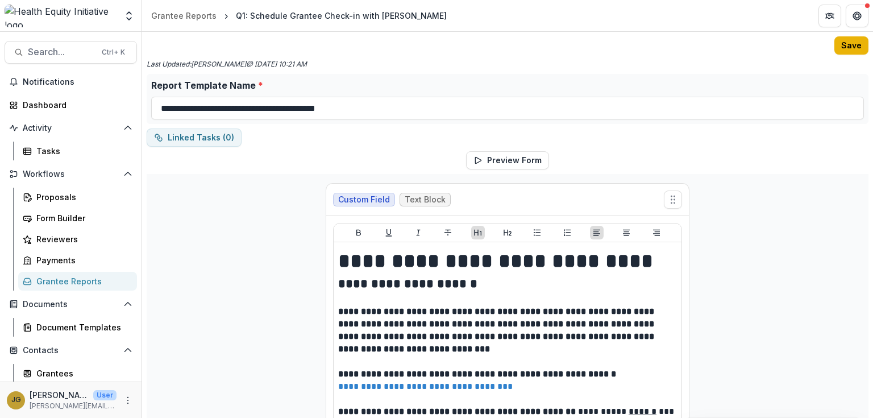
click at [843, 44] on button "Save" at bounding box center [851, 45] width 34 height 18
click at [57, 281] on div "Grantee Reports" at bounding box center [81, 281] width 91 height 12
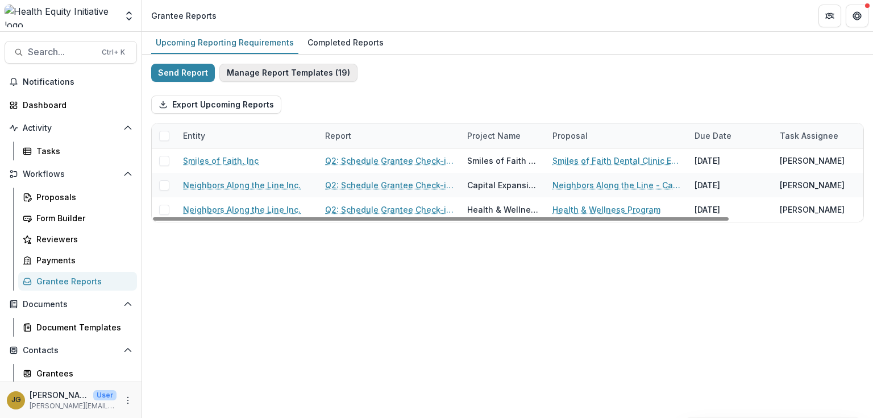
click at [261, 73] on button "Manage Report Templates ( 19 )" at bounding box center [288, 73] width 138 height 18
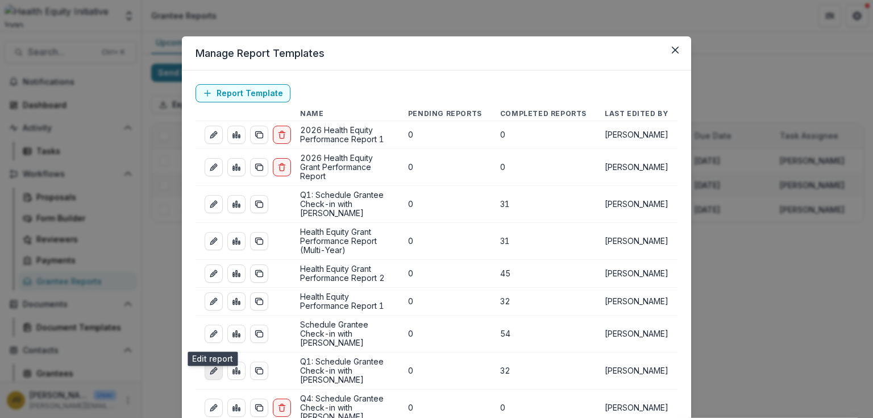
click at [214, 366] on icon "edit-report" at bounding box center [213, 370] width 9 height 9
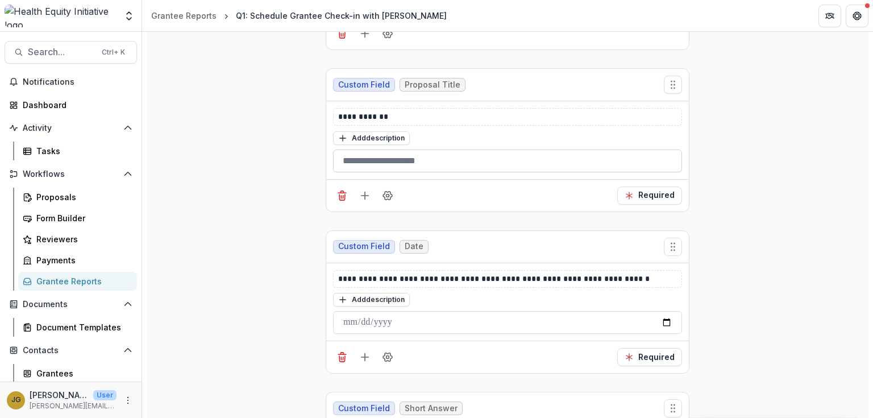
scroll to position [591, 0]
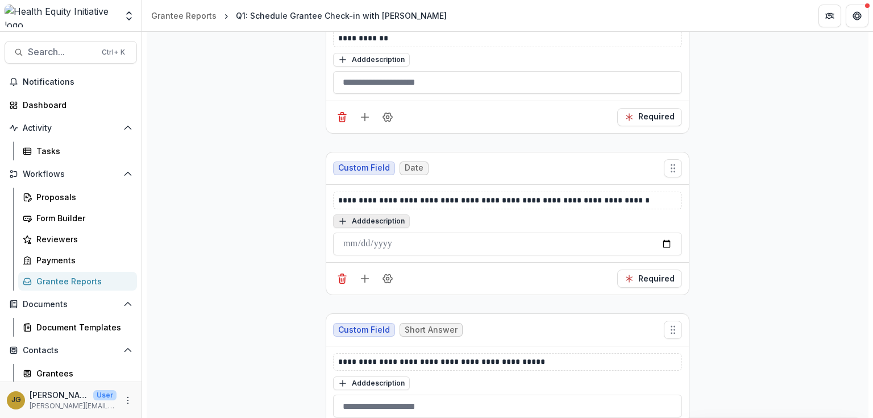
click at [356, 220] on button "Add description" at bounding box center [371, 221] width 77 height 14
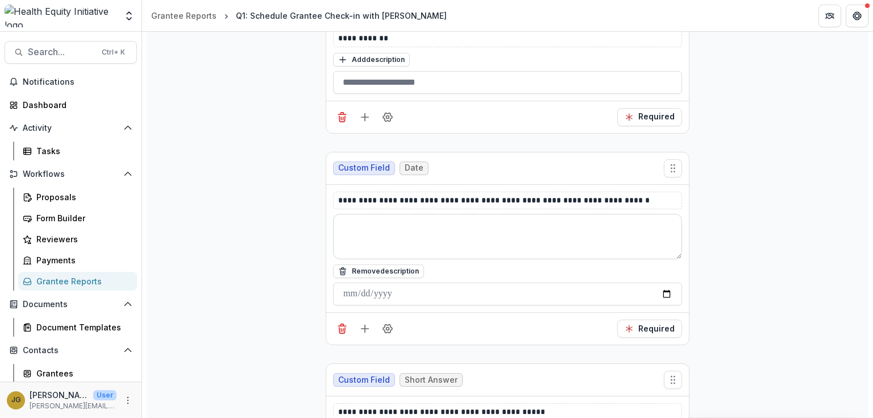
click at [344, 227] on textarea at bounding box center [507, 236] width 349 height 45
paste textarea "**********"
type textarea "**********"
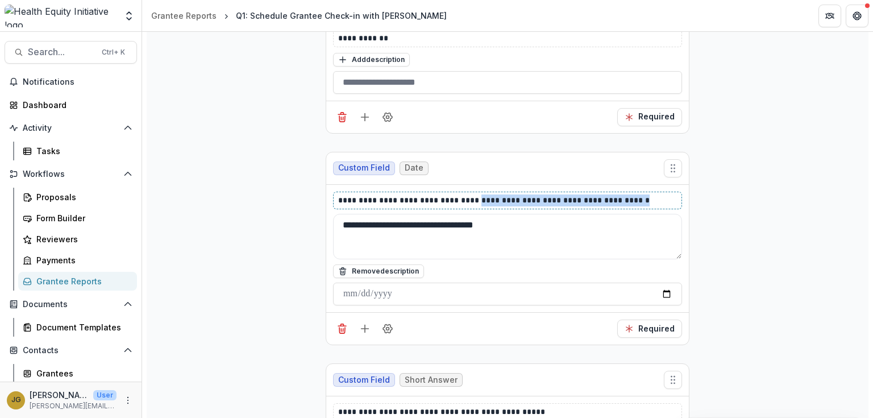
drag, startPoint x: 632, startPoint y: 198, endPoint x: 473, endPoint y: 201, distance: 159.1
click at [473, 201] on p "**********" at bounding box center [507, 200] width 339 height 12
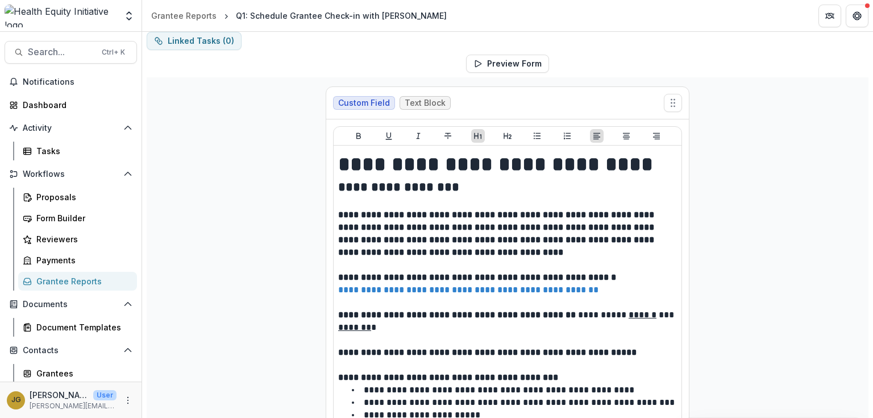
scroll to position [0, 0]
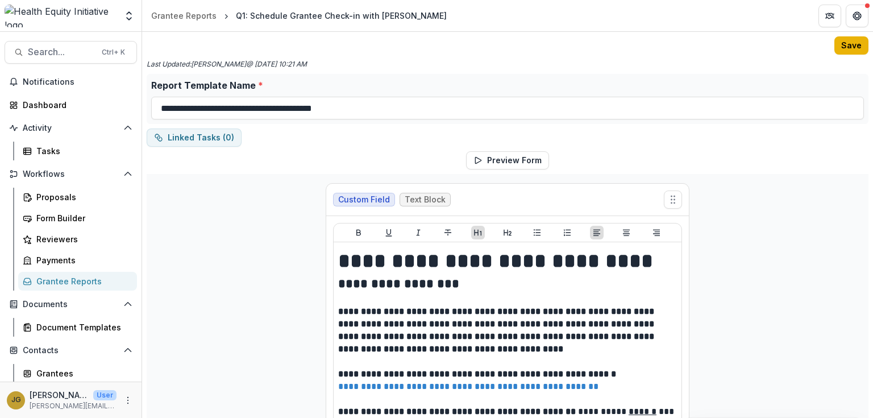
click at [836, 45] on button "Save" at bounding box center [851, 45] width 34 height 18
click at [57, 278] on div "Grantee Reports" at bounding box center [81, 281] width 91 height 12
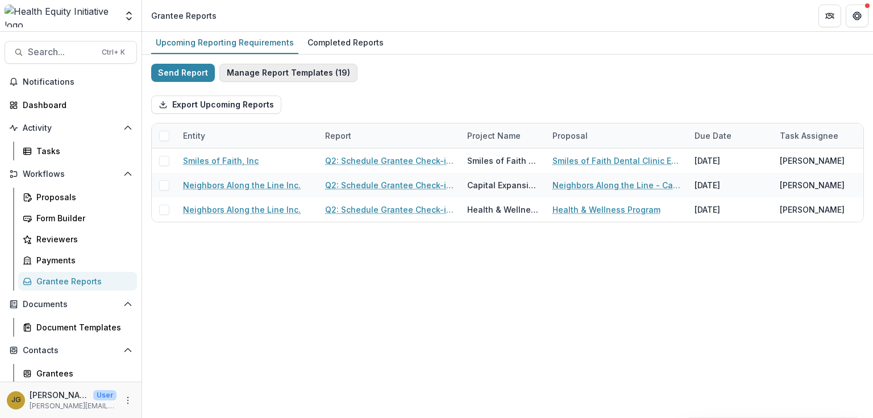
click at [266, 72] on button "Manage Report Templates ( 19 )" at bounding box center [288, 73] width 138 height 18
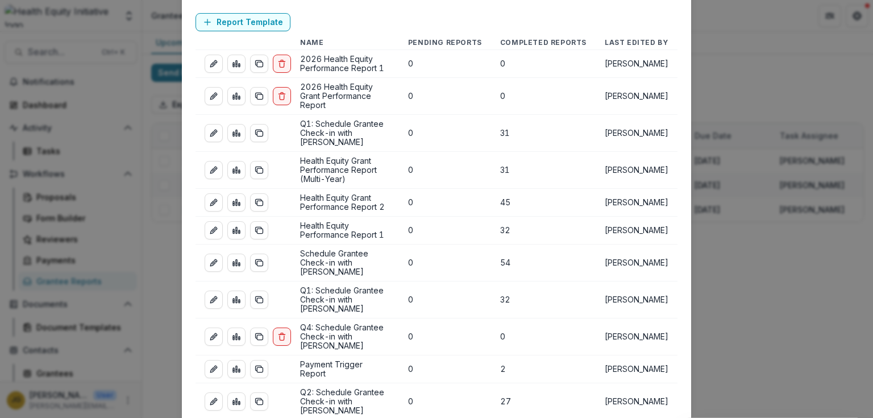
scroll to position [91, 0]
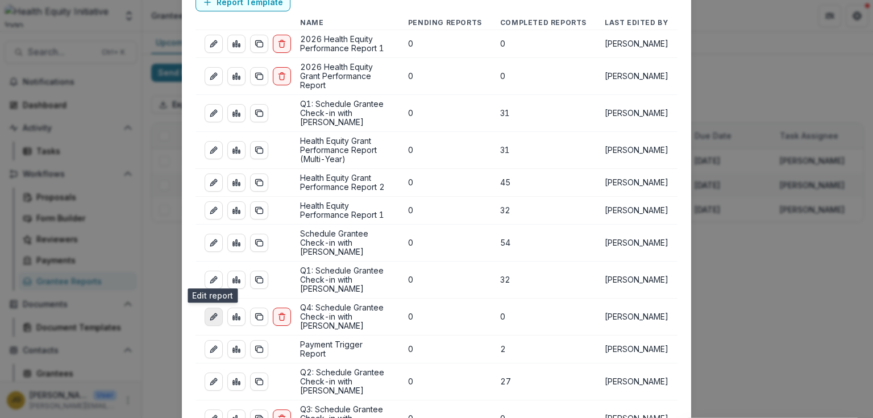
click at [210, 312] on icon "edit-report" at bounding box center [213, 316] width 9 height 9
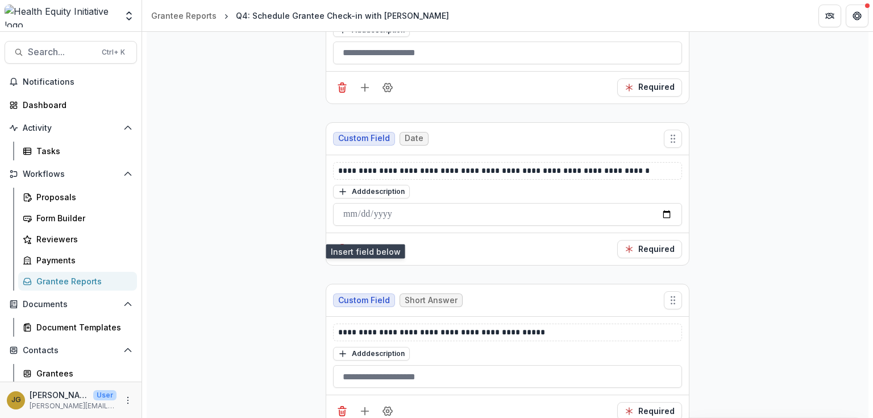
scroll to position [636, 0]
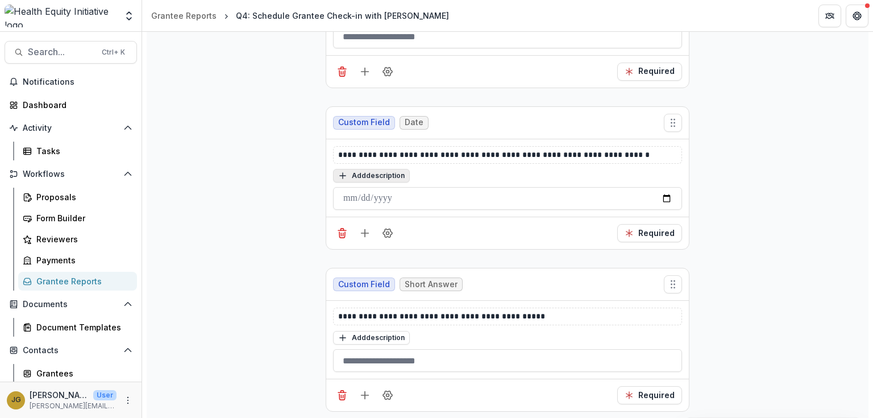
click at [338, 175] on icon "button" at bounding box center [342, 175] width 9 height 9
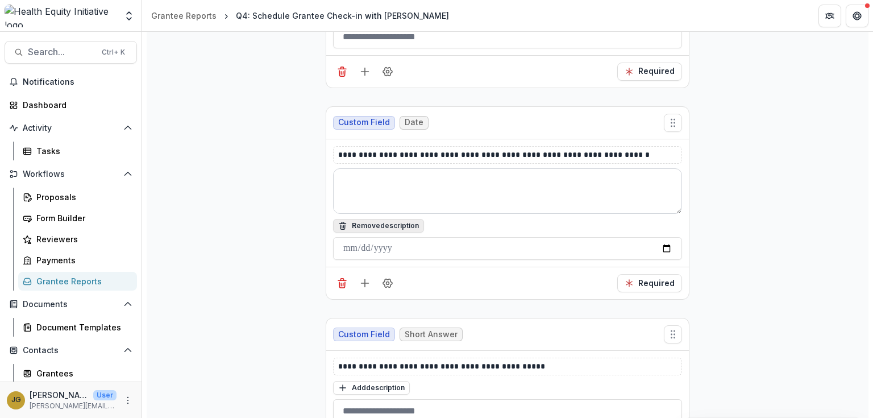
click at [343, 180] on textarea at bounding box center [507, 190] width 349 height 45
paste textarea "**********"
type textarea "**********"
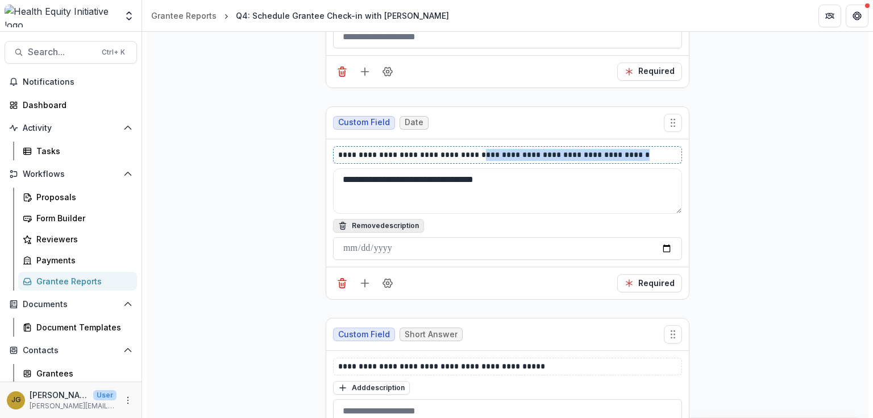
drag, startPoint x: 635, startPoint y: 151, endPoint x: 474, endPoint y: 161, distance: 161.1
click at [474, 161] on div "**********" at bounding box center [507, 203] width 349 height 114
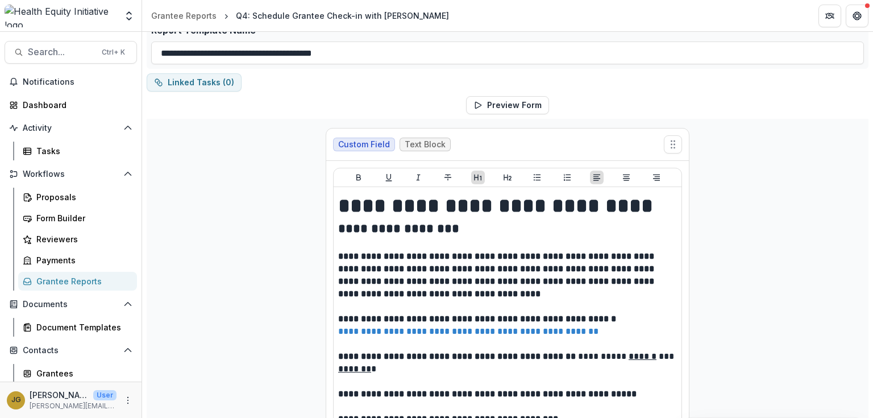
scroll to position [0, 0]
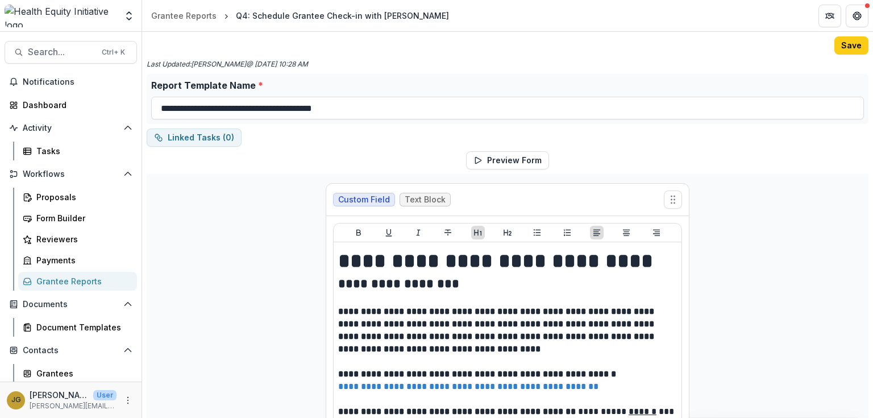
drag, startPoint x: 849, startPoint y: 44, endPoint x: 828, endPoint y: 44, distance: 20.5
click at [849, 45] on button "Save" at bounding box center [851, 45] width 34 height 18
click at [72, 282] on div "Grantee Reports" at bounding box center [81, 281] width 91 height 12
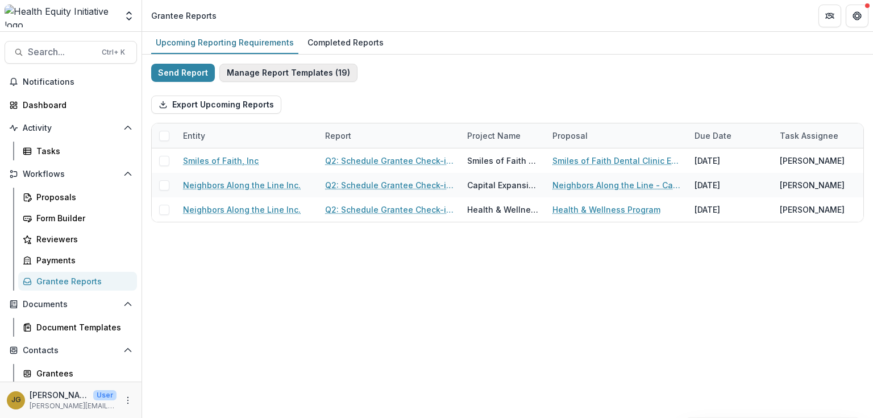
click at [285, 73] on button "Manage Report Templates ( 19 )" at bounding box center [288, 73] width 138 height 18
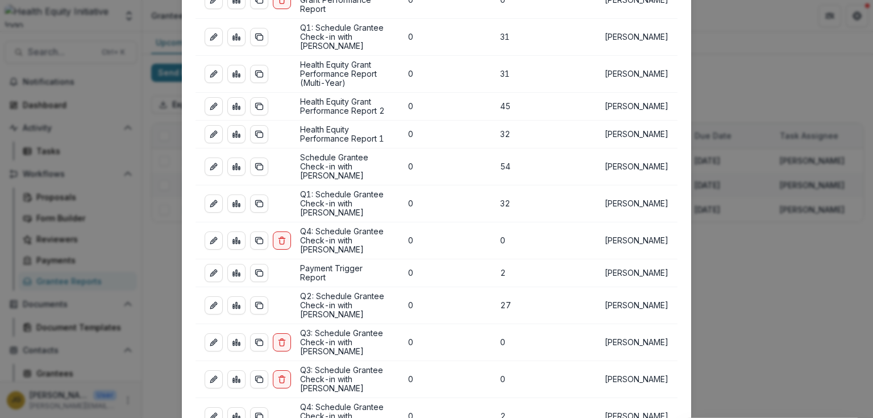
scroll to position [182, 0]
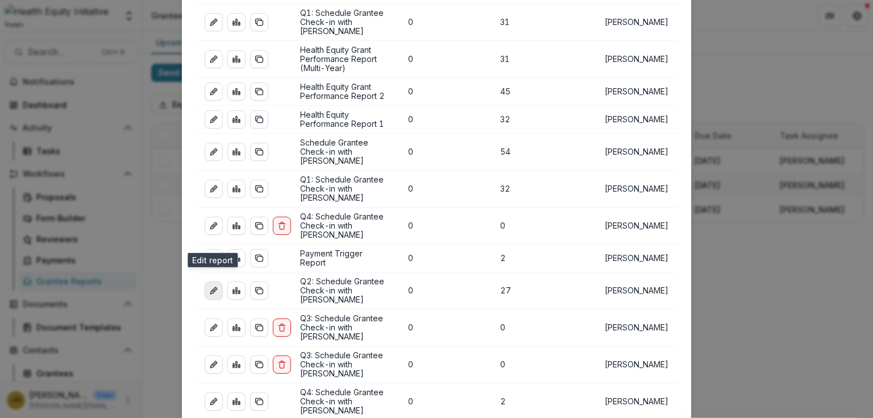
click at [210, 286] on icon "edit-report" at bounding box center [213, 290] width 9 height 9
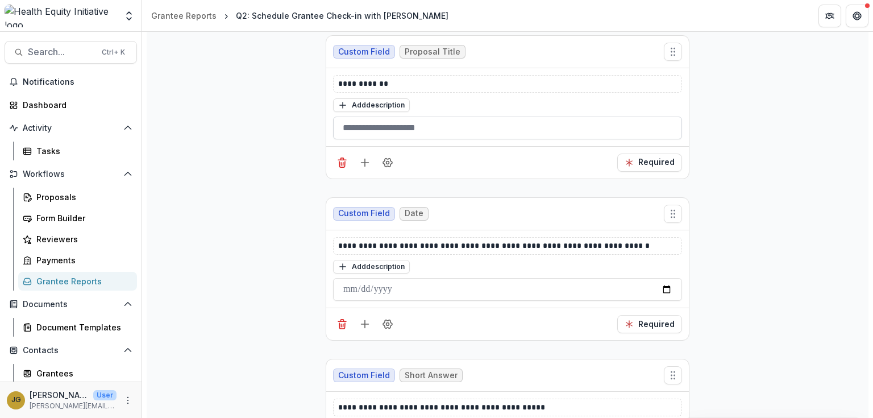
scroll to position [591, 0]
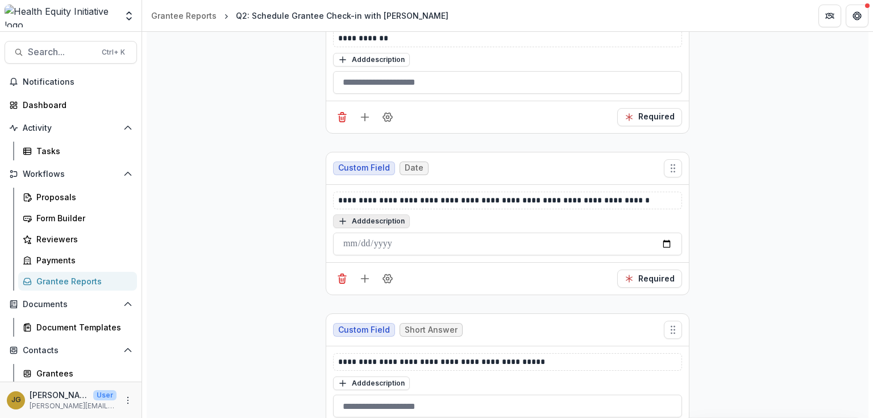
click at [381, 222] on button "Add description" at bounding box center [371, 221] width 77 height 14
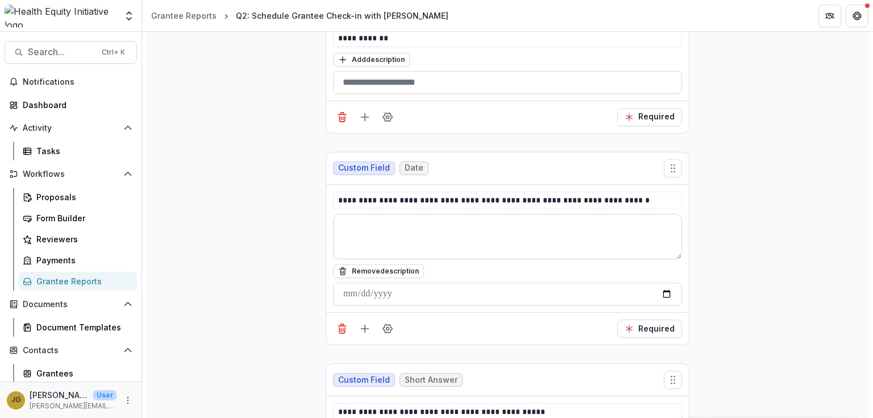
click at [347, 229] on textarea at bounding box center [507, 236] width 349 height 45
paste textarea "**********"
type textarea "**********"
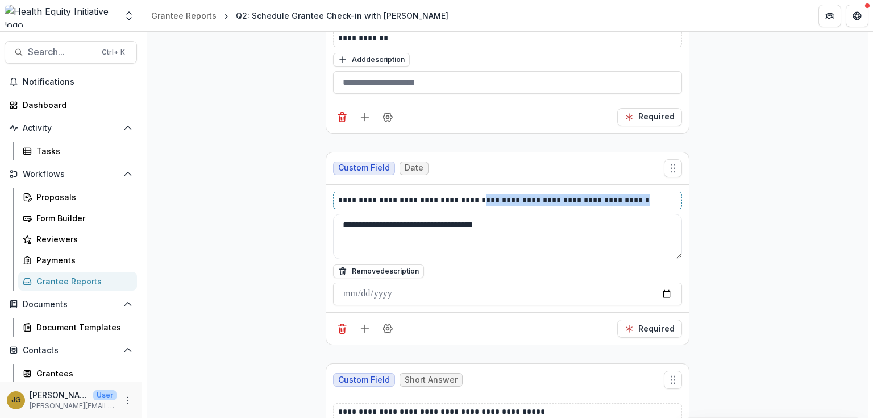
drag, startPoint x: 637, startPoint y: 198, endPoint x: 474, endPoint y: 208, distance: 163.4
click at [474, 208] on div "**********" at bounding box center [507, 248] width 349 height 114
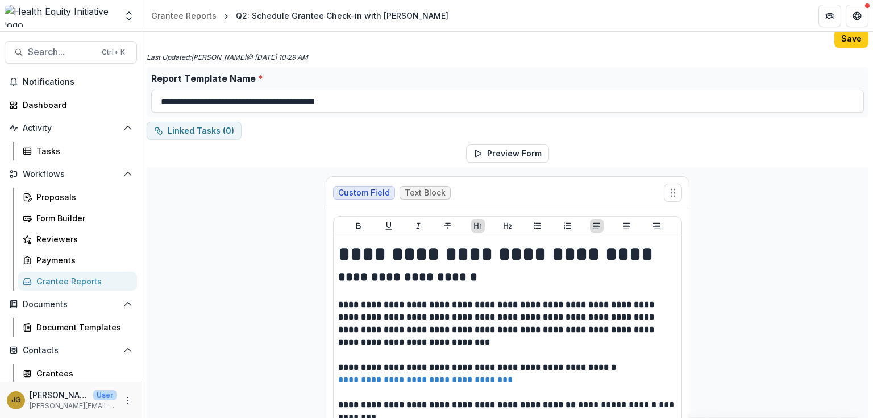
scroll to position [0, 0]
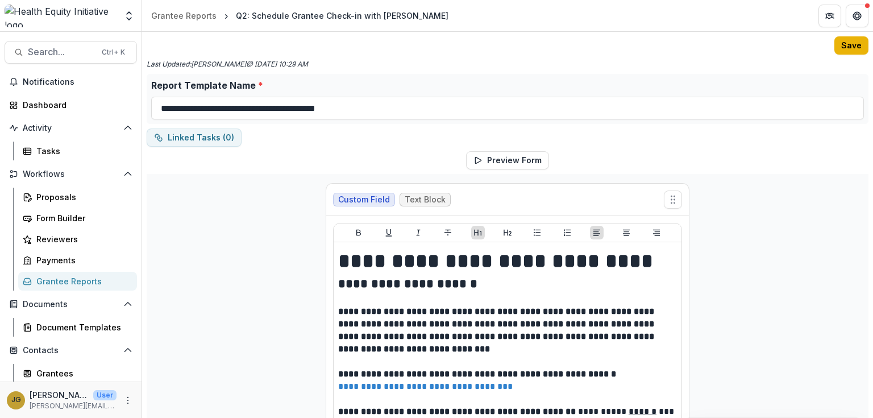
click at [848, 43] on button "Save" at bounding box center [851, 45] width 34 height 18
click at [85, 280] on div "Grantee Reports" at bounding box center [81, 281] width 91 height 12
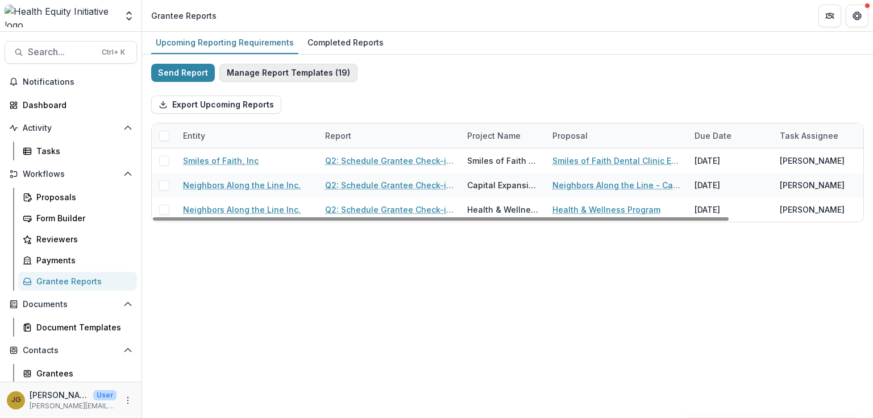
click at [284, 73] on button "Manage Report Templates ( 19 )" at bounding box center [288, 73] width 138 height 18
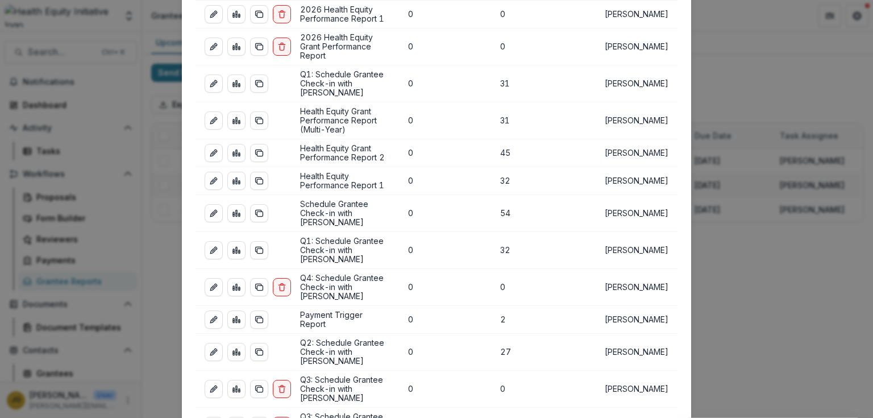
scroll to position [136, 0]
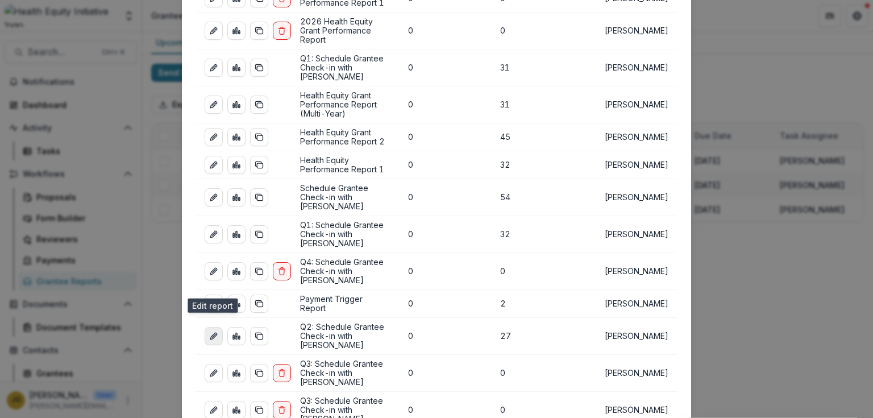
click at [214, 331] on icon "edit-report" at bounding box center [213, 335] width 9 height 9
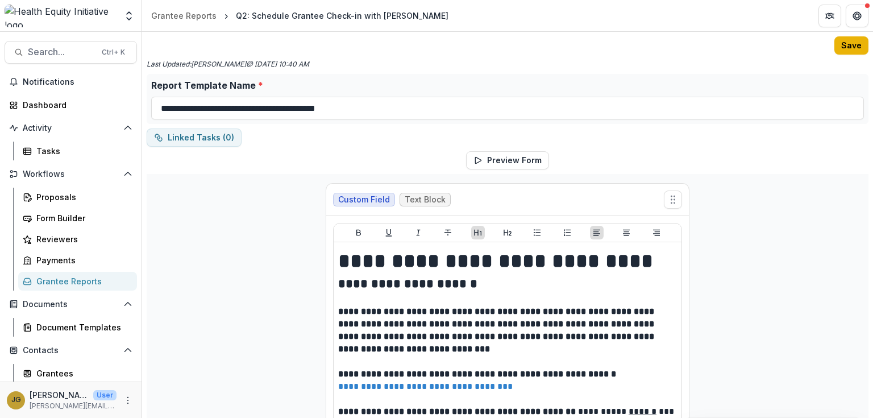
click at [851, 49] on button "Save" at bounding box center [851, 45] width 34 height 18
click at [61, 282] on div "Grantee Reports" at bounding box center [81, 281] width 91 height 12
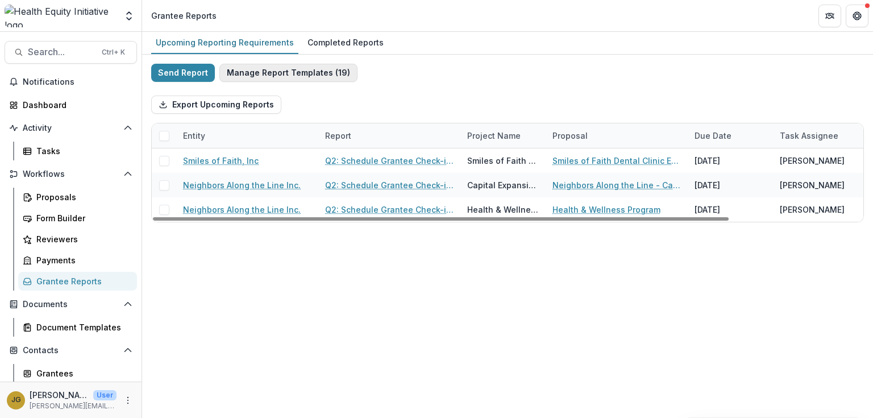
click at [272, 75] on button "Manage Report Templates ( 19 )" at bounding box center [288, 73] width 138 height 18
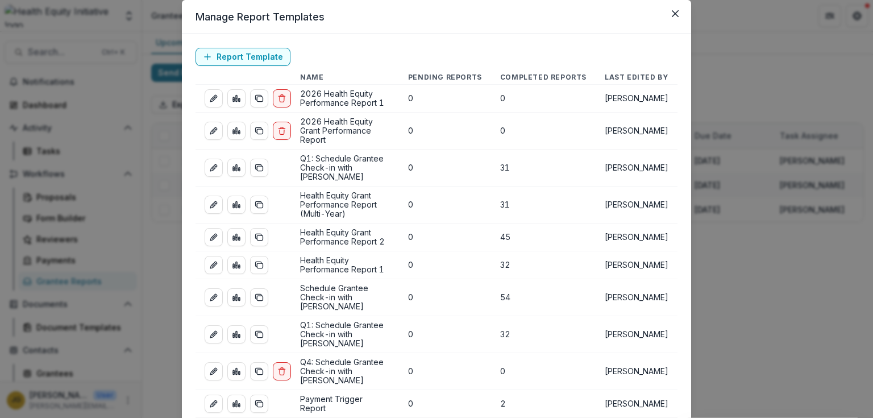
scroll to position [136, 0]
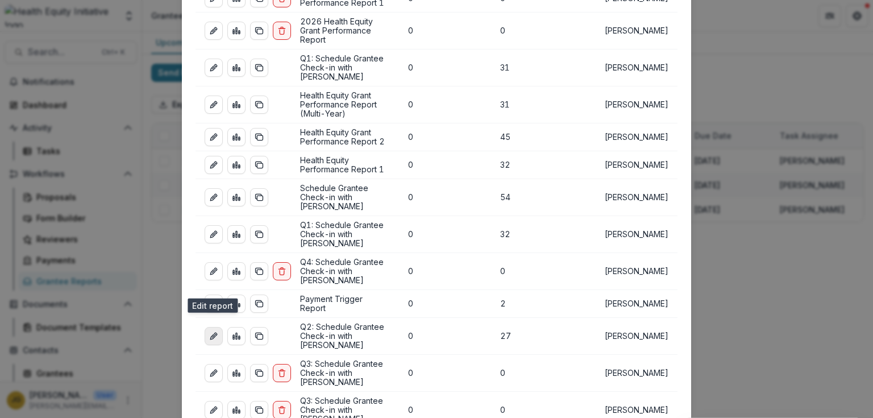
click at [209, 331] on icon "edit-report" at bounding box center [213, 335] width 9 height 9
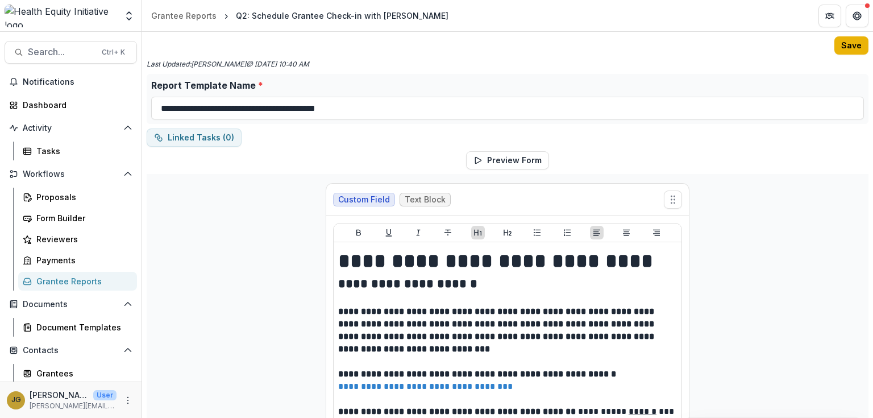
click at [837, 44] on button "Save" at bounding box center [851, 45] width 34 height 18
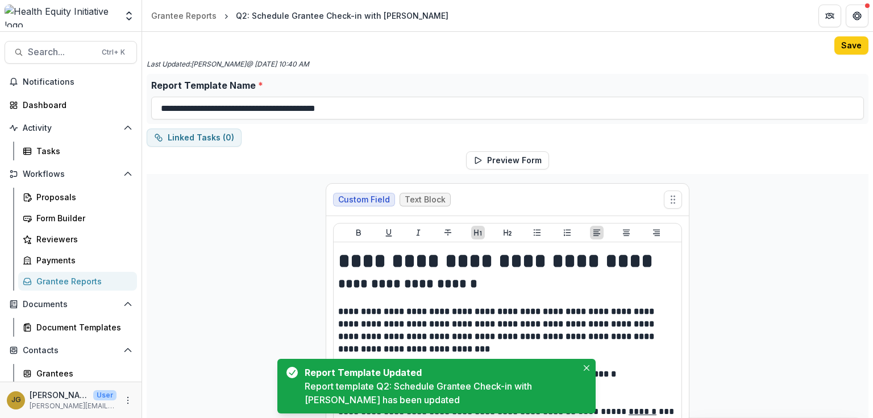
click at [68, 282] on div "Grantee Reports" at bounding box center [81, 281] width 91 height 12
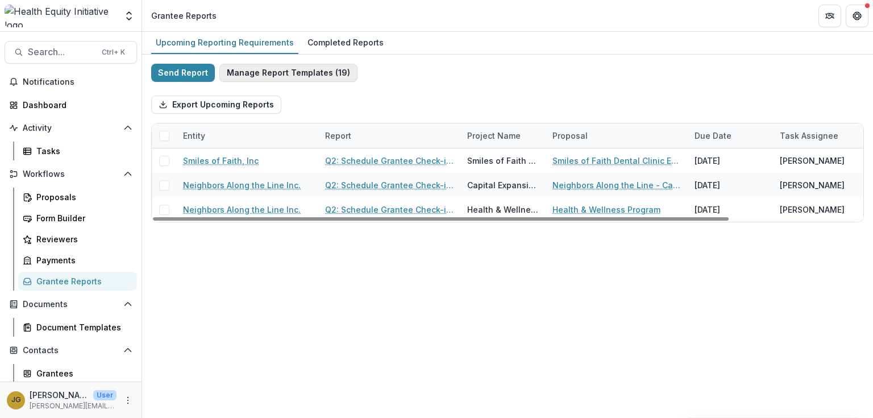
click at [260, 75] on button "Manage Report Templates ( 19 )" at bounding box center [288, 73] width 138 height 18
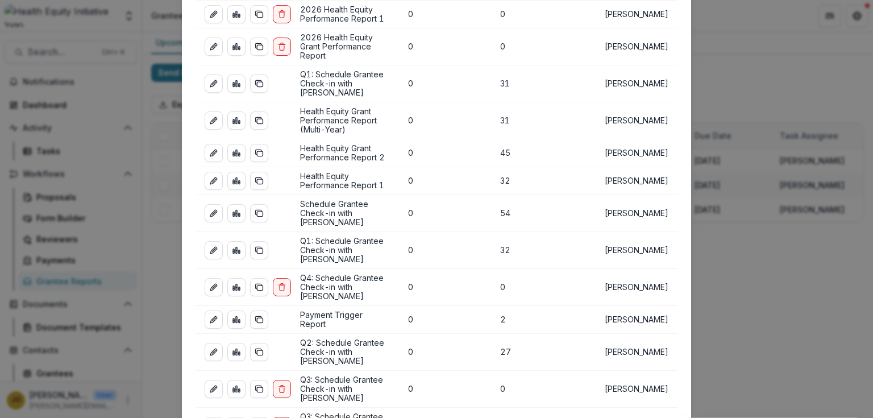
scroll to position [136, 0]
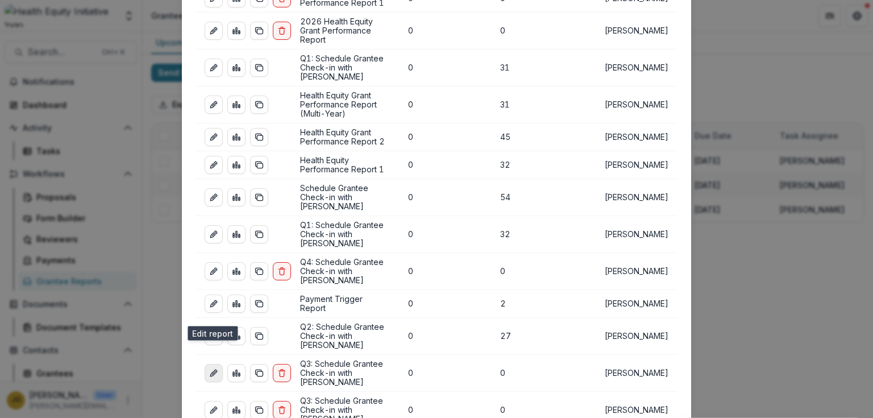
click at [211, 368] on icon "edit-report" at bounding box center [213, 372] width 9 height 9
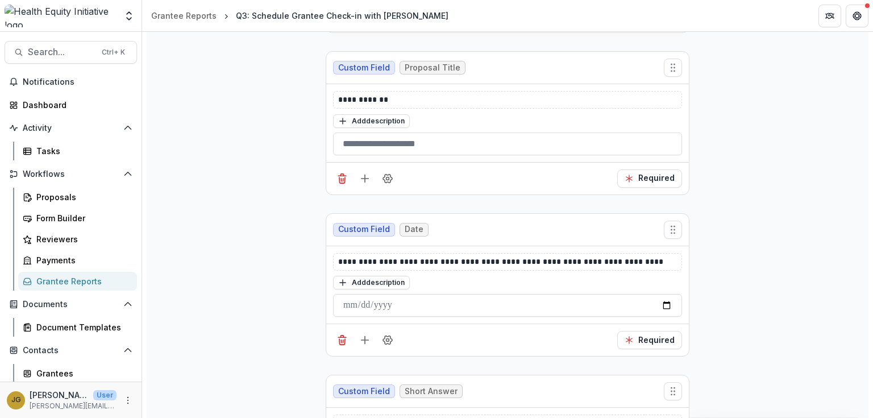
scroll to position [545, 0]
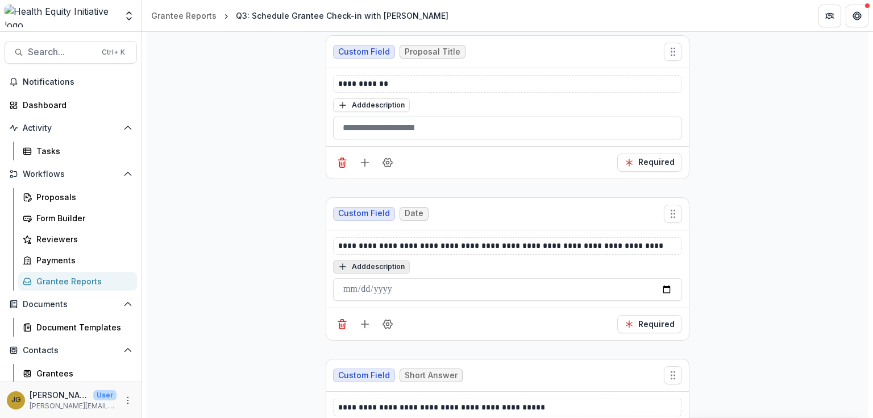
click at [367, 266] on button "Add description" at bounding box center [371, 267] width 77 height 14
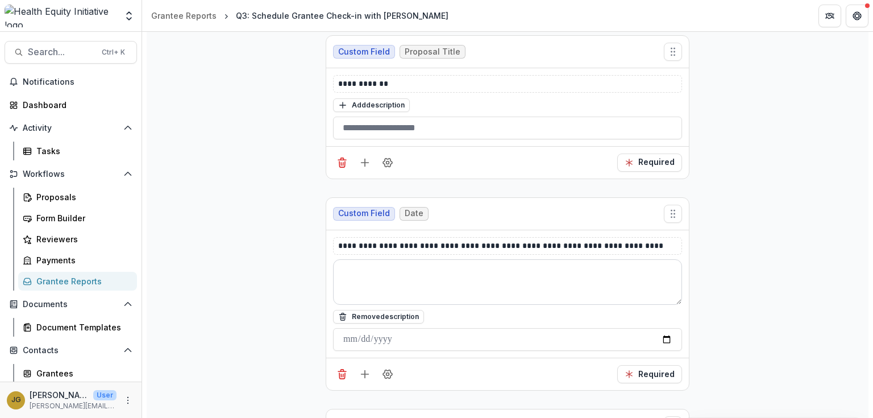
click at [353, 269] on textarea at bounding box center [507, 281] width 349 height 45
paste textarea "**********"
type textarea "**********"
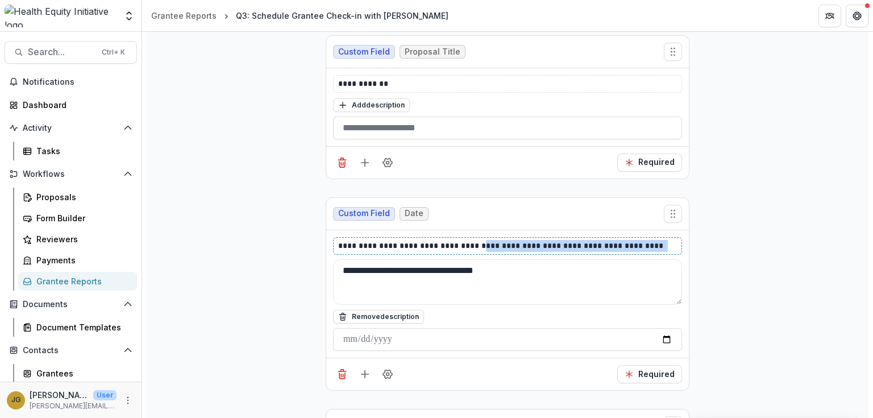
drag, startPoint x: 653, startPoint y: 243, endPoint x: 473, endPoint y: 251, distance: 179.7
click at [473, 251] on div "**********" at bounding box center [507, 246] width 349 height 18
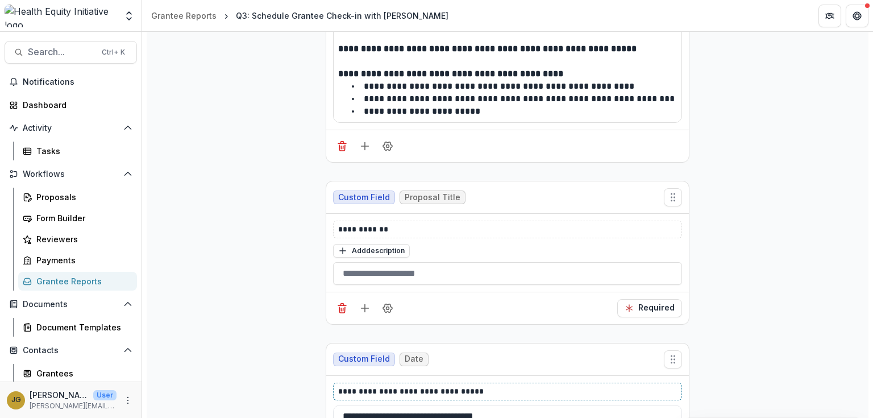
scroll to position [0, 0]
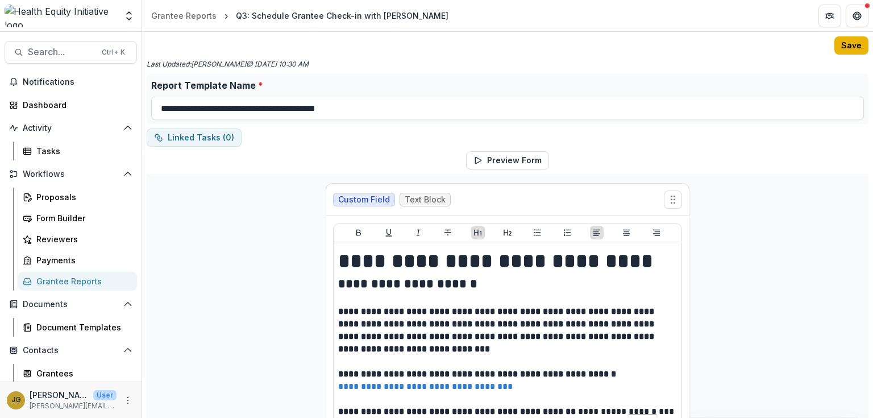
click at [846, 45] on button "Save" at bounding box center [851, 45] width 34 height 18
click at [82, 279] on div "Grantee Reports" at bounding box center [81, 281] width 91 height 12
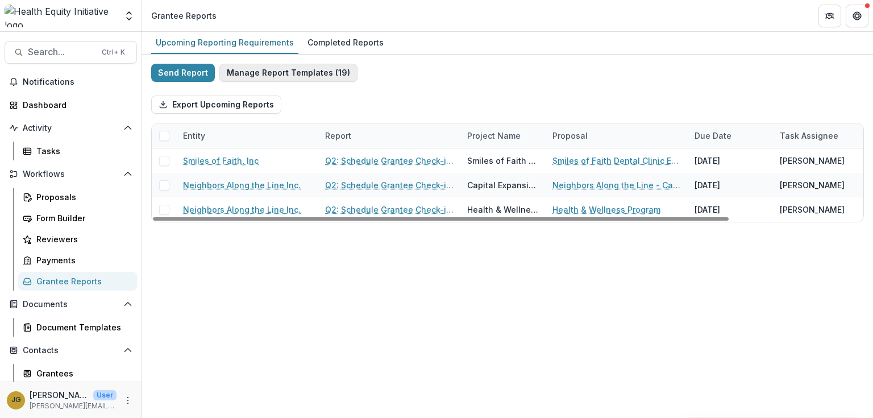
click at [272, 73] on button "Manage Report Templates ( 19 )" at bounding box center [288, 73] width 138 height 18
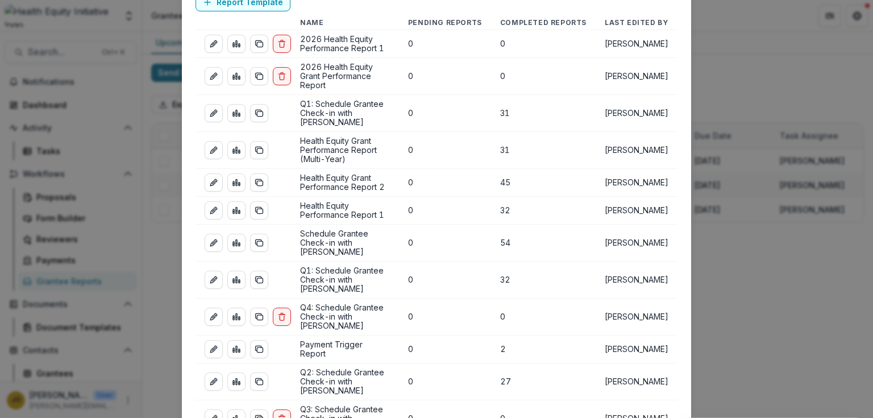
scroll to position [136, 0]
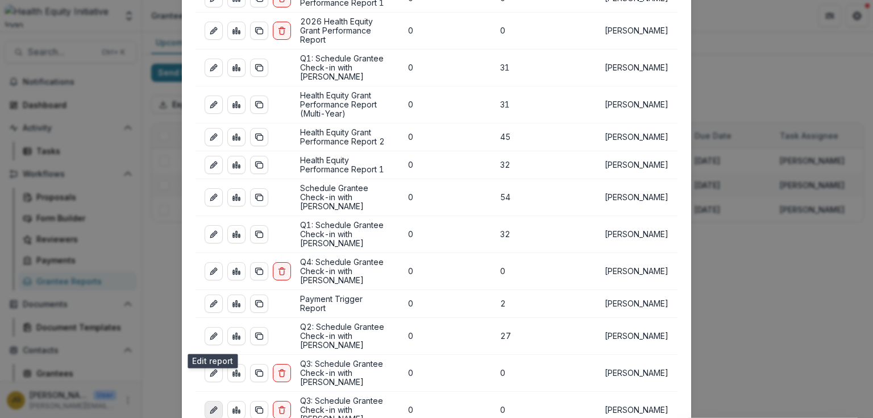
click at [209, 405] on icon "edit-report" at bounding box center [213, 409] width 9 height 9
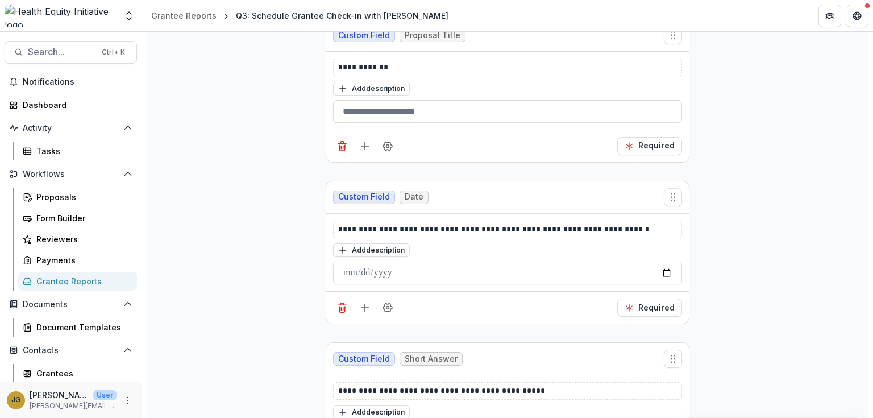
scroll to position [591, 0]
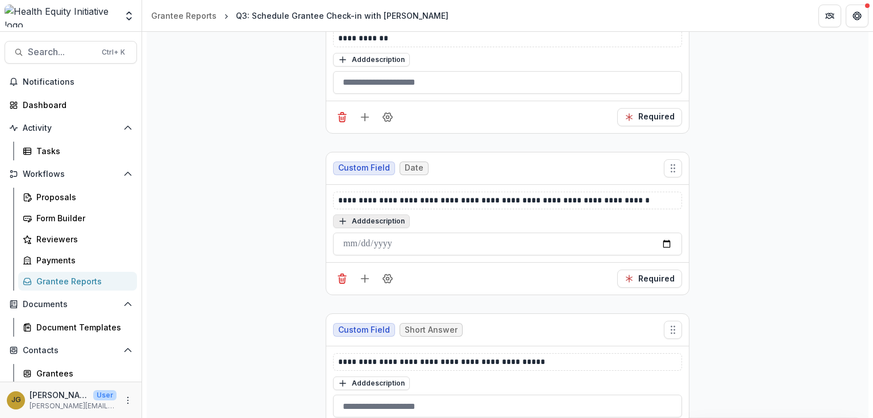
click at [352, 218] on button "Add description" at bounding box center [371, 221] width 77 height 14
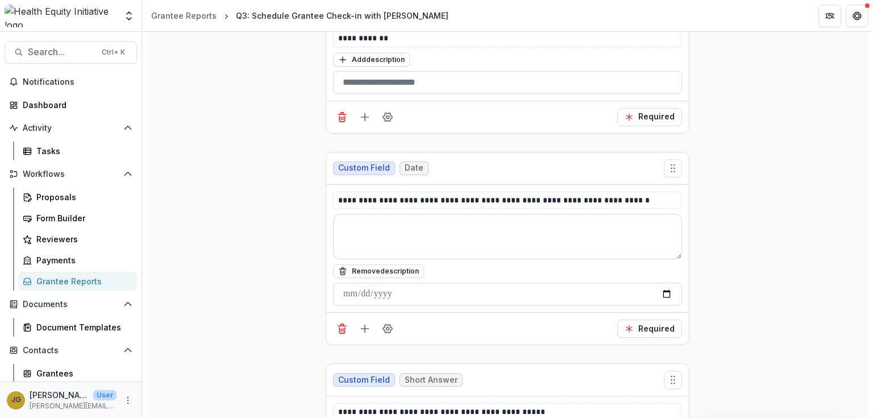
click at [348, 227] on textarea at bounding box center [507, 236] width 349 height 45
paste textarea "**********"
type textarea "**********"
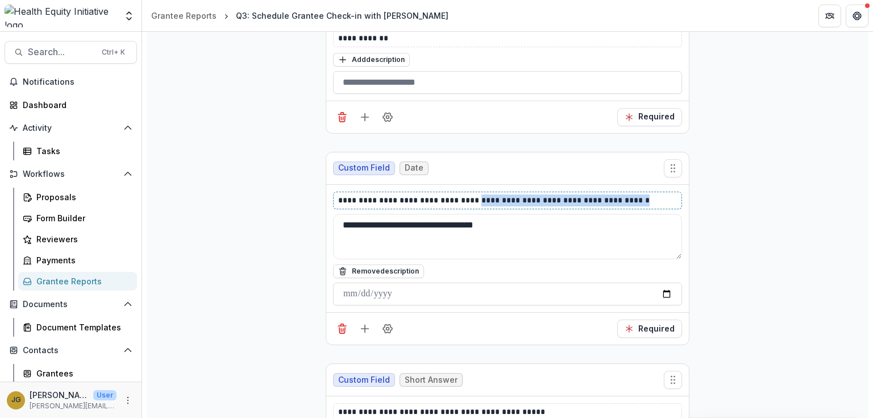
drag, startPoint x: 649, startPoint y: 197, endPoint x: 473, endPoint y: 195, distance: 176.1
click at [473, 195] on p "**********" at bounding box center [507, 200] width 339 height 12
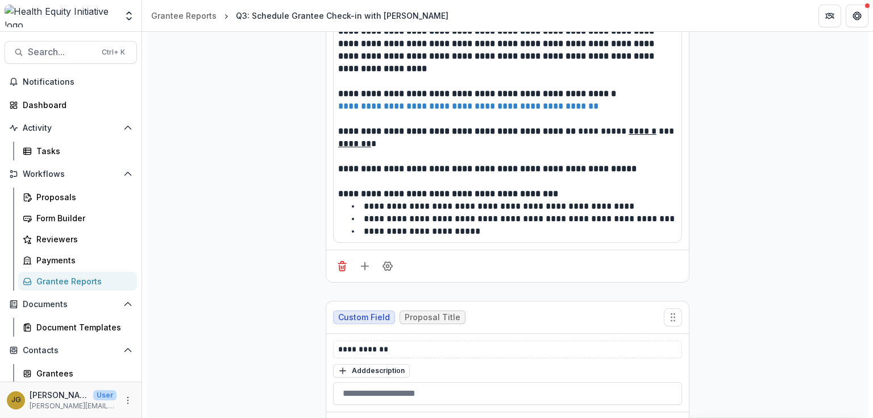
scroll to position [0, 0]
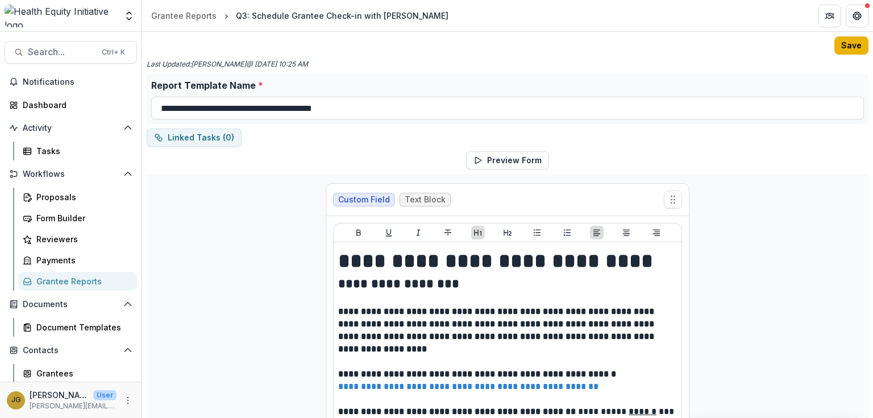
click at [848, 45] on button "Save" at bounding box center [851, 45] width 34 height 18
click at [66, 278] on div "Grantee Reports" at bounding box center [81, 281] width 91 height 12
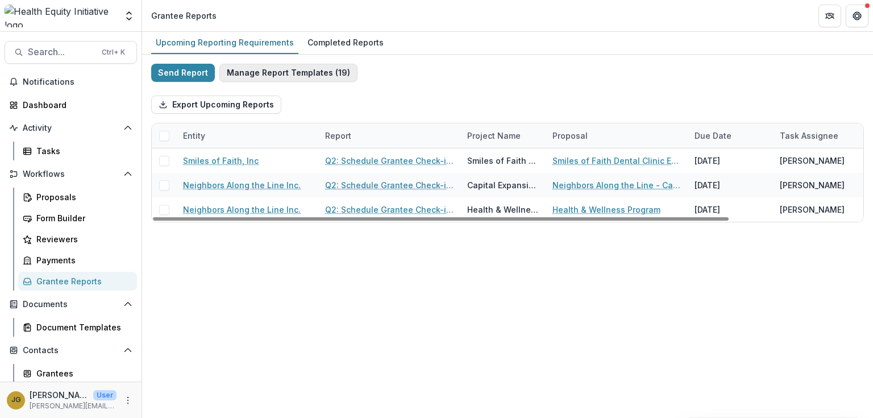
click at [275, 73] on button "Manage Report Templates ( 19 )" at bounding box center [288, 73] width 138 height 18
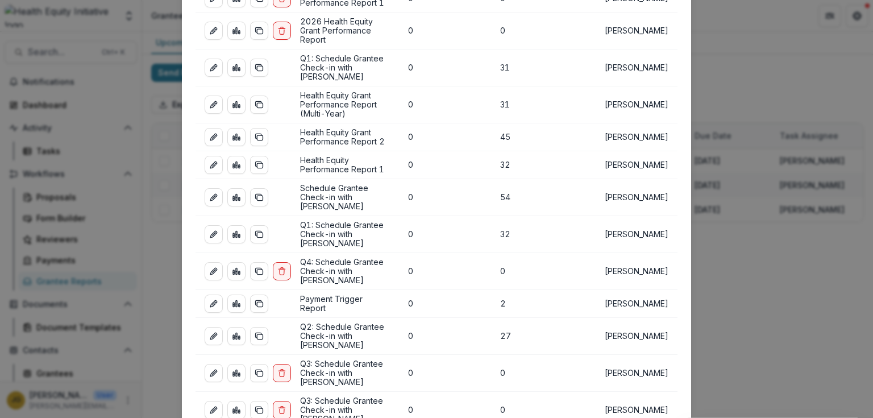
scroll to position [182, 0]
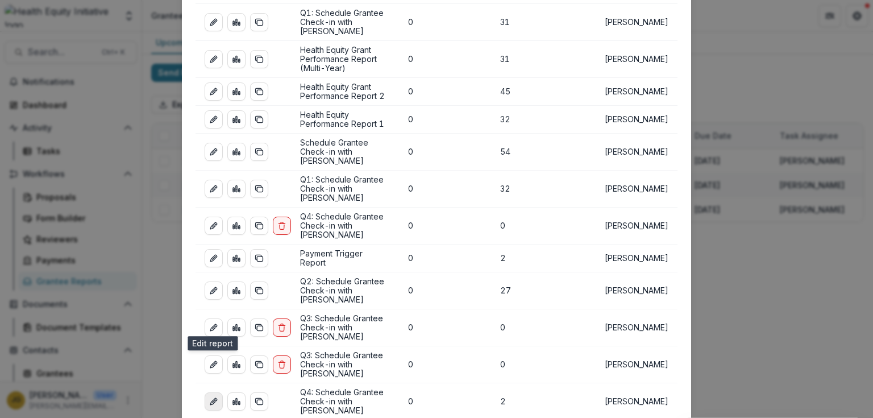
click at [205, 392] on link "edit-report" at bounding box center [213, 401] width 18 height 18
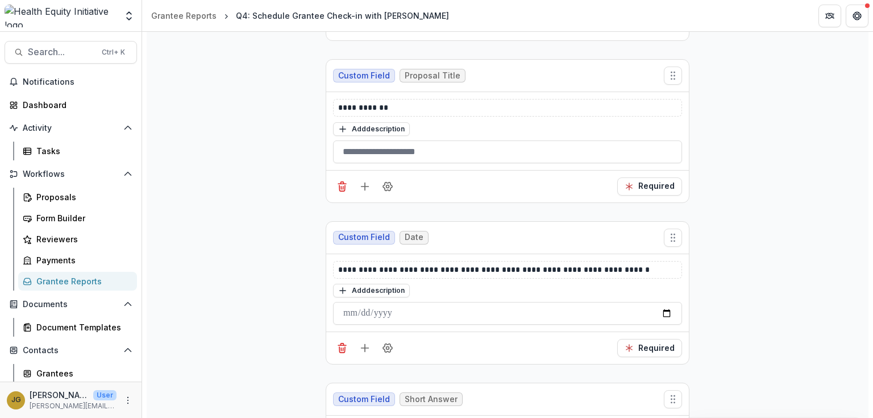
scroll to position [545, 0]
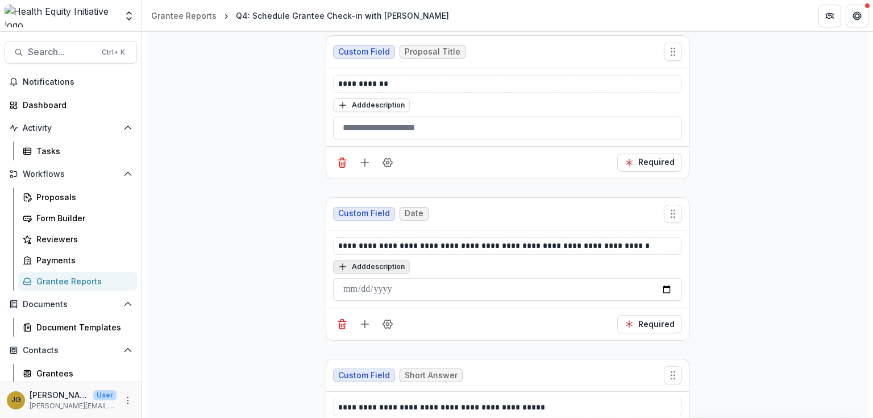
click at [347, 265] on button "Add description" at bounding box center [371, 267] width 77 height 14
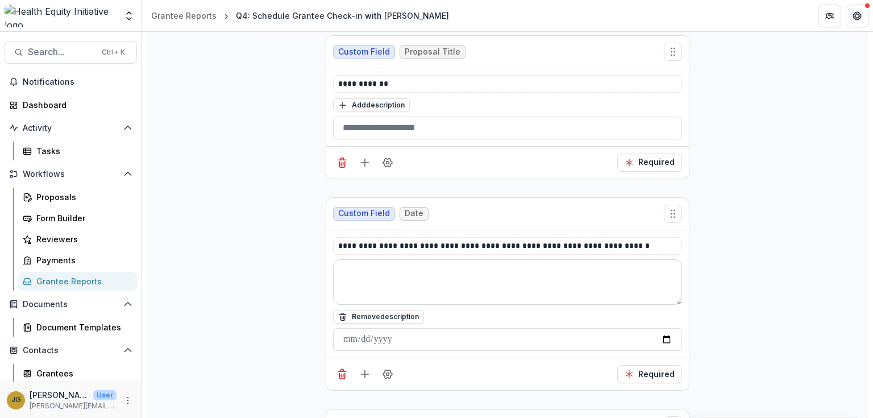
click at [346, 270] on textarea at bounding box center [507, 281] width 349 height 45
paste textarea "**********"
type textarea "**********"
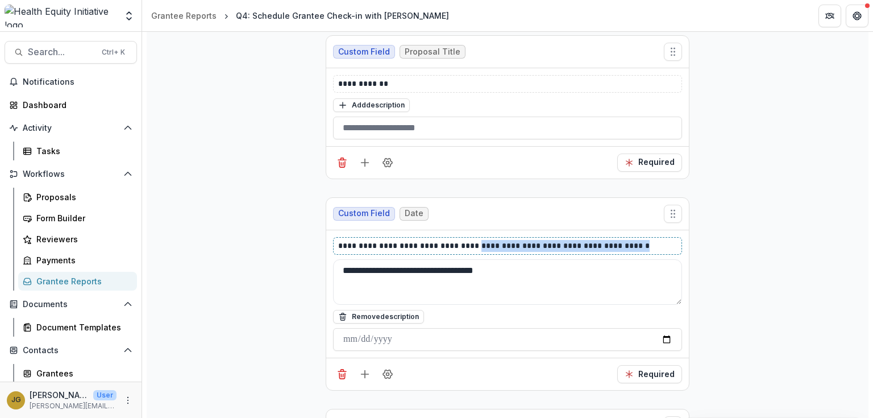
drag, startPoint x: 648, startPoint y: 247, endPoint x: 473, endPoint y: 236, distance: 175.3
click at [473, 237] on div "**********" at bounding box center [507, 246] width 349 height 18
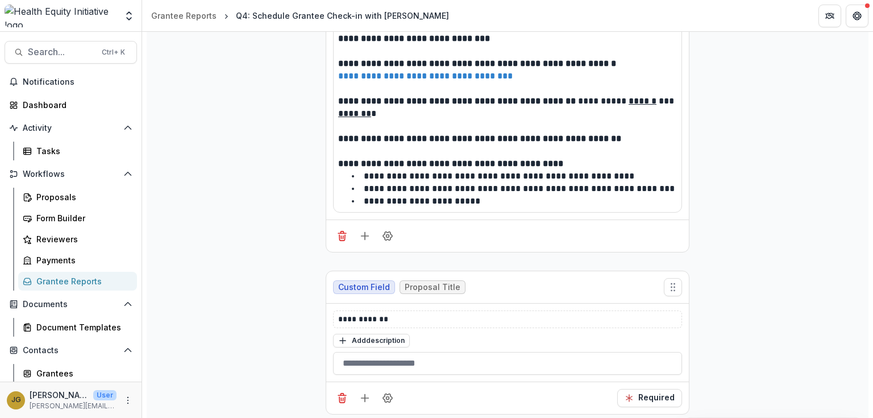
scroll to position [0, 0]
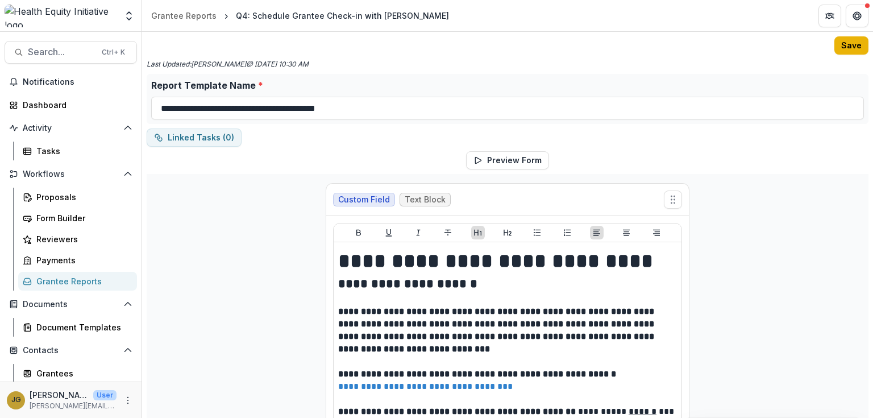
click at [841, 45] on button "Save" at bounding box center [851, 45] width 34 height 18
click at [90, 282] on div "Grantee Reports" at bounding box center [81, 281] width 91 height 12
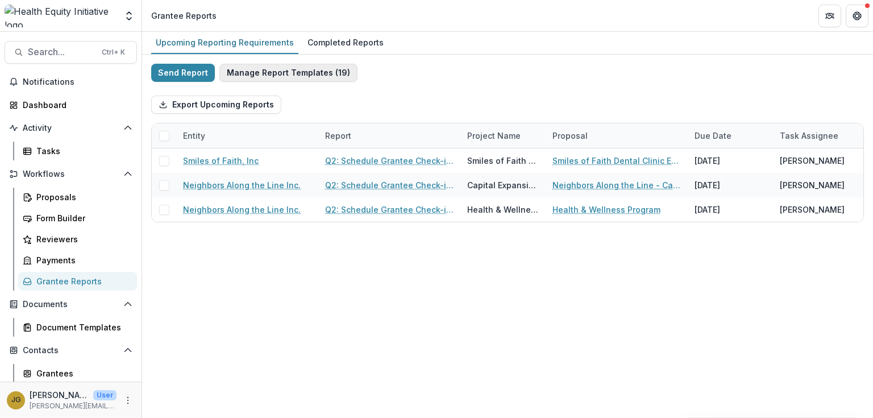
click at [288, 70] on button "Manage Report Templates ( 19 )" at bounding box center [288, 73] width 138 height 18
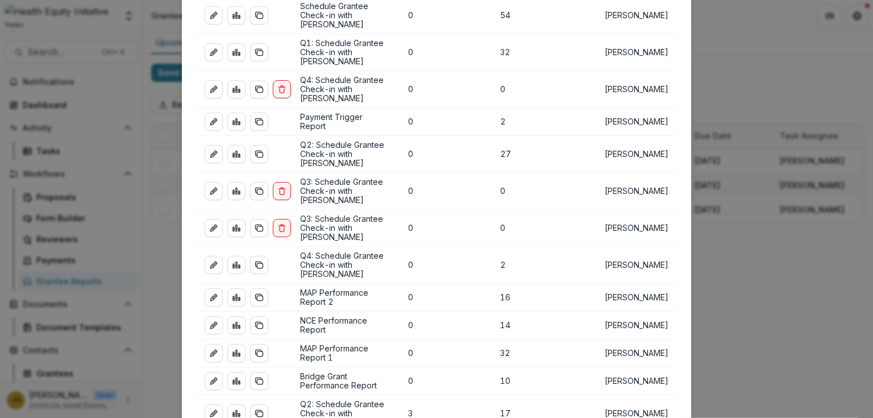
scroll to position [325, 0]
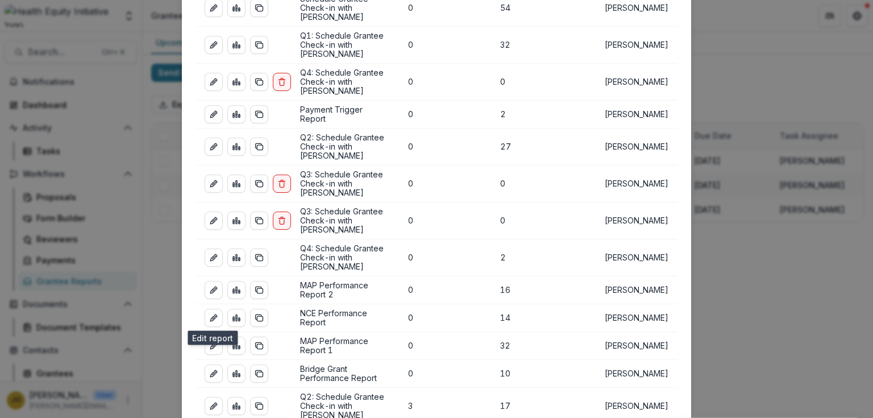
drag, startPoint x: 210, startPoint y: 315, endPoint x: 220, endPoint y: 306, distance: 14.1
click at [210, 401] on icon "edit-report" at bounding box center [213, 405] width 9 height 9
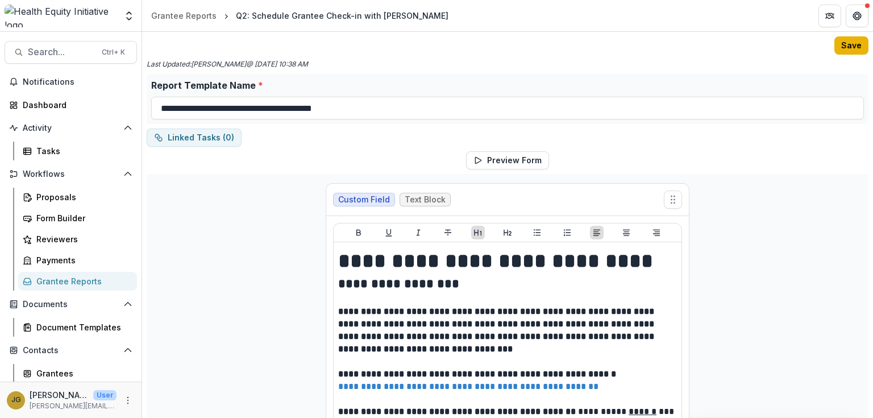
click at [846, 47] on button "Save" at bounding box center [851, 45] width 34 height 18
drag, startPoint x: 239, startPoint y: 245, endPoint x: 220, endPoint y: 237, distance: 20.4
click at [846, 44] on button "Save" at bounding box center [851, 45] width 34 height 18
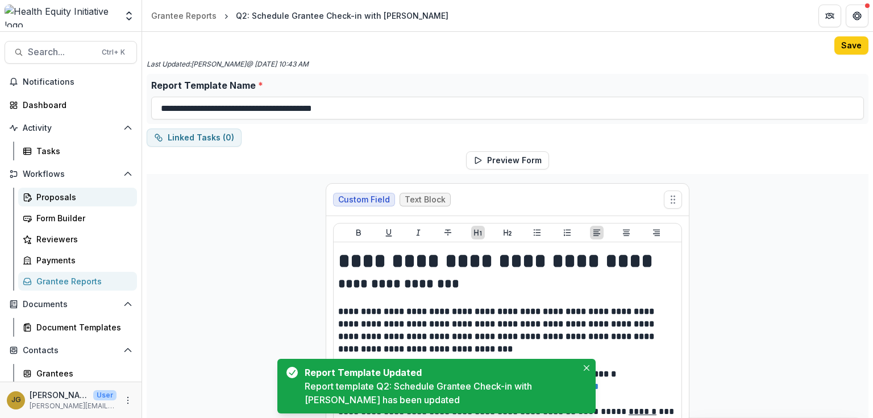
click at [59, 197] on div "Proposals" at bounding box center [81, 197] width 91 height 12
